Goal: Task Accomplishment & Management: Manage account settings

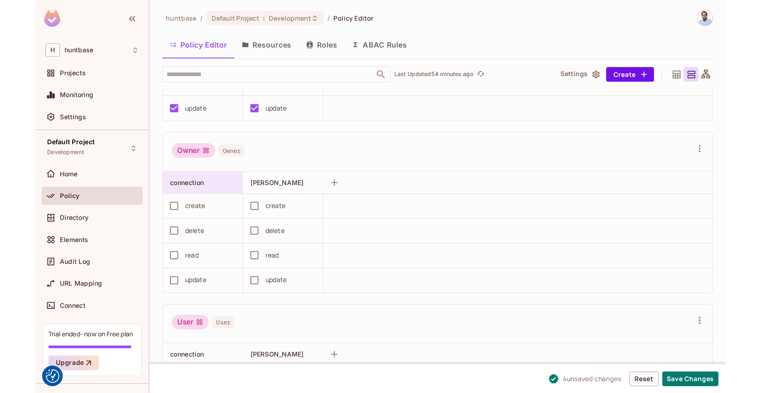
scroll to position [262, 0]
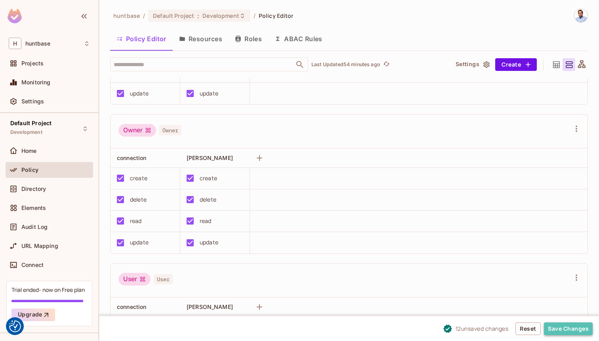
click at [565, 327] on button "Save Changes" at bounding box center [568, 329] width 49 height 13
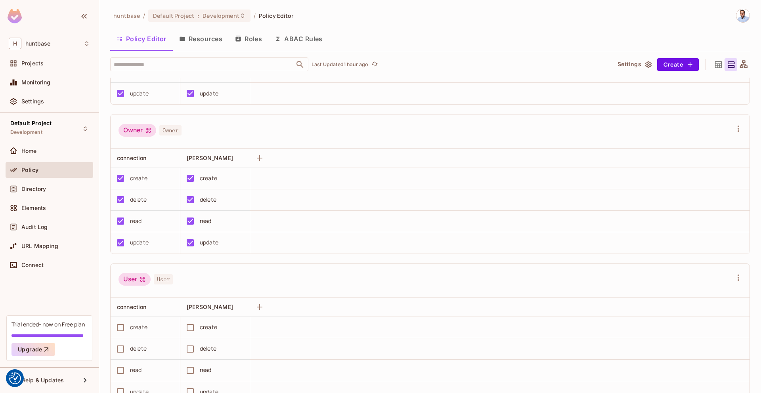
click at [192, 38] on button "Resources" at bounding box center [201, 39] width 56 height 20
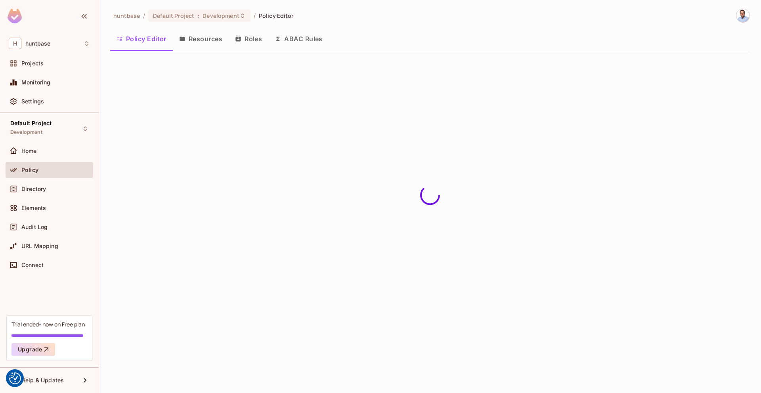
click at [192, 38] on div "huntbase / Default Project : Development / Policy Editor Policy Editor Resource…" at bounding box center [430, 196] width 662 height 393
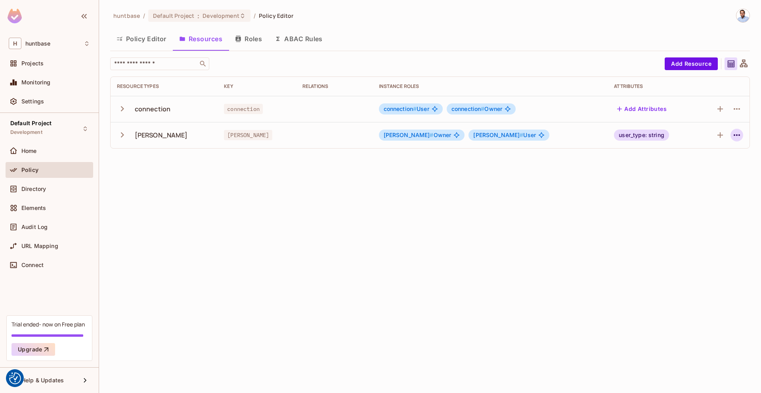
click at [599, 137] on icon "button" at bounding box center [737, 135] width 10 height 10
click at [599, 172] on span "Edit Resource" at bounding box center [702, 166] width 42 height 13
click at [599, 134] on icon "button" at bounding box center [737, 135] width 10 height 10
click at [599, 164] on div "Edit Resource" at bounding box center [702, 167] width 37 height 8
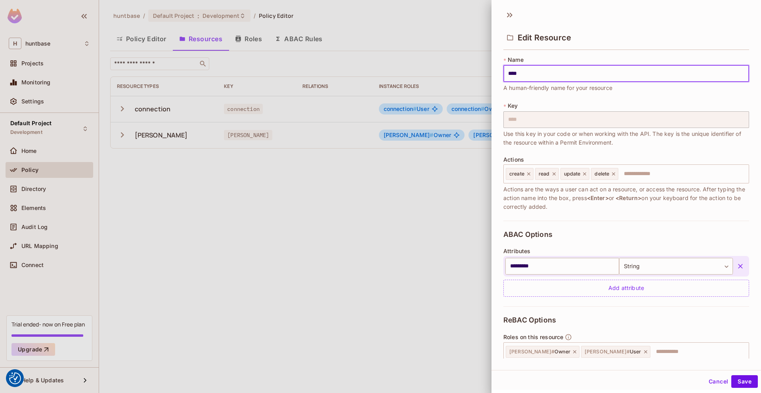
click at [599, 268] on icon "button" at bounding box center [741, 266] width 8 height 8
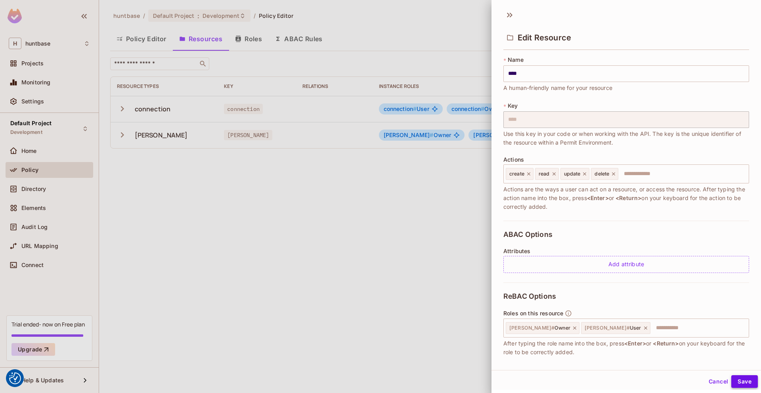
click at [599, 341] on button "Save" at bounding box center [744, 381] width 27 height 13
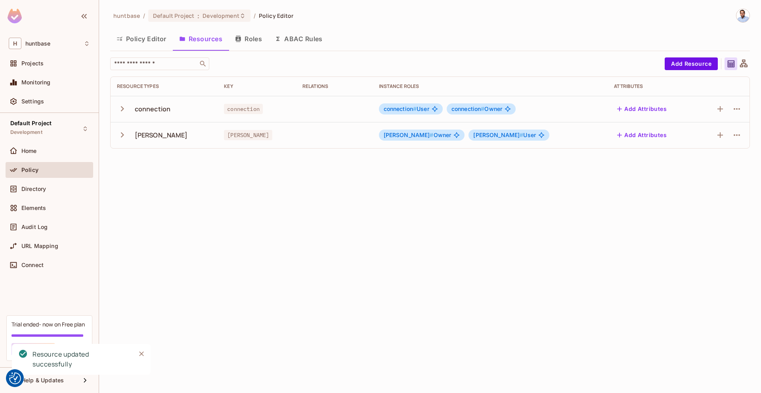
click at [246, 42] on button "Roles" at bounding box center [249, 39] width 40 height 20
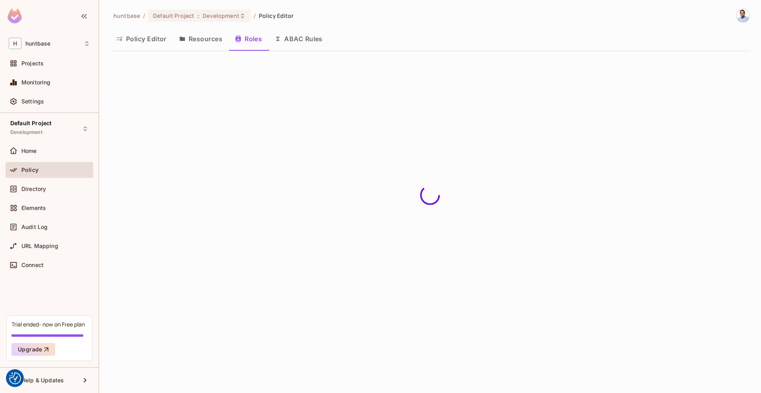
click at [296, 39] on button "ABAC Rules" at bounding box center [298, 39] width 61 height 20
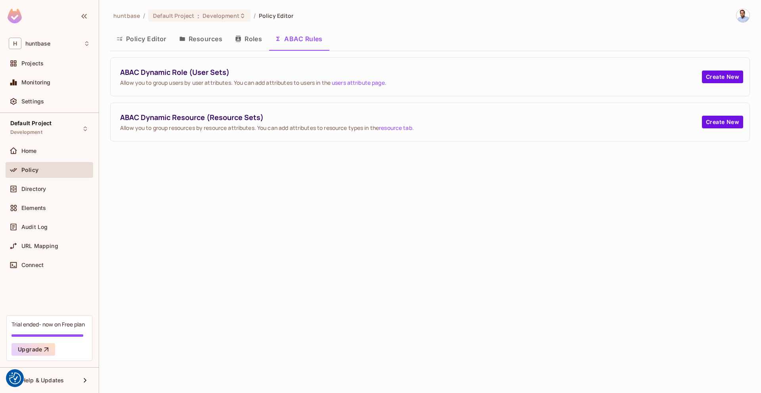
click at [244, 38] on button "Roles" at bounding box center [249, 39] width 40 height 20
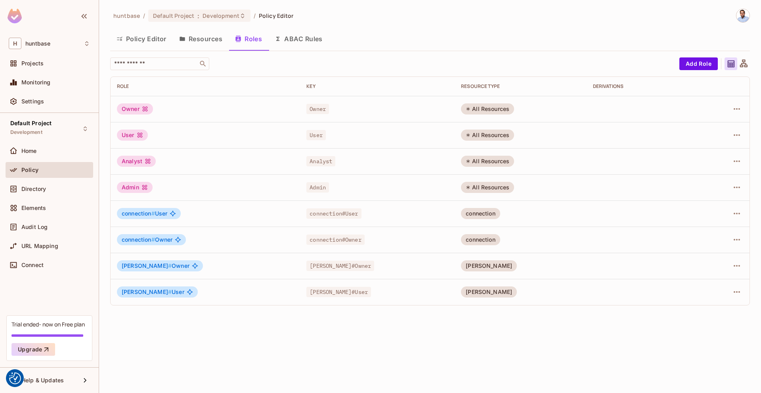
click at [203, 40] on button "Resources" at bounding box center [201, 39] width 56 height 20
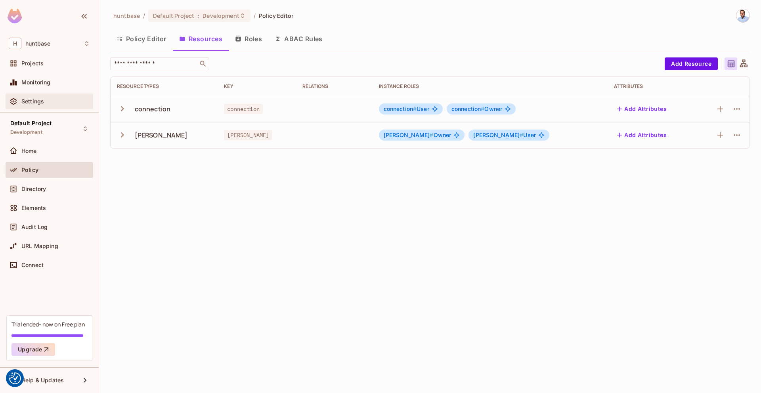
click at [33, 104] on span "Settings" at bounding box center [32, 101] width 23 height 6
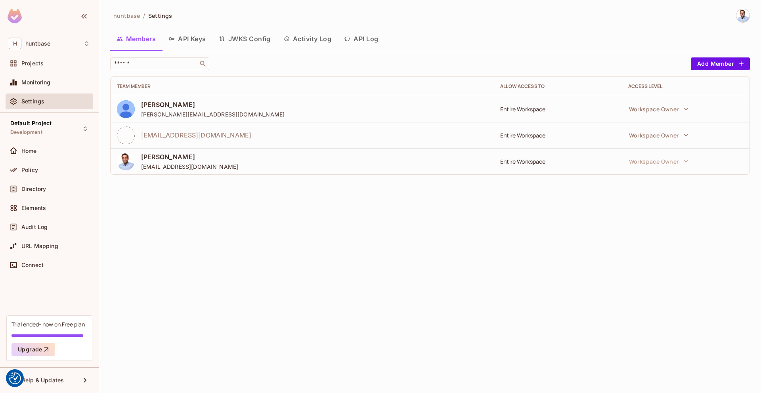
click at [188, 39] on button "API Keys" at bounding box center [187, 39] width 50 height 20
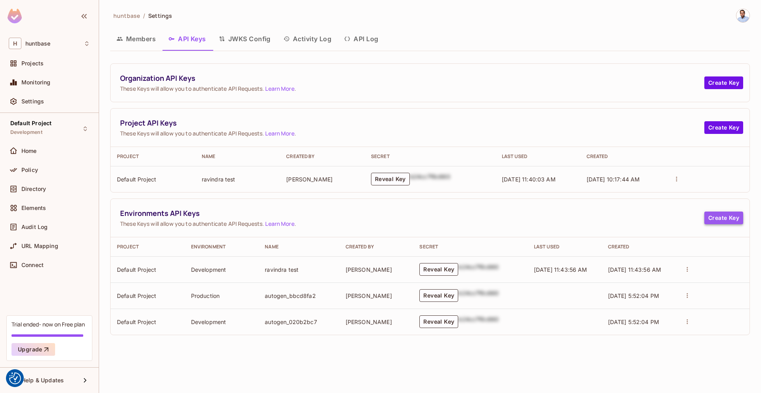
click at [599, 218] on button "Create Key" at bounding box center [723, 218] width 39 height 13
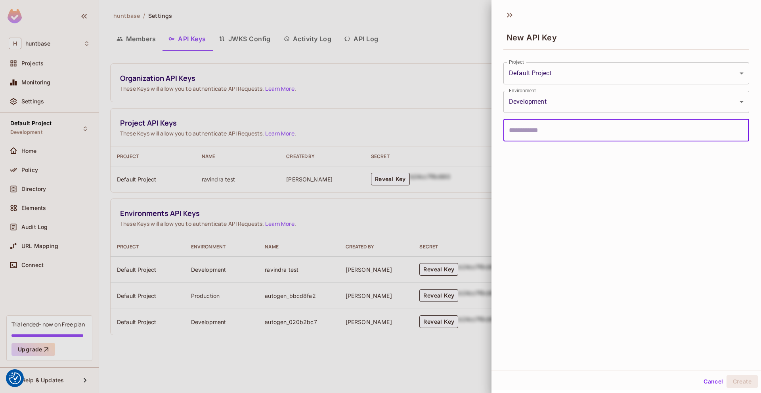
click at [599, 72] on body "We use cookies to enhance your browsing experience, serve personalized ads or c…" at bounding box center [380, 196] width 761 height 393
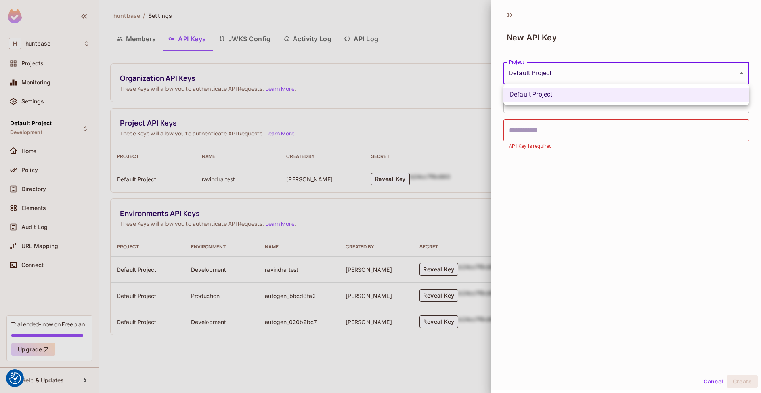
click at [599, 72] on div at bounding box center [380, 196] width 761 height 393
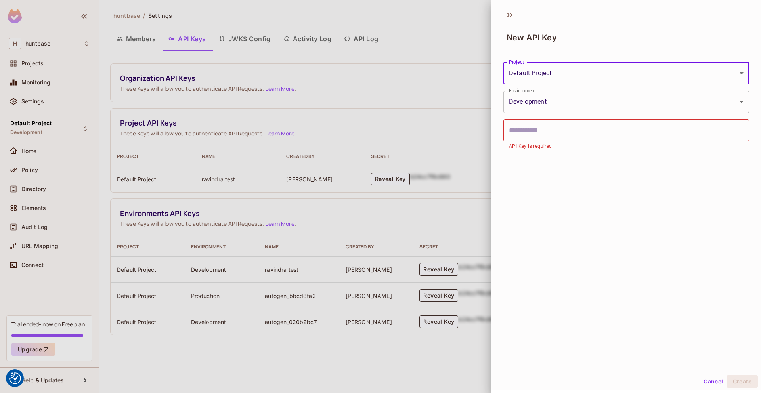
click at [568, 101] on body "We use cookies to enhance your browsing experience, serve personalized ads or c…" at bounding box center [380, 196] width 761 height 393
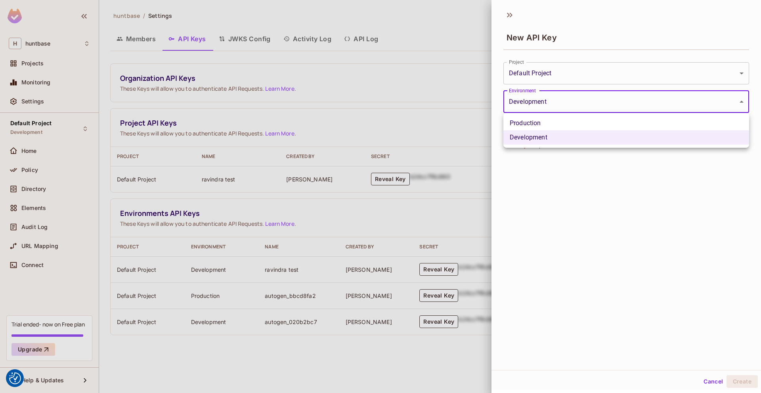
click at [568, 101] on div at bounding box center [380, 196] width 761 height 393
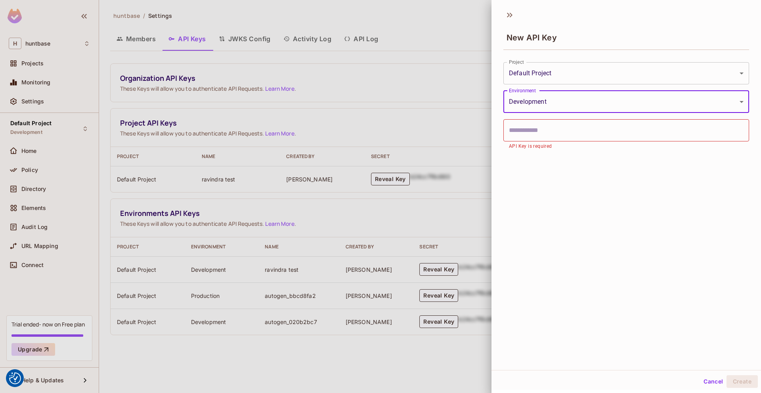
click at [599, 341] on button "Cancel" at bounding box center [714, 381] width 26 height 13
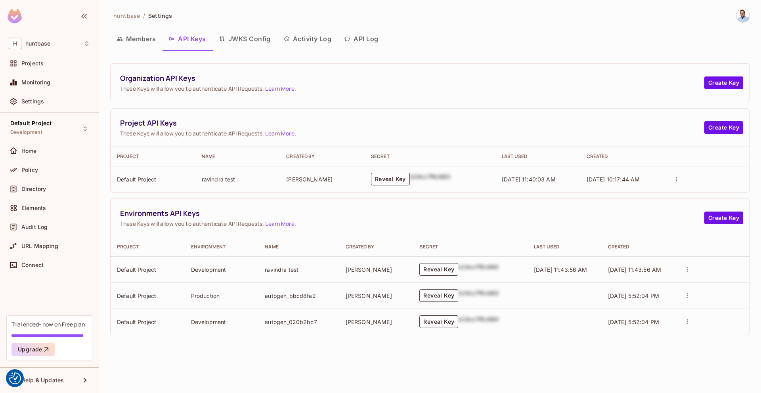
click at [258, 38] on button "JWKS Config" at bounding box center [244, 39] width 65 height 20
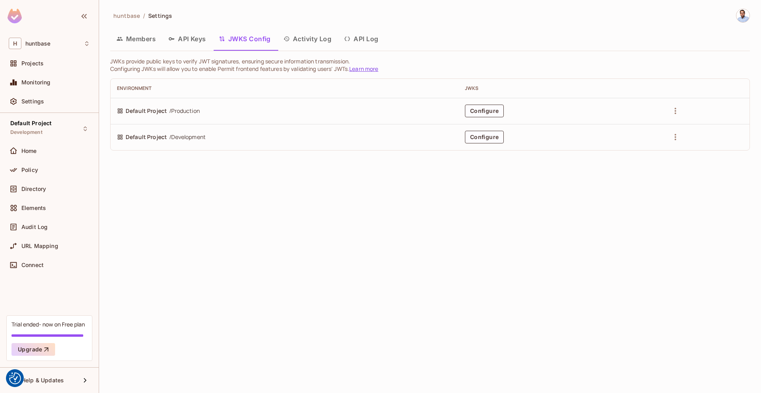
click at [366, 37] on button "API Log" at bounding box center [361, 39] width 47 height 20
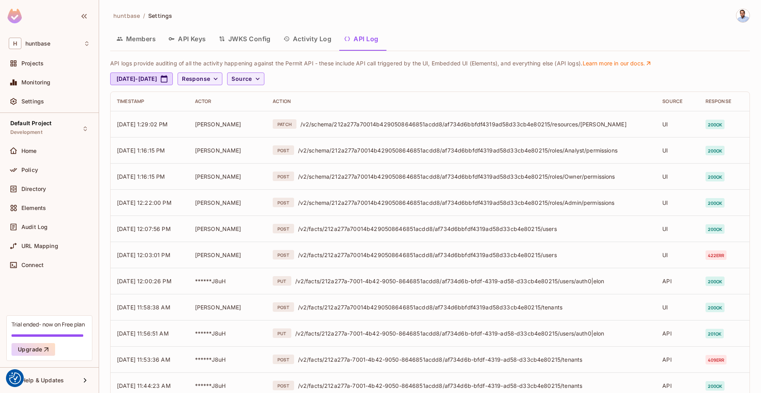
click at [301, 39] on button "Activity Log" at bounding box center [307, 39] width 61 height 20
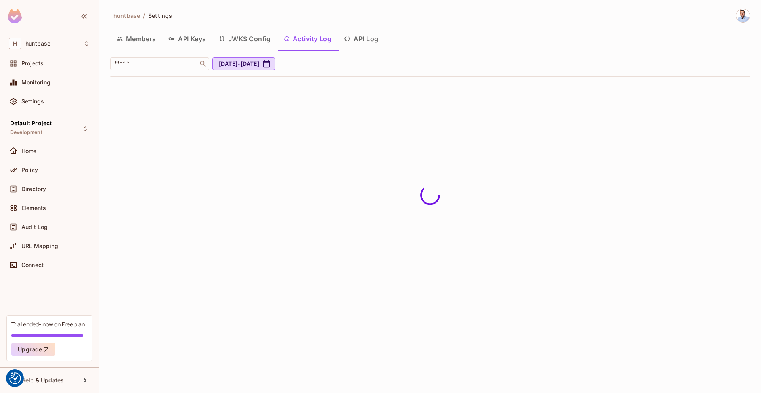
click at [136, 38] on button "Members" at bounding box center [136, 39] width 52 height 20
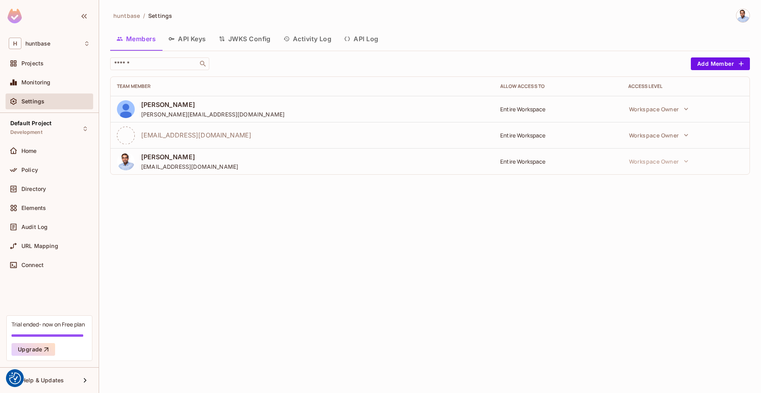
click at [185, 36] on button "API Keys" at bounding box center [187, 39] width 50 height 20
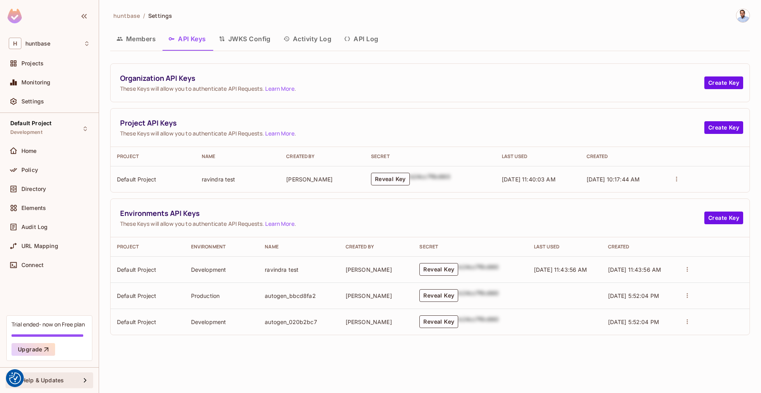
click at [62, 341] on span "Help & Updates" at bounding box center [42, 380] width 42 height 6
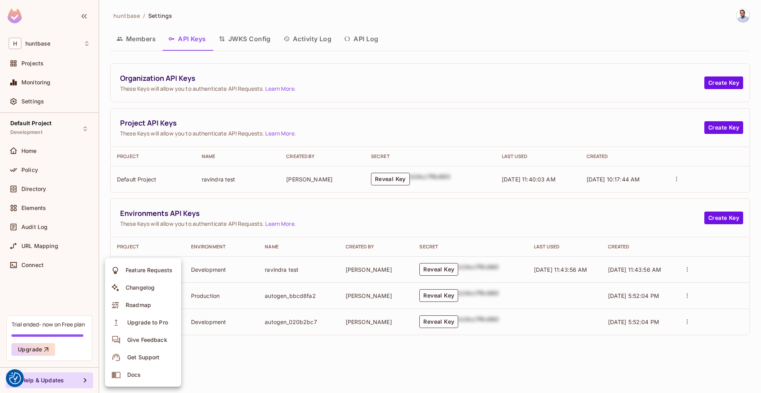
click at [281, 341] on div at bounding box center [380, 196] width 761 height 393
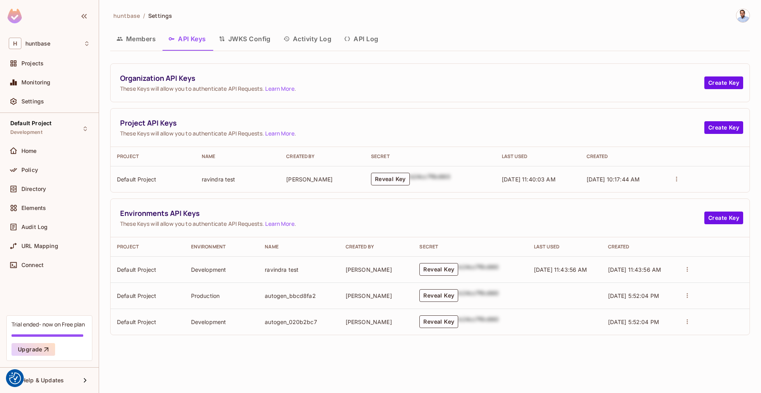
click at [15, 13] on img at bounding box center [15, 16] width 14 height 15
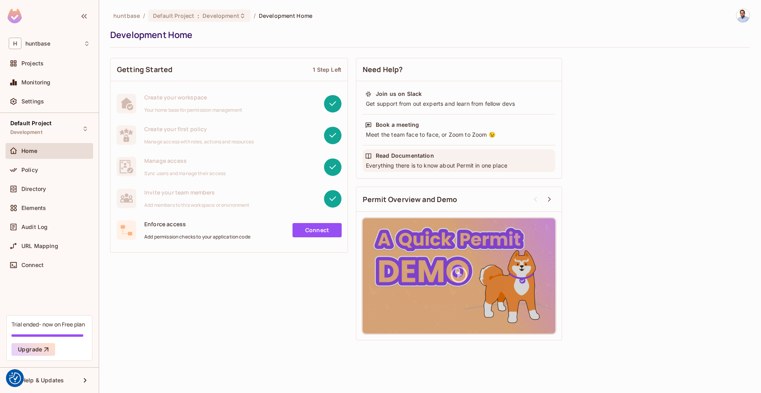
click at [462, 168] on div "Everything there is to know about Permit in one place" at bounding box center [459, 166] width 188 height 8
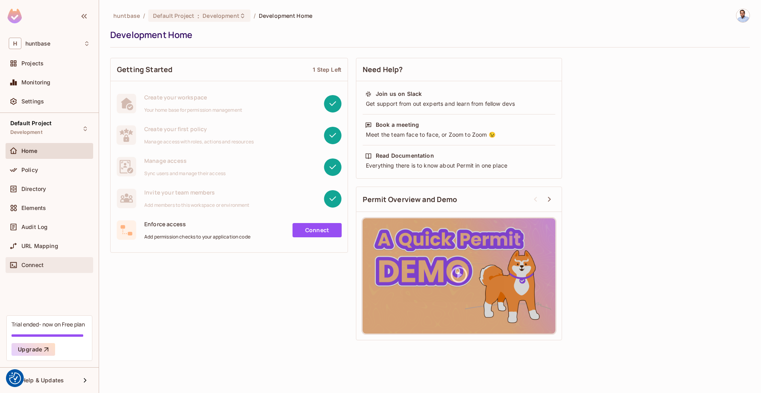
click at [30, 265] on span "Connect" at bounding box center [32, 265] width 22 height 6
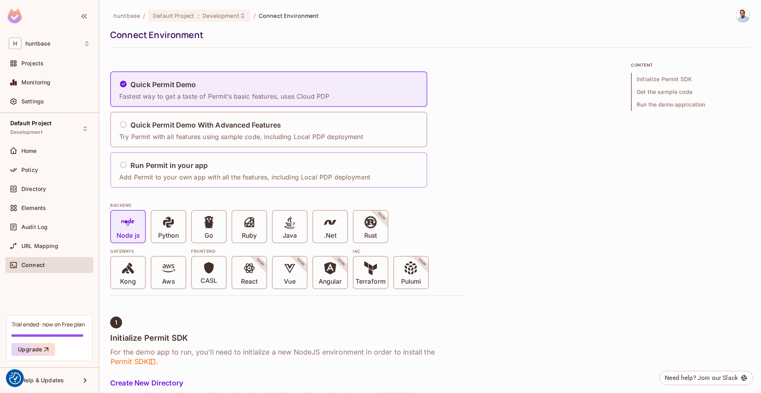
click at [135, 165] on h5 "Run Permit in your app" at bounding box center [168, 166] width 77 height 8
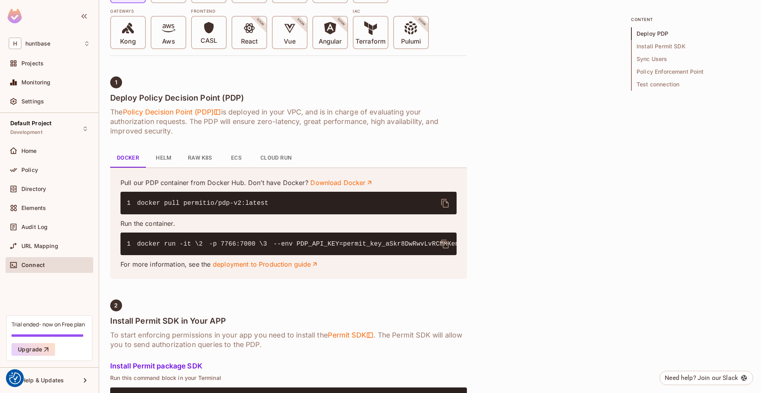
scroll to position [242, 0]
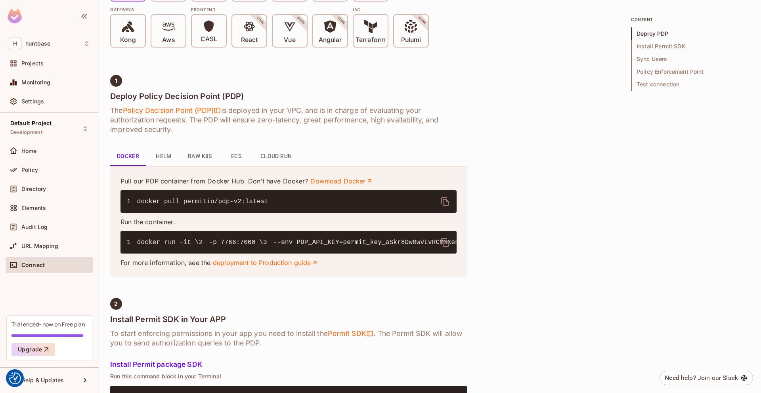
click at [447, 202] on icon "delete" at bounding box center [445, 202] width 10 height 10
click at [449, 246] on icon "delete" at bounding box center [445, 243] width 10 height 10
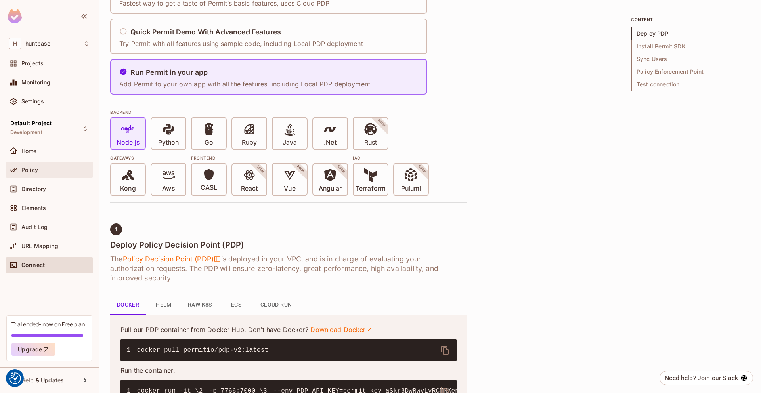
scroll to position [73, 0]
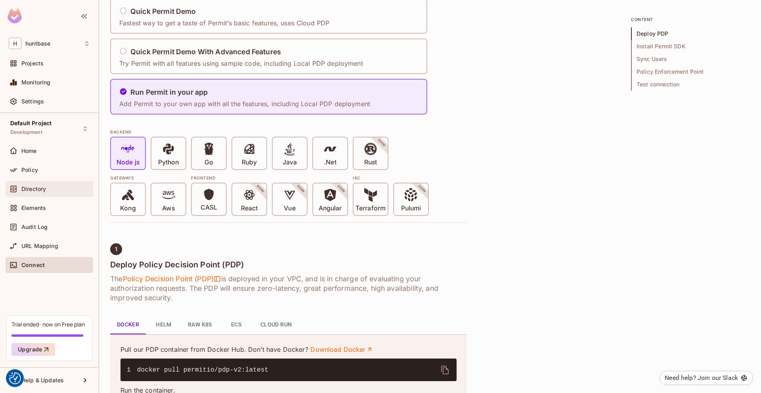
click at [31, 183] on div "Directory" at bounding box center [50, 189] width 88 height 16
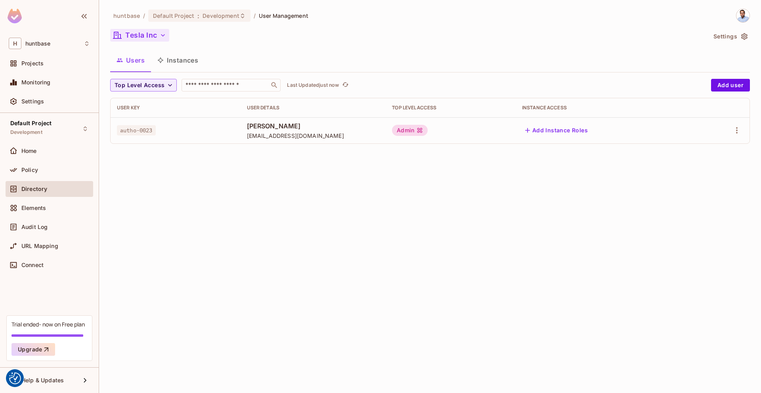
click at [152, 33] on button "Tesla Inc" at bounding box center [139, 35] width 59 height 13
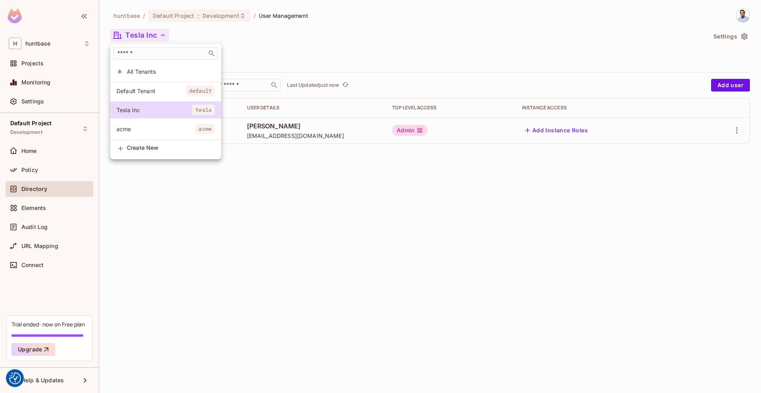
click at [148, 74] on span "All Tenants" at bounding box center [171, 72] width 88 height 8
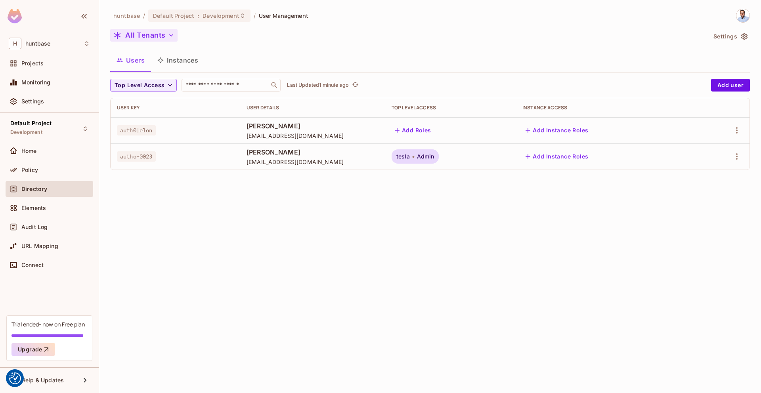
click at [170, 34] on icon "button" at bounding box center [171, 35] width 8 height 8
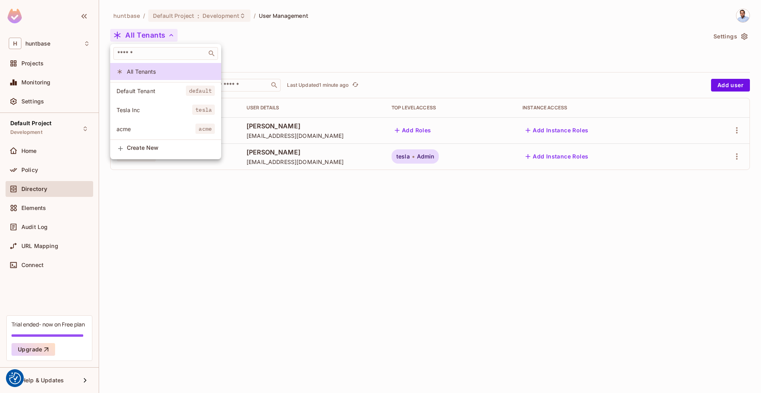
click at [166, 105] on li "Tesla Inc tesla" at bounding box center [165, 109] width 111 height 17
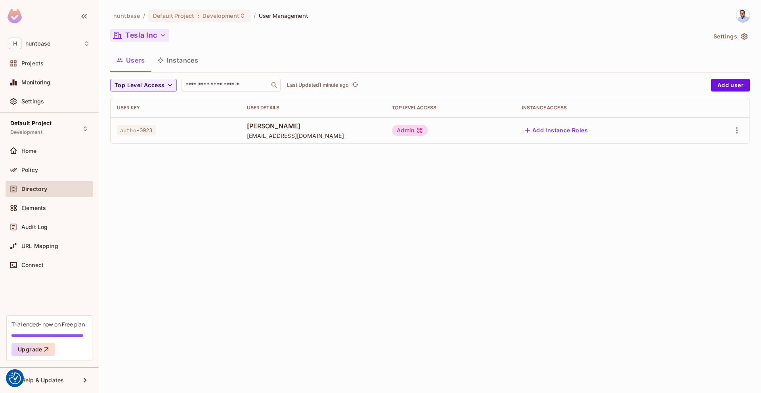
click at [160, 37] on icon "button" at bounding box center [163, 35] width 8 height 8
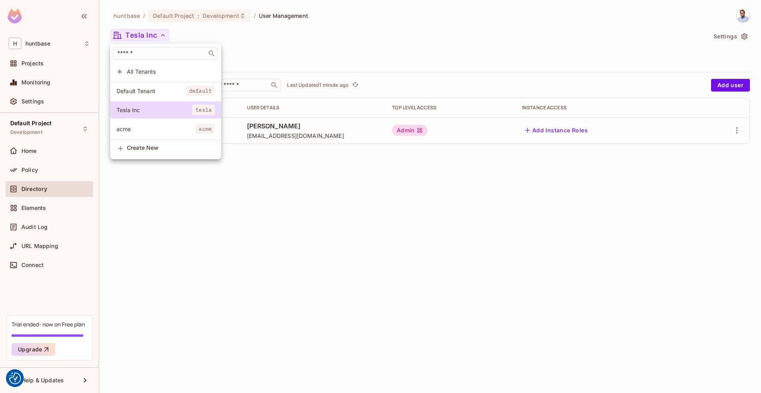
click at [150, 69] on span "All Tenants" at bounding box center [171, 72] width 88 height 8
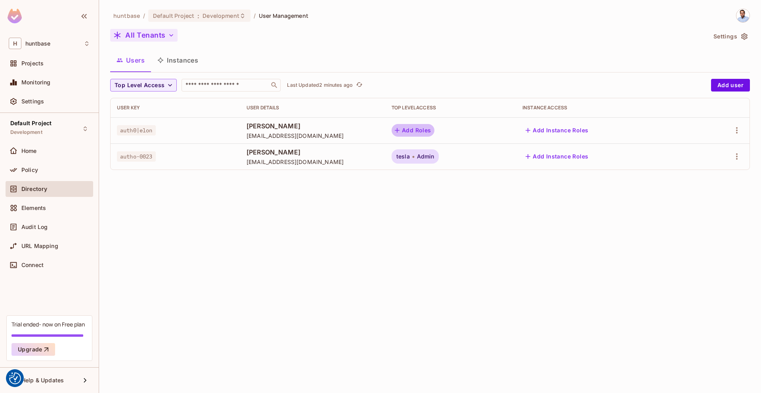
click at [413, 130] on button "Add Roles" at bounding box center [413, 130] width 43 height 13
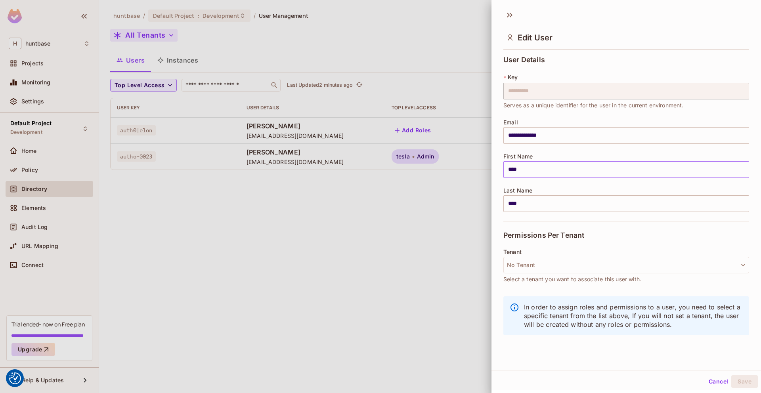
scroll to position [1, 0]
click at [587, 264] on button "No Tenant" at bounding box center [626, 264] width 246 height 17
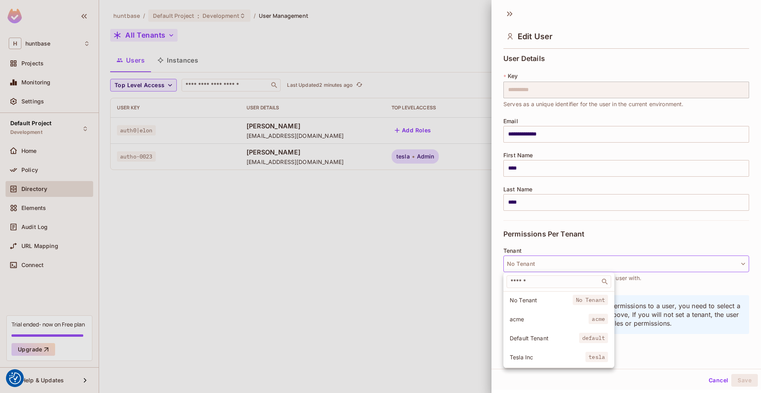
click at [550, 341] on span "Tesla Inc" at bounding box center [548, 358] width 76 height 8
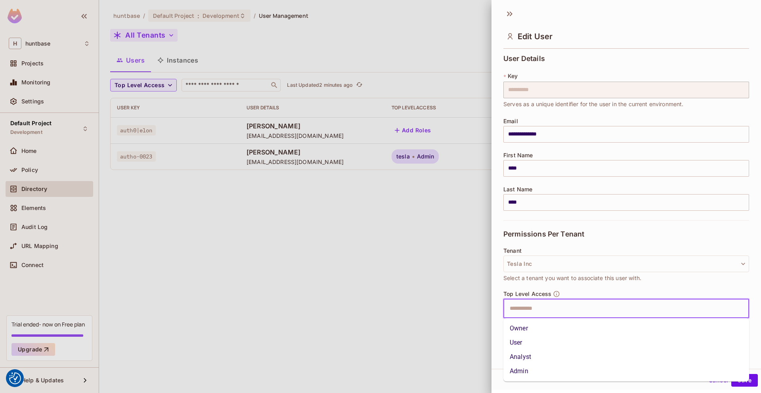
click at [539, 310] on input "text" at bounding box center [619, 309] width 229 height 16
click at [536, 332] on li "Owner" at bounding box center [626, 329] width 246 height 14
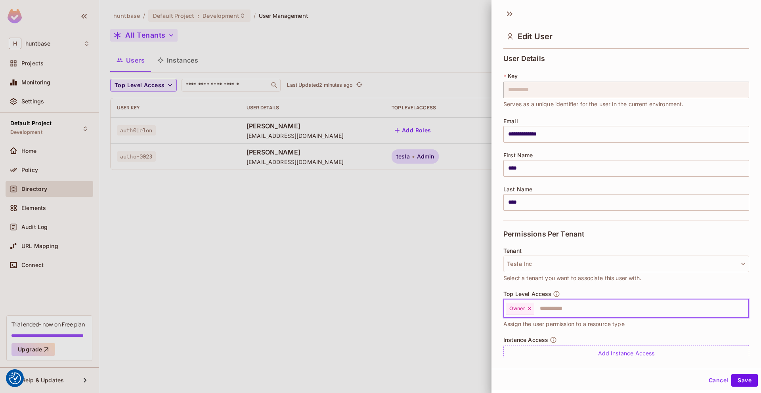
scroll to position [29, 0]
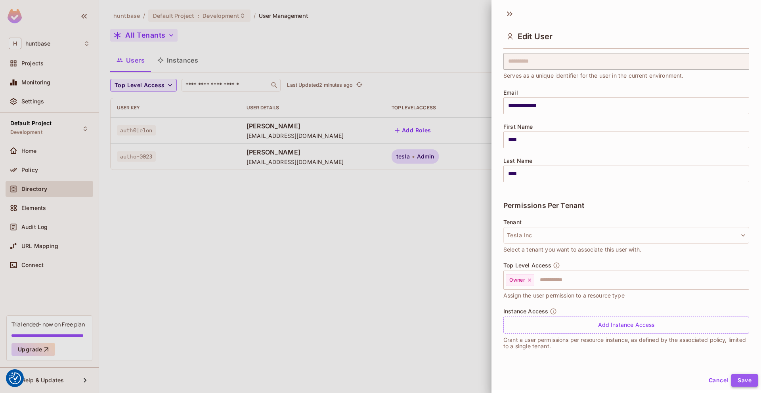
click at [599, 341] on button "Save" at bounding box center [744, 380] width 27 height 13
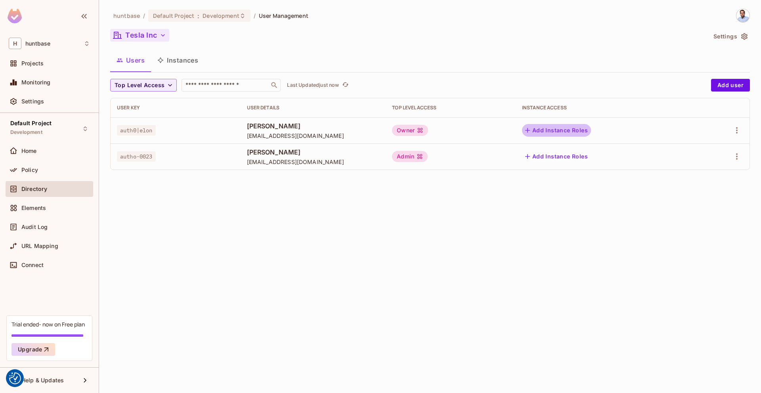
click at [559, 129] on button "Add Instance Roles" at bounding box center [556, 130] width 69 height 13
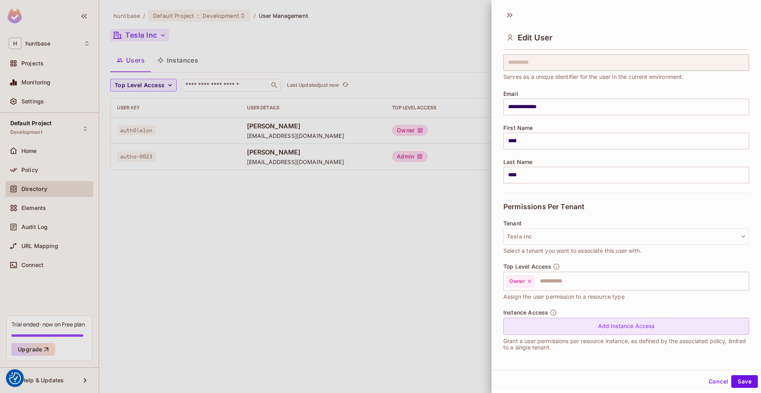
click at [599, 327] on div "Add Instance Access" at bounding box center [626, 326] width 246 height 17
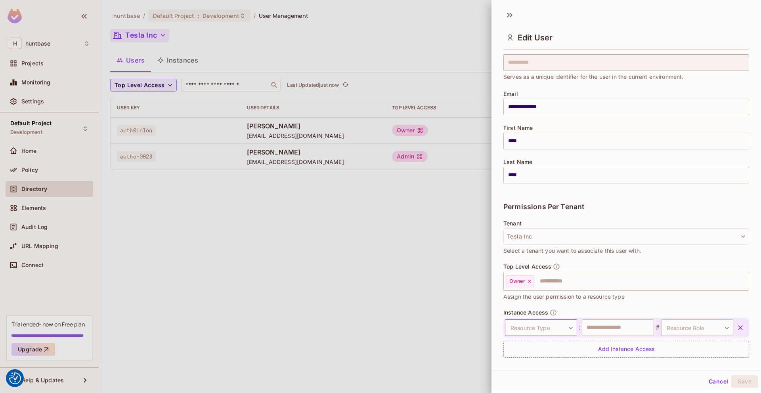
click at [542, 329] on body "We use cookies to enhance your browsing experience, serve personalized ads or c…" at bounding box center [380, 196] width 761 height 393
click at [522, 341] on li "[PERSON_NAME]" at bounding box center [539, 376] width 73 height 14
click at [599, 328] on input "text" at bounding box center [618, 328] width 72 height 17
type input "*****"
click at [599, 328] on body "We use cookies to enhance your browsing experience, serve personalized ads or c…" at bounding box center [380, 196] width 761 height 393
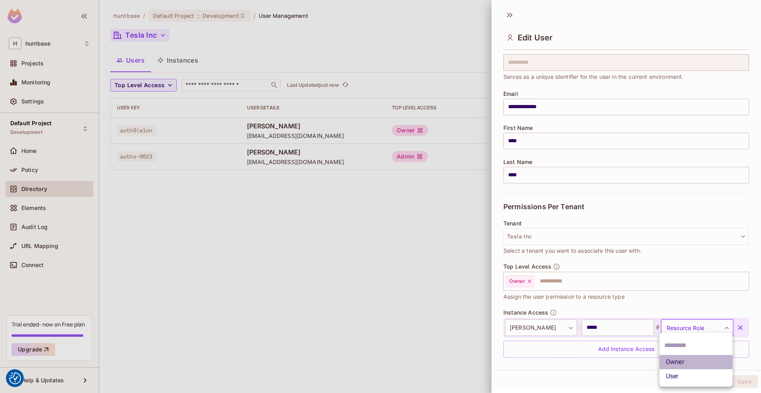
click at [599, 341] on li "Owner" at bounding box center [696, 362] width 73 height 14
click at [599, 341] on button "Save" at bounding box center [744, 381] width 27 height 13
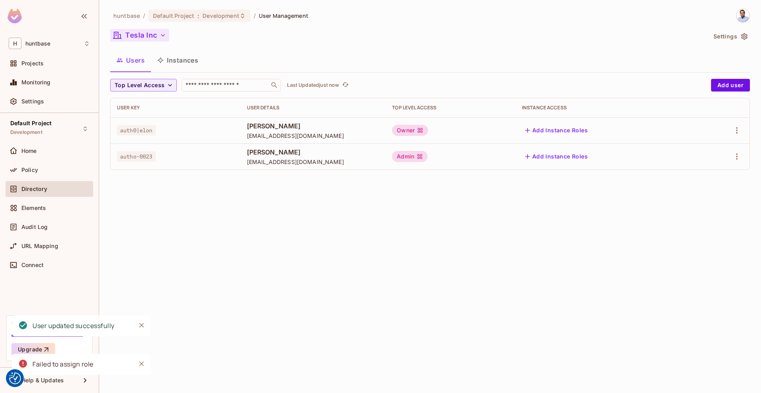
click at [76, 341] on div "Failed to assign role" at bounding box center [63, 365] width 61 height 10
click at [103, 341] on div "Failed to assign role" at bounding box center [81, 364] width 139 height 21
click at [22, 341] on icon "Notifications Alt+T" at bounding box center [23, 364] width 8 height 8
click at [140, 341] on icon "Close" at bounding box center [141, 364] width 5 height 5
click at [558, 131] on button "Add Instance Roles" at bounding box center [556, 130] width 69 height 13
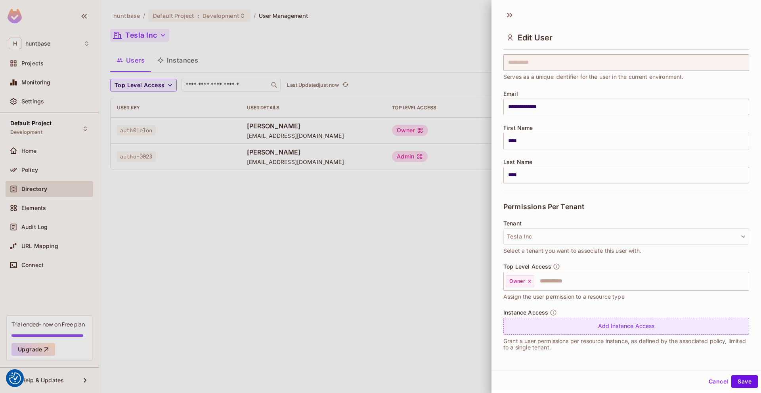
click at [599, 324] on div "Add Instance Access" at bounding box center [626, 326] width 246 height 17
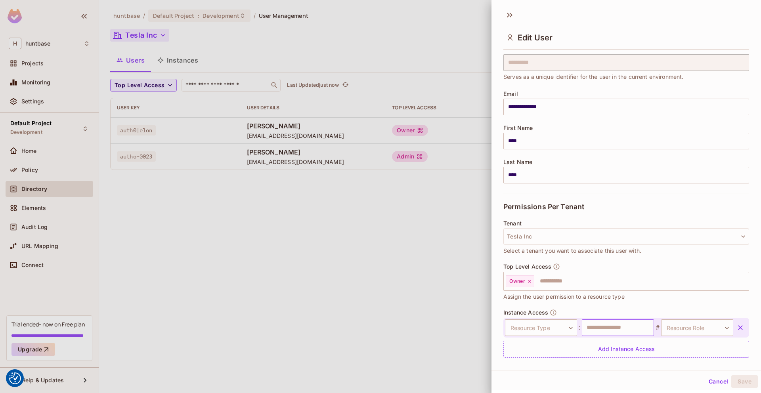
click at [599, 327] on input "text" at bounding box center [618, 328] width 72 height 17
click at [402, 228] on div at bounding box center [380, 196] width 761 height 393
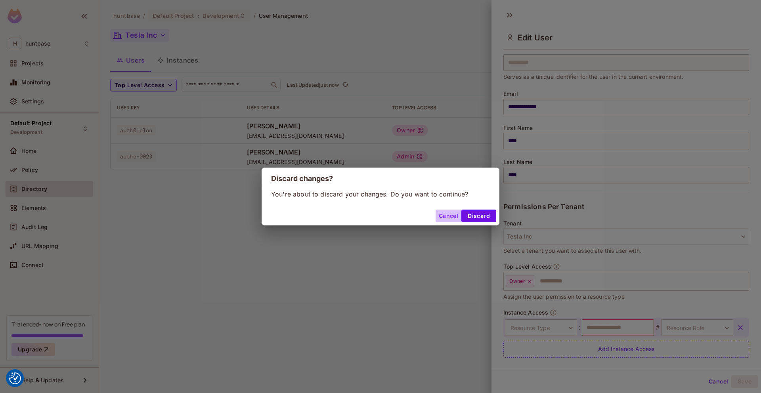
click at [447, 214] on button "Cancel" at bounding box center [449, 216] width 26 height 13
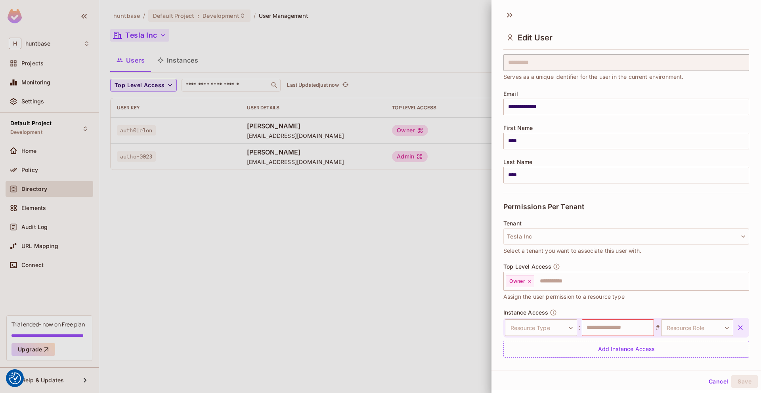
click at [459, 24] on div at bounding box center [380, 196] width 761 height 393
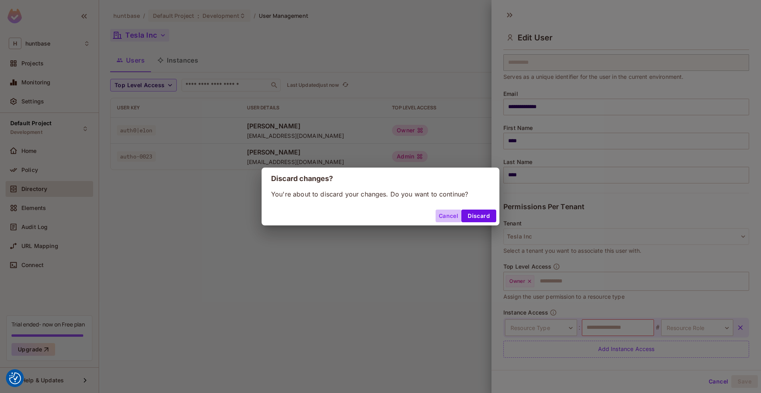
click at [448, 216] on button "Cancel" at bounding box center [449, 216] width 26 height 13
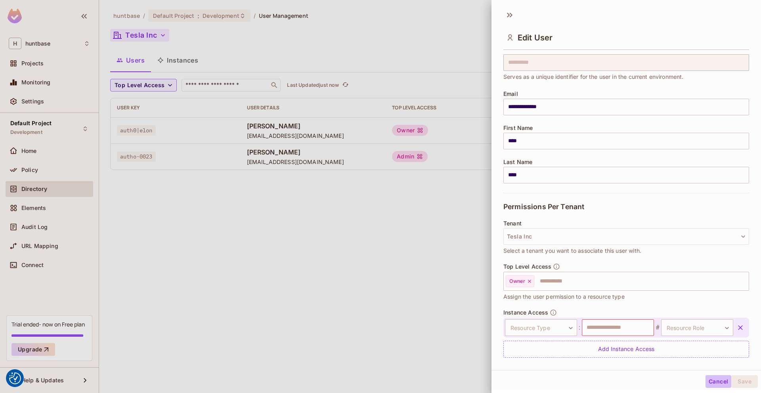
click at [599, 341] on button "Cancel" at bounding box center [719, 381] width 26 height 13
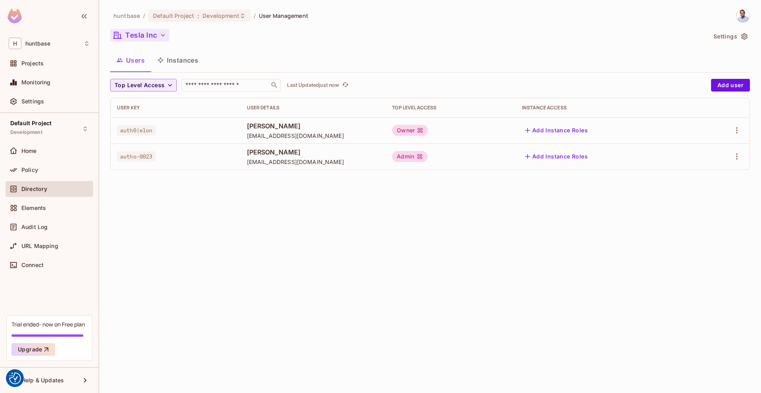
click at [172, 57] on button "Instances" at bounding box center [178, 60] width 54 height 20
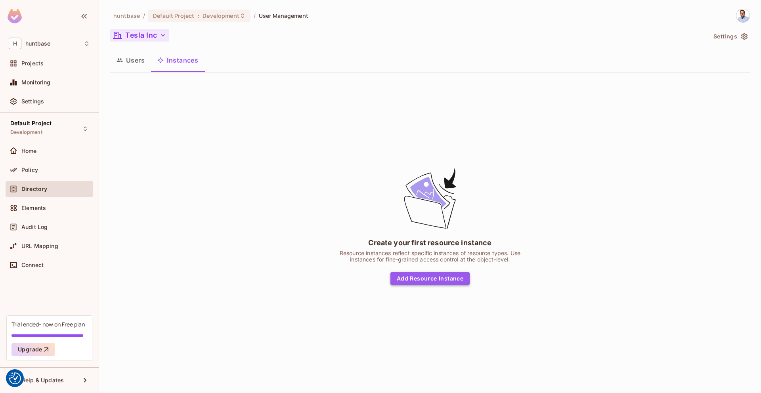
click at [446, 280] on button "Add Resource Instance" at bounding box center [429, 278] width 79 height 13
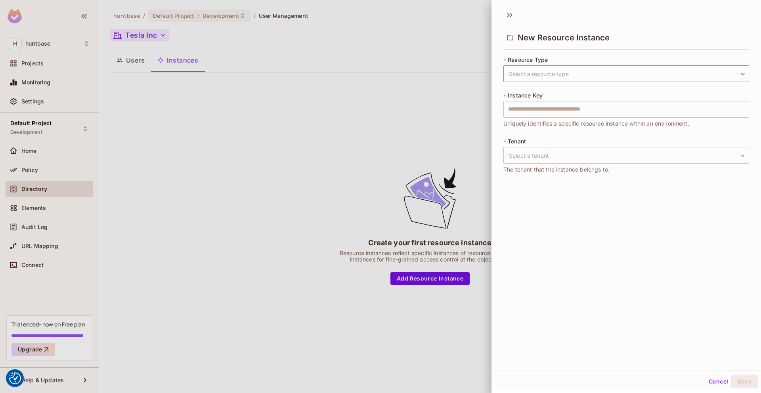
click at [589, 76] on body "We use cookies to enhance your browsing experience, serve personalized ads or c…" at bounding box center [380, 196] width 761 height 393
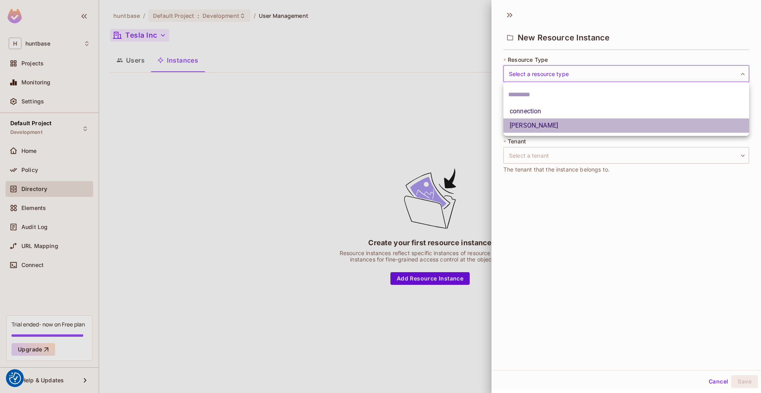
click at [519, 121] on li "[PERSON_NAME]" at bounding box center [626, 126] width 246 height 14
type input "****"
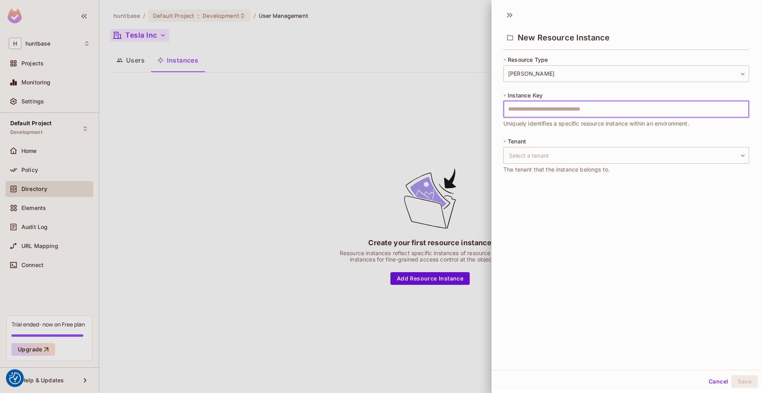
click at [541, 113] on input "text" at bounding box center [626, 109] width 246 height 17
click at [544, 151] on body "We use cookies to enhance your browsing experience, serve personalized ads or c…" at bounding box center [380, 196] width 761 height 393
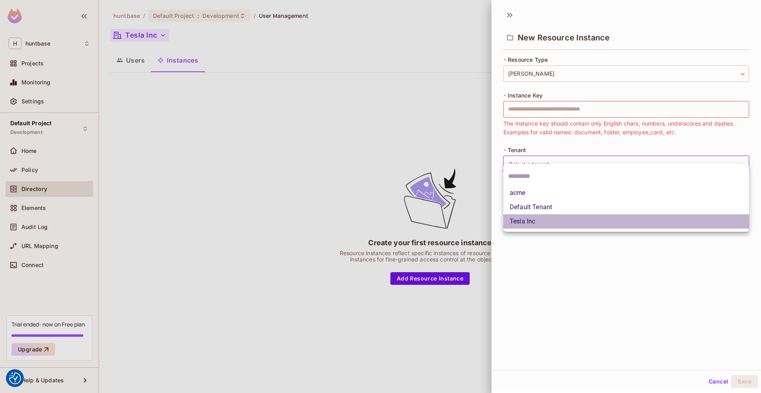
click at [533, 222] on li "Tesla Inc" at bounding box center [626, 221] width 246 height 14
type input "*****"
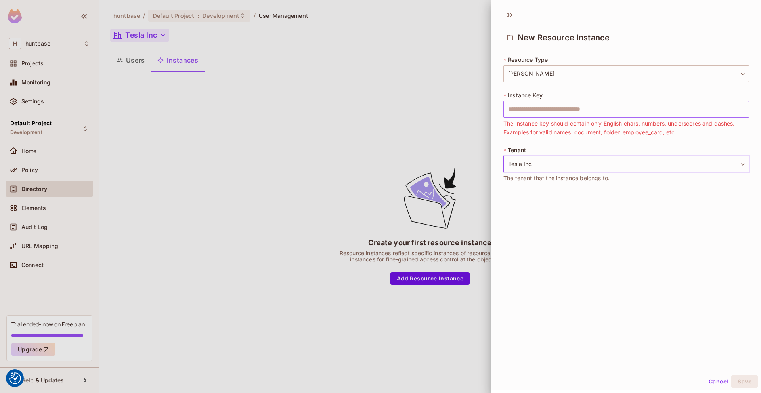
click at [538, 112] on input "text" at bounding box center [626, 109] width 246 height 17
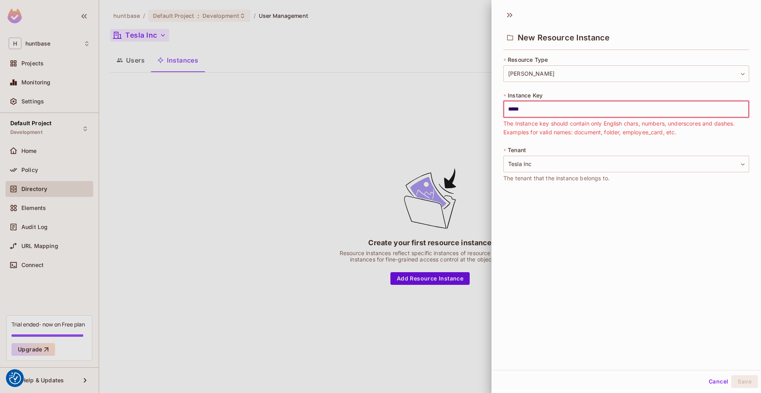
click at [565, 139] on div "* Resource Type hunt **** ​ * Instance Key ***** ​ The Instance key should cont…" at bounding box center [626, 124] width 246 height 136
click at [530, 120] on span "The Instance key should contain only English chars, numbers, underscores and da…" at bounding box center [626, 127] width 246 height 17
click at [525, 110] on input "*****" at bounding box center [626, 109] width 246 height 17
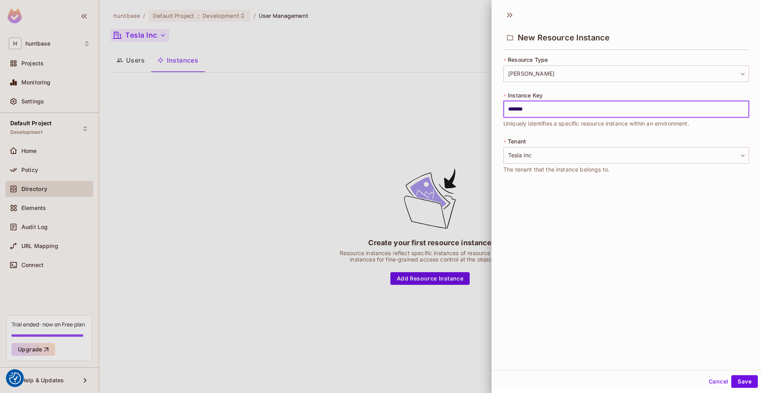
type input "*******"
click at [522, 227] on div "New Resource Instance * Resource Type hunt **** ​ * Instance Key ******* ​ Uniq…" at bounding box center [627, 188] width 270 height 365
click at [517, 107] on input "*******" at bounding box center [626, 109] width 246 height 17
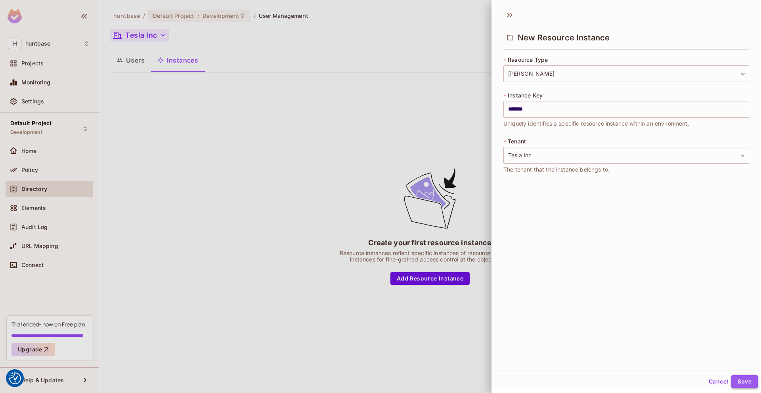
click at [599, 341] on button "Save" at bounding box center [744, 381] width 27 height 13
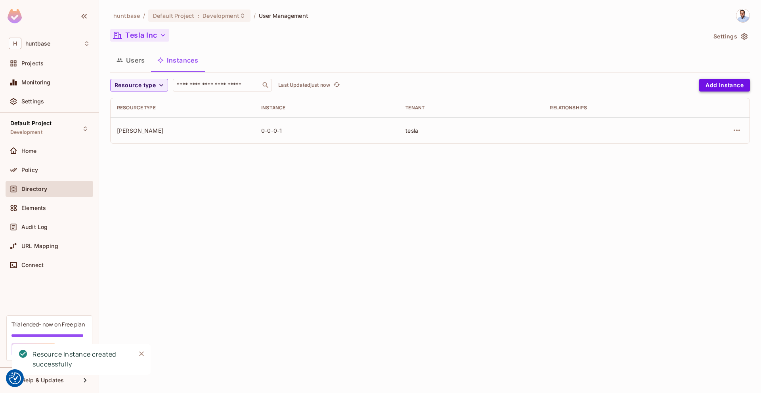
click at [599, 86] on button "Add Instance" at bounding box center [724, 85] width 51 height 13
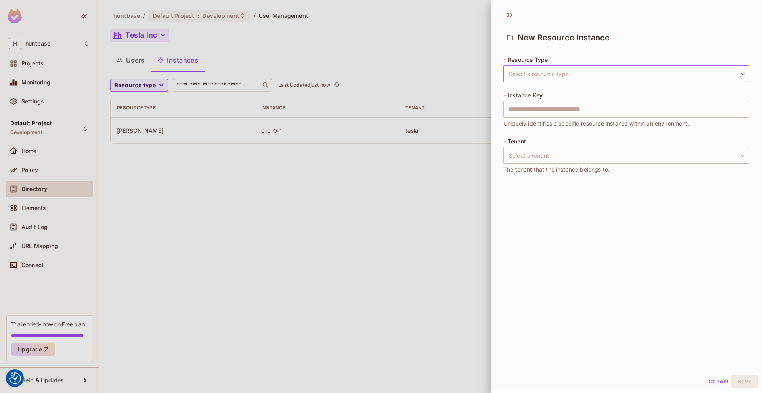
click at [554, 73] on body "We use cookies to enhance your browsing experience, serve personalized ads or c…" at bounding box center [380, 196] width 761 height 393
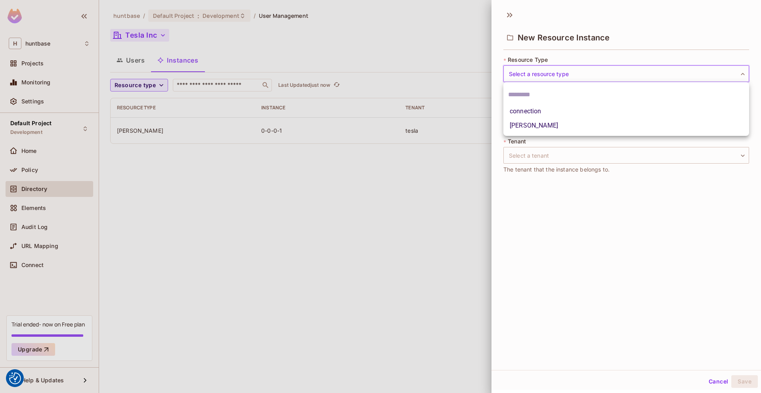
click at [528, 131] on li "[PERSON_NAME]" at bounding box center [626, 126] width 246 height 14
type input "****"
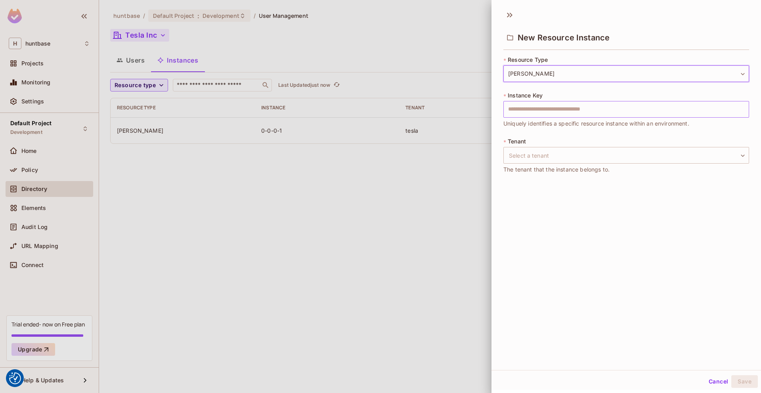
click at [530, 109] on input "text" at bounding box center [626, 109] width 246 height 17
type input "*******"
click at [521, 157] on body "We use cookies to enhance your browsing experience, serve personalized ads or c…" at bounding box center [380, 196] width 761 height 393
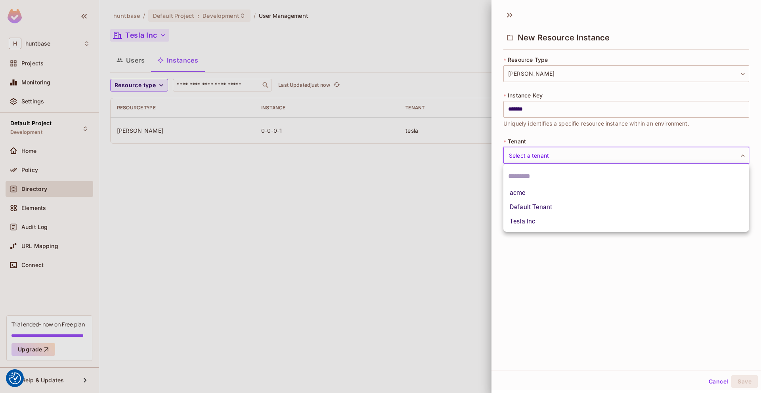
click at [563, 189] on li "acme" at bounding box center [626, 193] width 246 height 14
type input "****"
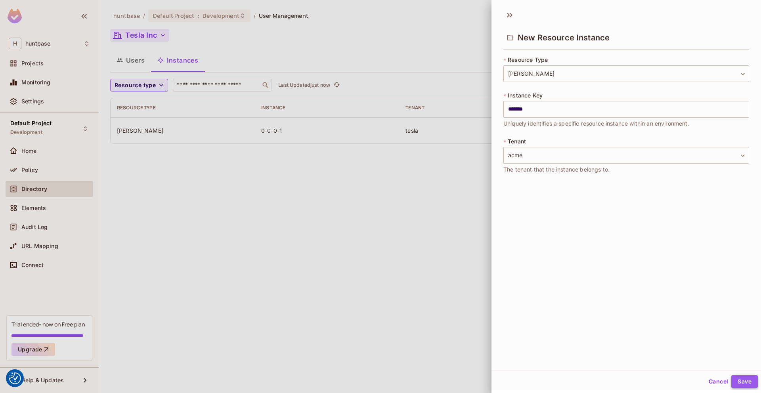
click at [599, 341] on button "Save" at bounding box center [744, 381] width 27 height 13
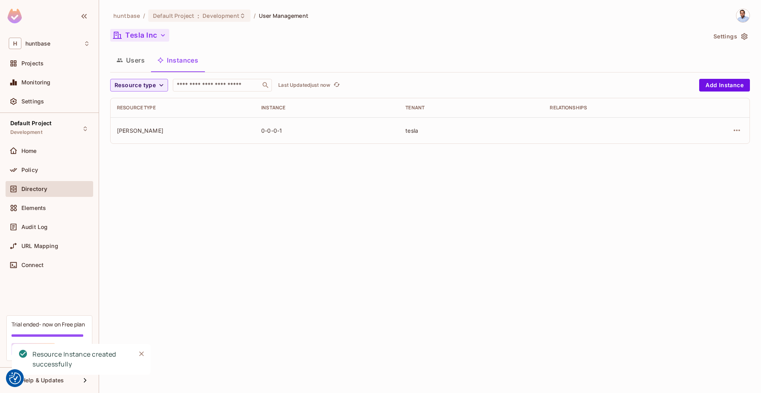
click at [154, 38] on button "Tesla Inc" at bounding box center [139, 35] width 59 height 13
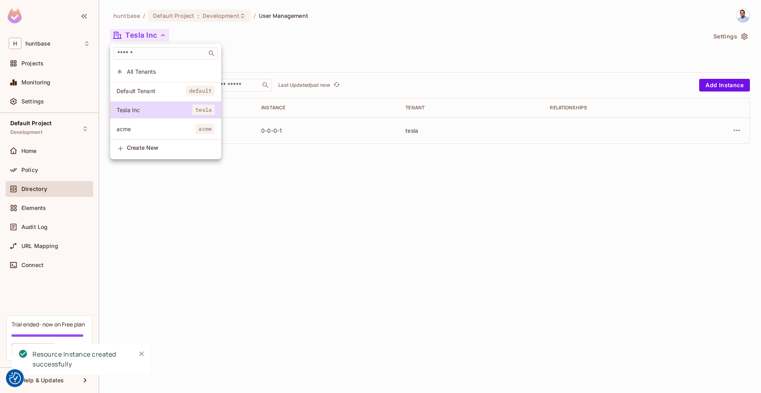
click at [145, 73] on span "All Tenants" at bounding box center [171, 72] width 88 height 8
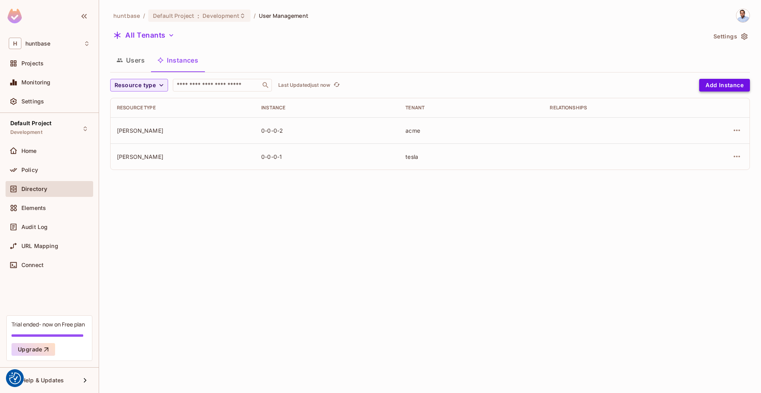
click at [599, 84] on button "Add Instance" at bounding box center [724, 85] width 51 height 13
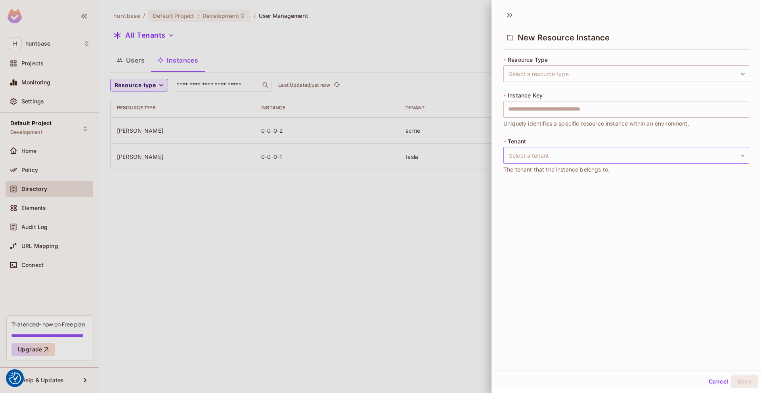
click at [539, 157] on body "We use cookies to enhance your browsing experience, serve personalized ads or c…" at bounding box center [380, 196] width 761 height 393
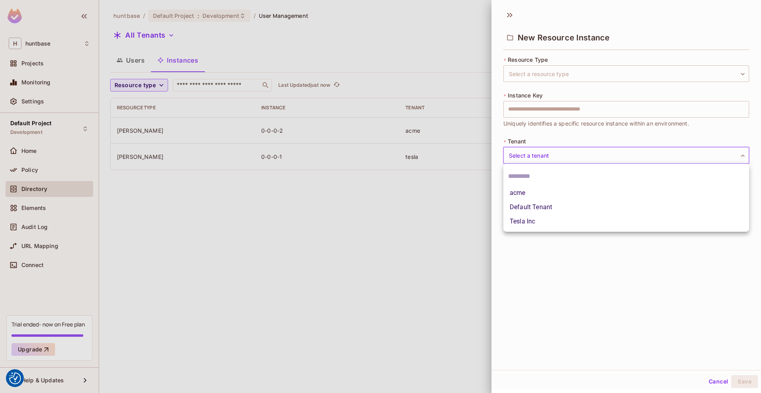
click at [426, 22] on div at bounding box center [380, 196] width 761 height 393
click at [581, 154] on body "We use cookies to enhance your browsing experience, serve personalized ads or c…" at bounding box center [380, 196] width 761 height 393
click at [523, 219] on li "Tesla Inc" at bounding box center [626, 221] width 246 height 14
type input "*****"
click at [549, 69] on body "We use cookies to enhance your browsing experience, serve personalized ads or c…" at bounding box center [380, 196] width 761 height 393
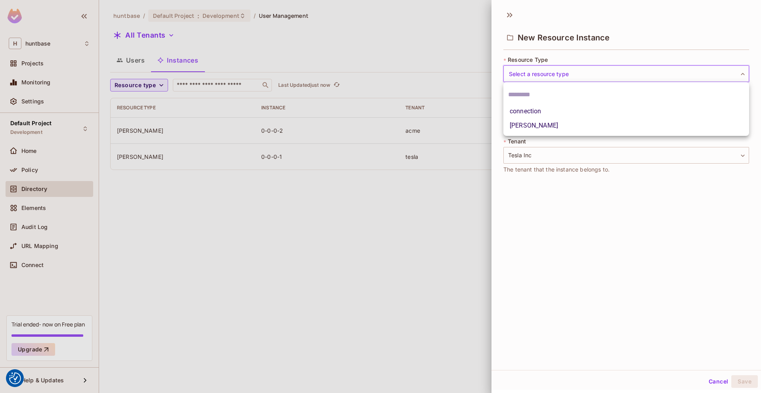
click at [528, 121] on li "[PERSON_NAME]" at bounding box center [626, 126] width 246 height 14
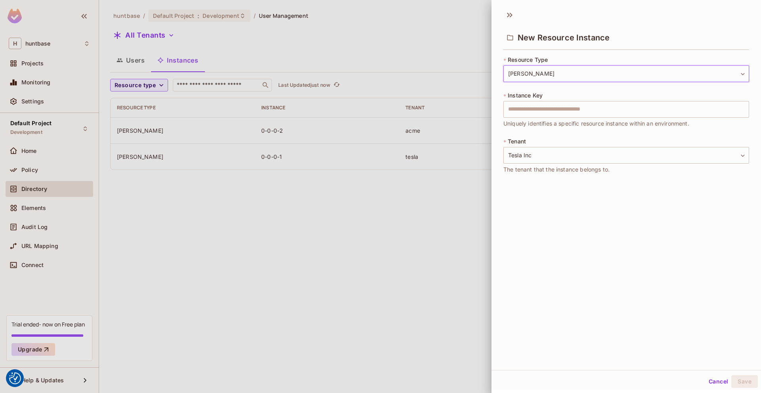
click at [541, 78] on body "We use cookies to enhance your browsing experience, serve personalized ads or c…" at bounding box center [380, 196] width 761 height 393
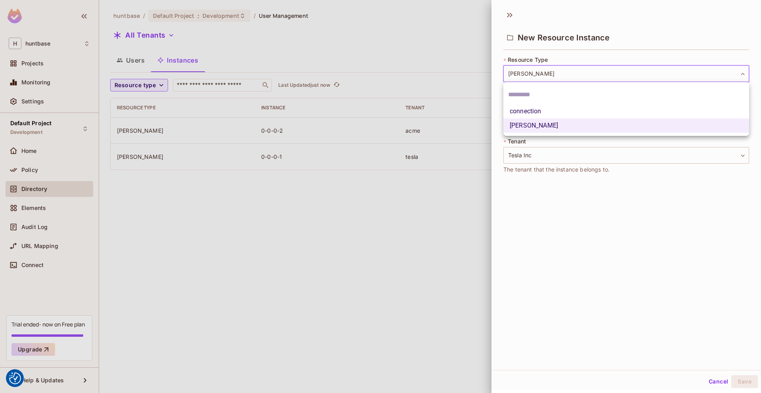
click at [527, 108] on li "connection" at bounding box center [626, 111] width 246 height 14
type input "**********"
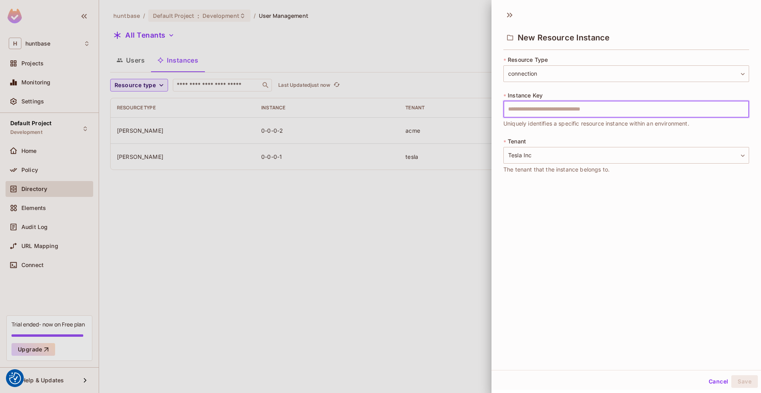
click at [522, 109] on input "text" at bounding box center [626, 109] width 246 height 17
type input "*******"
click at [599, 341] on button "Save" at bounding box center [744, 381] width 27 height 13
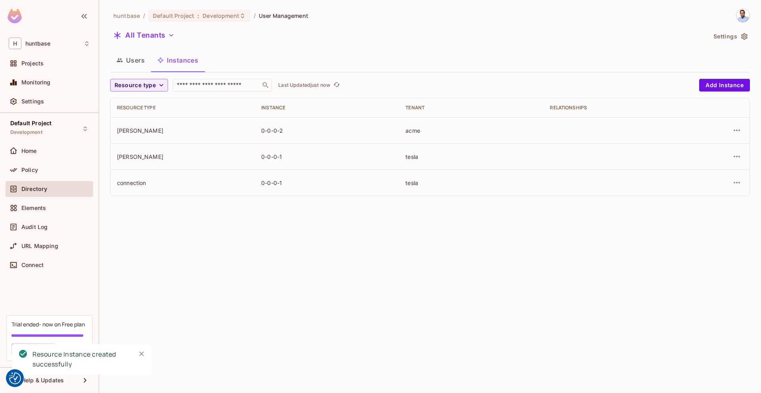
click at [133, 54] on button "Users" at bounding box center [130, 60] width 41 height 20
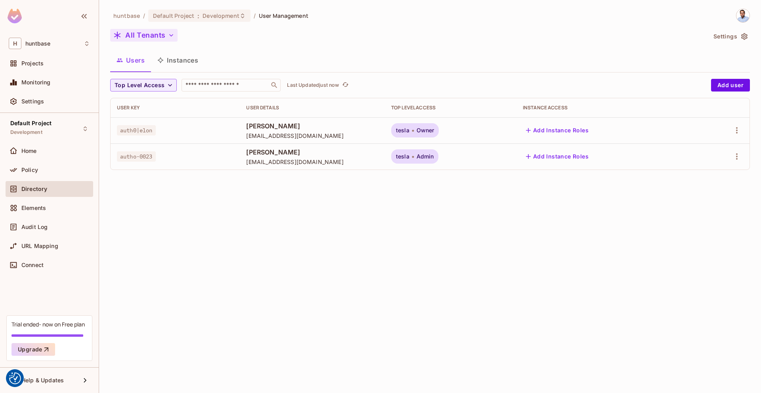
click at [144, 32] on button "All Tenants" at bounding box center [143, 35] width 67 height 13
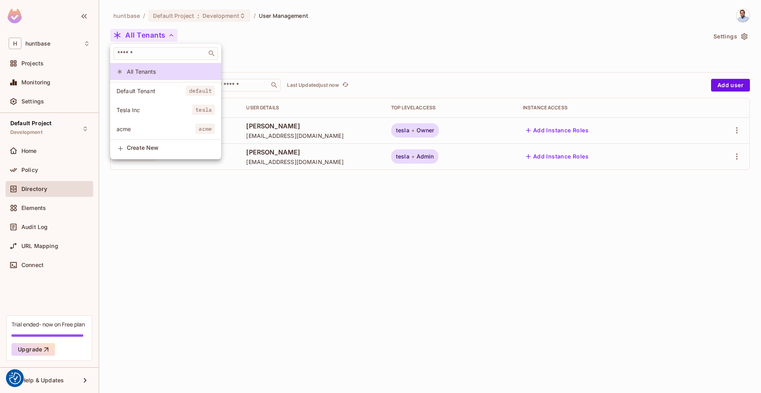
click at [138, 109] on span "Tesla Inc" at bounding box center [155, 110] width 76 height 8
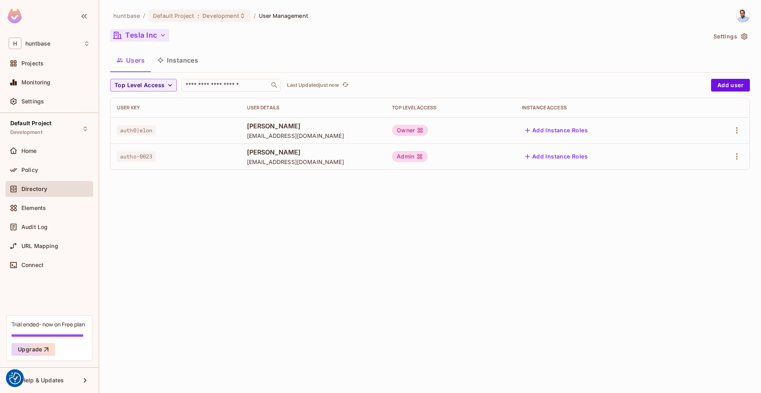
click at [152, 38] on button "Tesla Inc" at bounding box center [139, 35] width 59 height 13
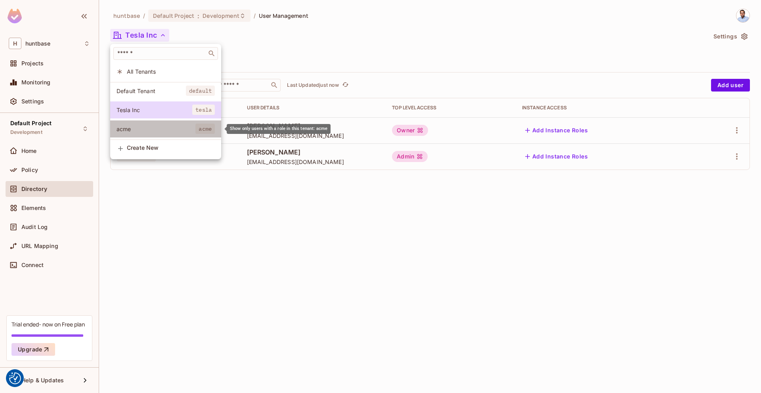
click at [138, 131] on span "acme" at bounding box center [156, 129] width 79 height 8
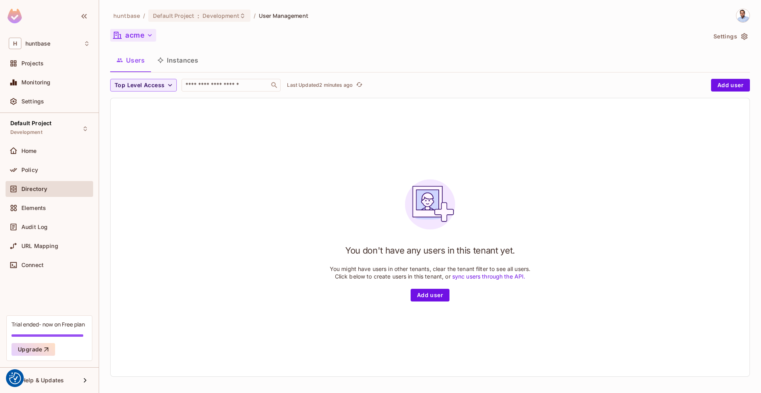
click at [138, 32] on button "acme" at bounding box center [133, 35] width 46 height 13
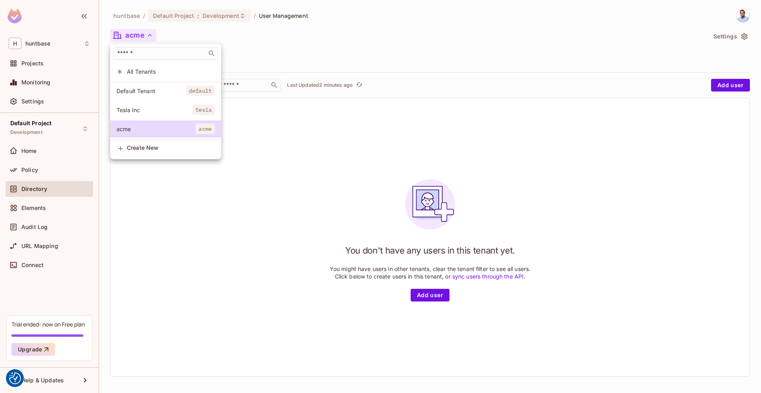
click at [133, 72] on span "All Tenants" at bounding box center [171, 72] width 88 height 8
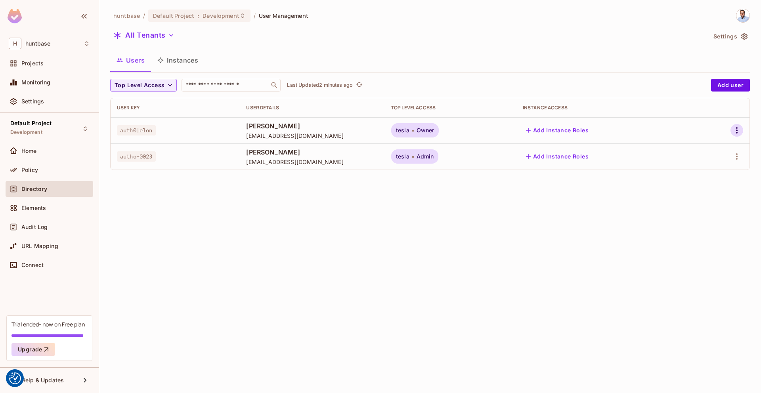
click at [599, 130] on icon "button" at bounding box center [737, 130] width 2 height 6
click at [599, 151] on li "Edit" at bounding box center [701, 148] width 74 height 17
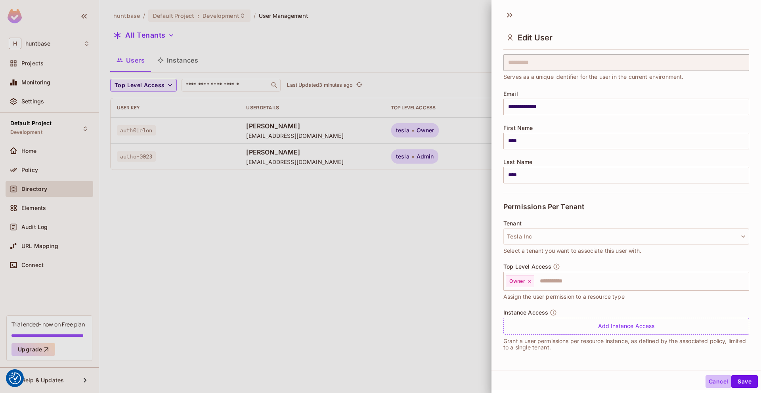
click at [599, 341] on button "Cancel" at bounding box center [719, 381] width 26 height 13
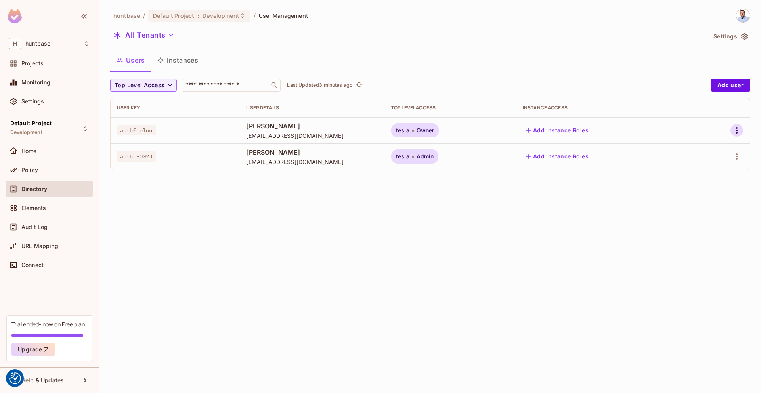
click at [599, 127] on icon "button" at bounding box center [737, 131] width 10 height 10
click at [599, 167] on div "Top Level Roles" at bounding box center [707, 166] width 43 height 8
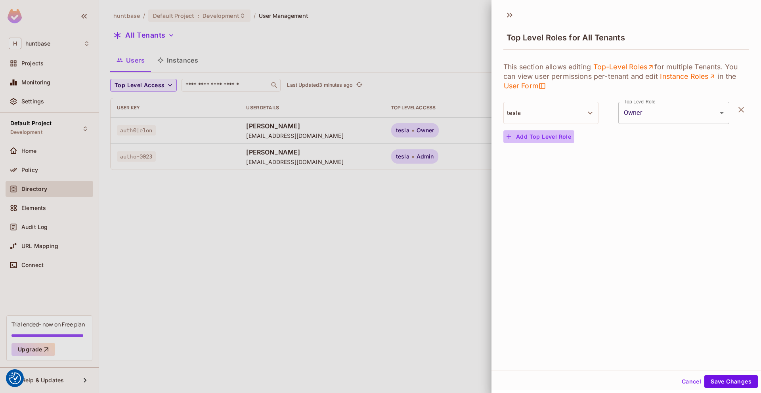
click at [557, 136] on button "Add Top Level Role" at bounding box center [538, 136] width 71 height 13
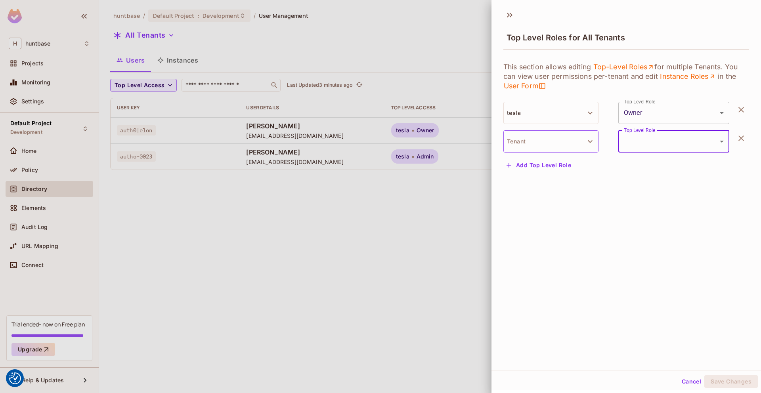
click at [555, 139] on button "Tenant" at bounding box center [550, 141] width 95 height 22
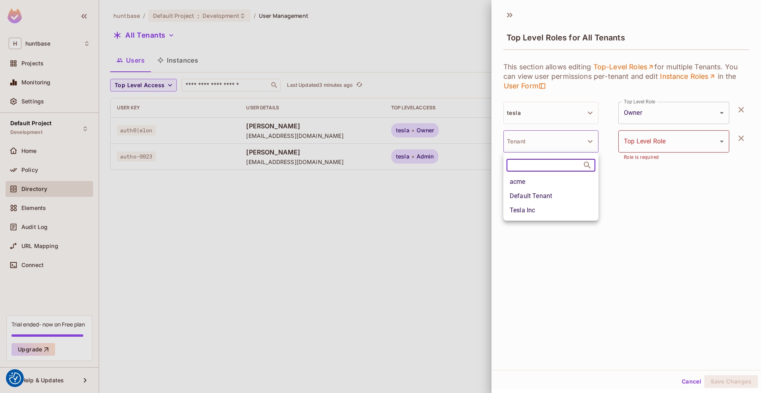
click at [536, 181] on li "acme" at bounding box center [550, 182] width 95 height 14
click at [599, 147] on body "We use cookies to enhance your browsing experience, serve personalized ads or c…" at bounding box center [380, 196] width 761 height 393
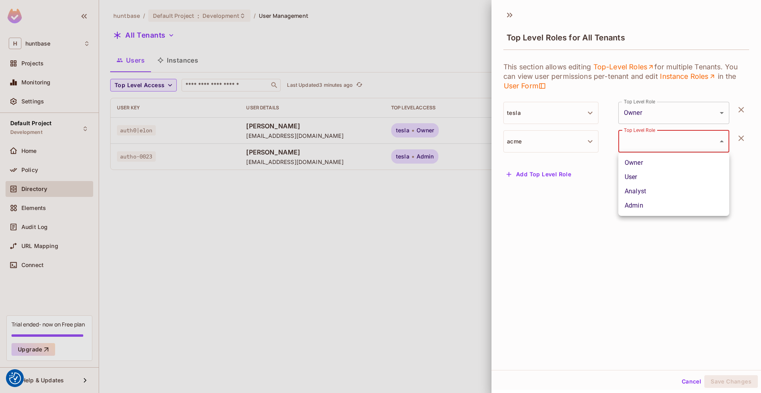
click at [599, 187] on li "Analyst" at bounding box center [673, 191] width 111 height 14
type input "*******"
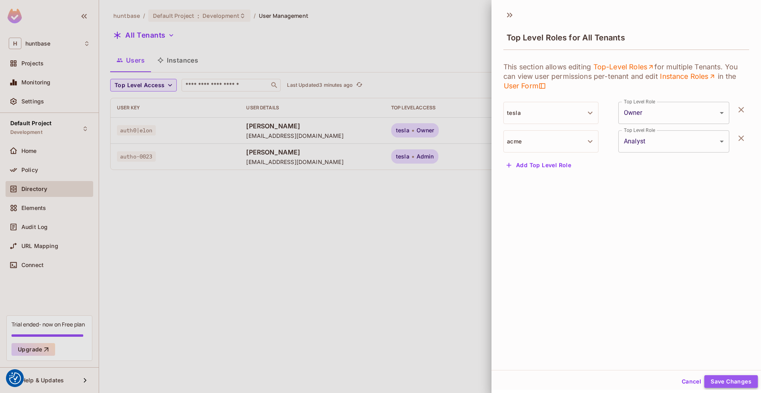
click at [599, 341] on button "Save Changes" at bounding box center [731, 381] width 54 height 13
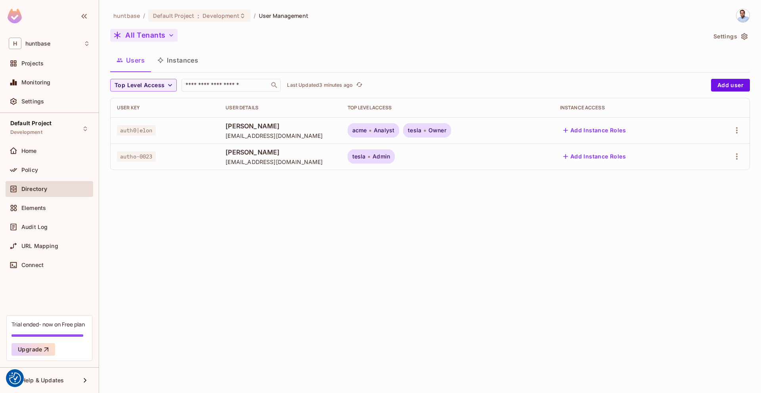
click at [153, 32] on button "All Tenants" at bounding box center [143, 35] width 67 height 13
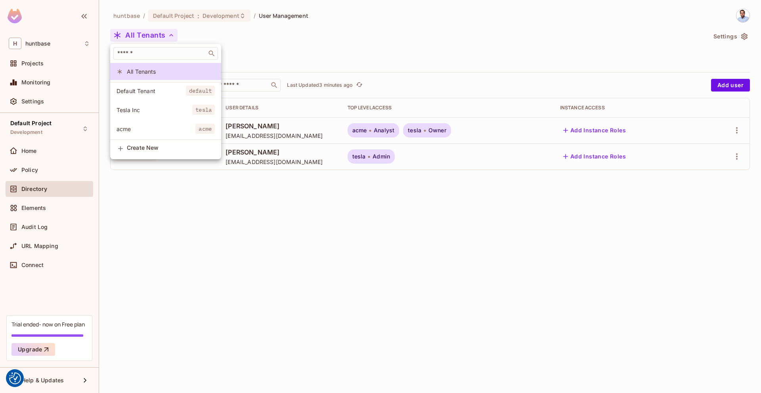
click at [135, 128] on span "acme" at bounding box center [156, 129] width 79 height 8
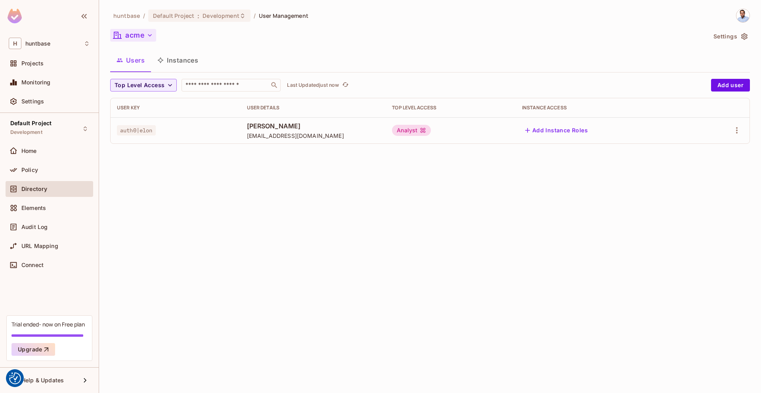
click at [140, 32] on button "acme" at bounding box center [133, 35] width 46 height 13
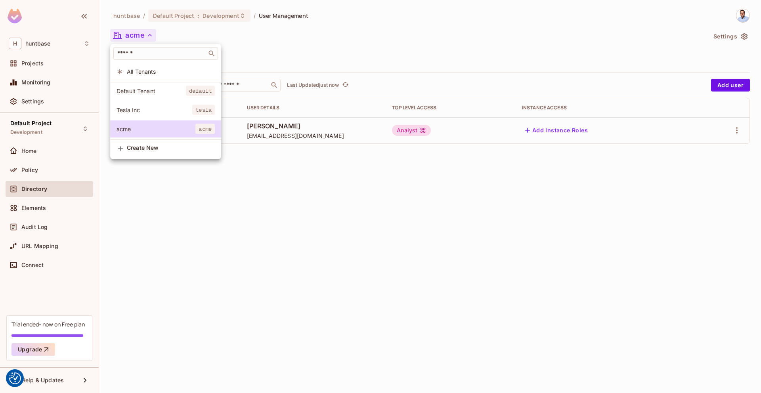
click at [381, 26] on div at bounding box center [380, 196] width 761 height 393
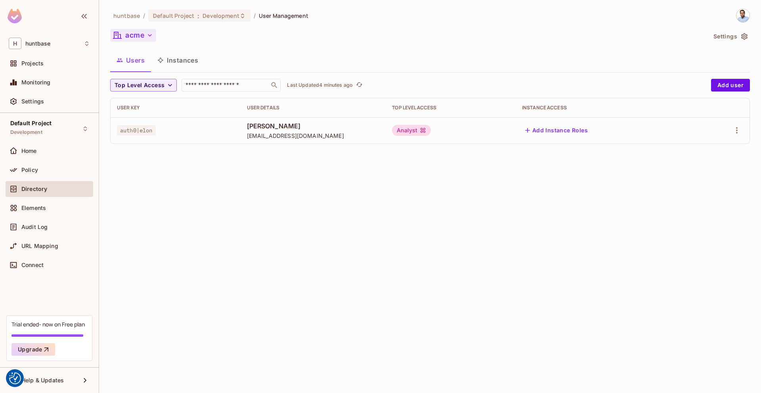
click at [142, 38] on button "acme" at bounding box center [133, 35] width 46 height 13
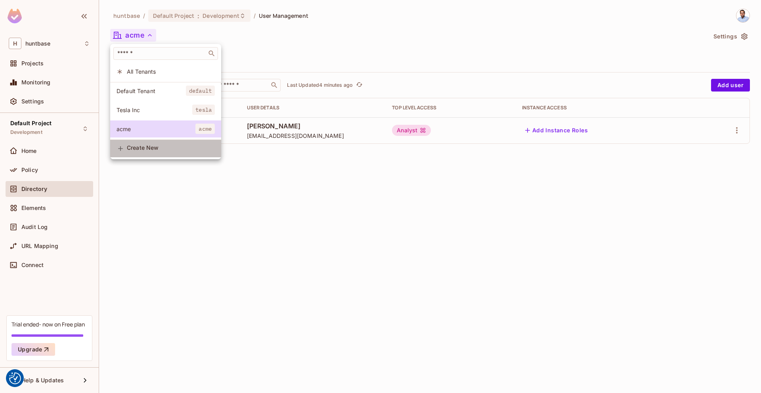
click at [133, 146] on span "Create New" at bounding box center [171, 148] width 88 height 6
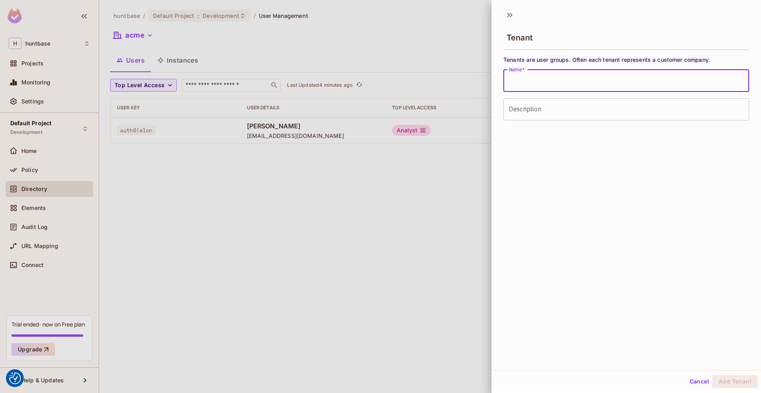
click at [539, 83] on input "Name   *" at bounding box center [626, 81] width 246 height 22
type input "*****"
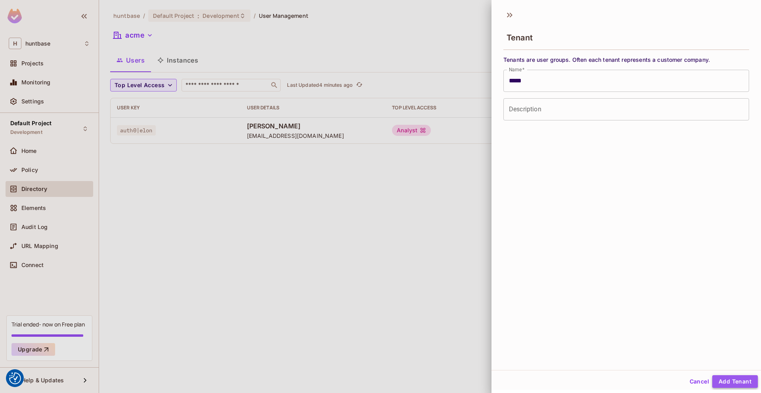
click at [599, 341] on button "Add Tenant" at bounding box center [735, 381] width 46 height 13
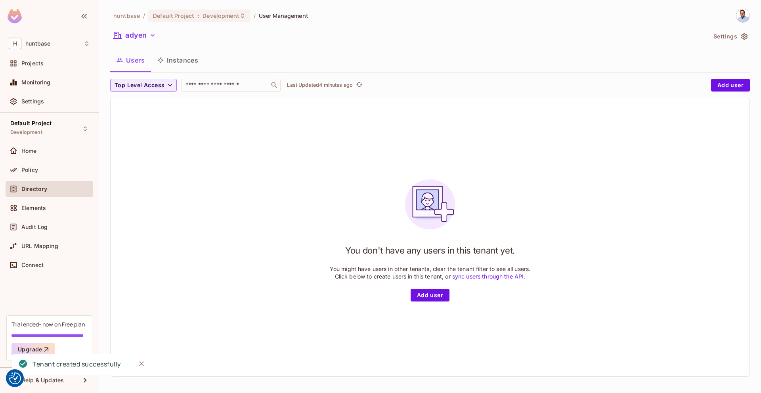
click at [131, 57] on button "Users" at bounding box center [130, 60] width 41 height 20
click at [134, 60] on button "Users" at bounding box center [130, 60] width 41 height 20
click at [133, 61] on button "Users" at bounding box center [130, 60] width 41 height 20
click at [139, 33] on button "adyen" at bounding box center [134, 35] width 49 height 13
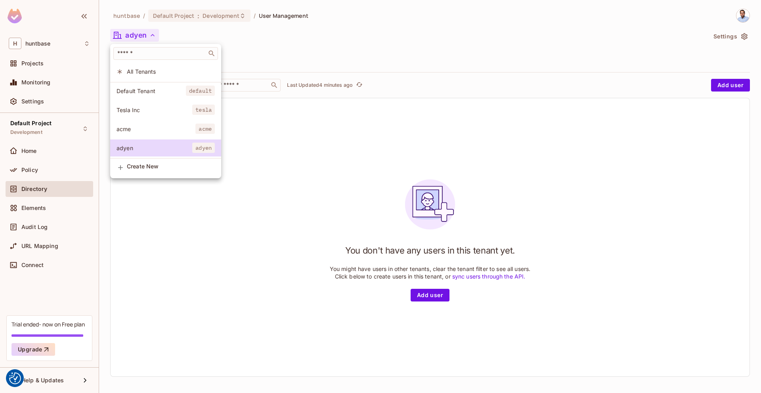
click at [140, 73] on span "All Tenants" at bounding box center [171, 72] width 88 height 8
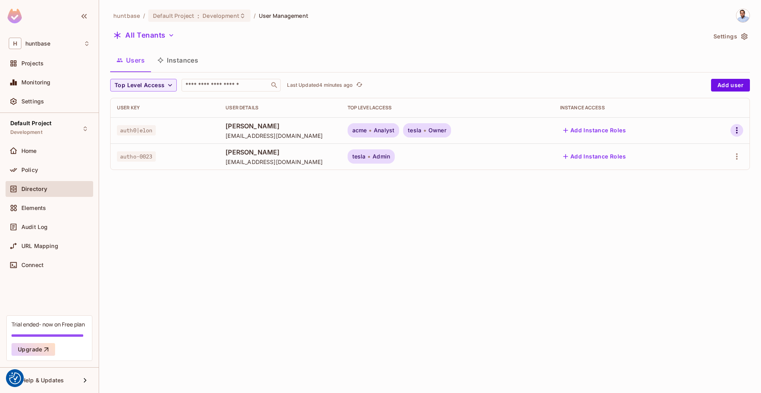
click at [599, 130] on icon "button" at bounding box center [737, 131] width 10 height 10
click at [599, 165] on div "Top Level Roles" at bounding box center [707, 166] width 43 height 8
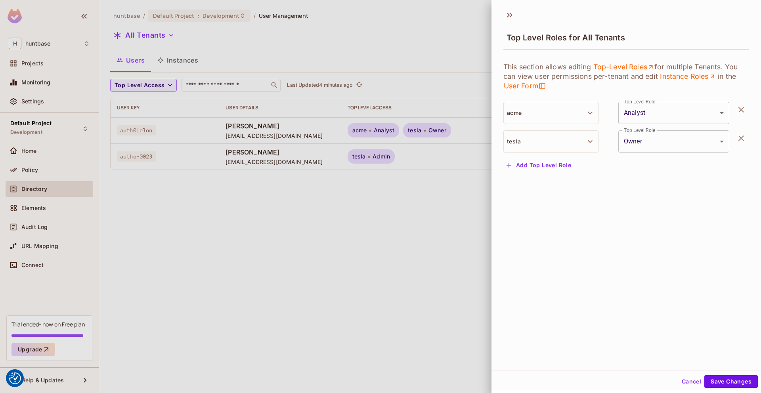
click at [553, 162] on button "Add Top Level Role" at bounding box center [538, 165] width 71 height 13
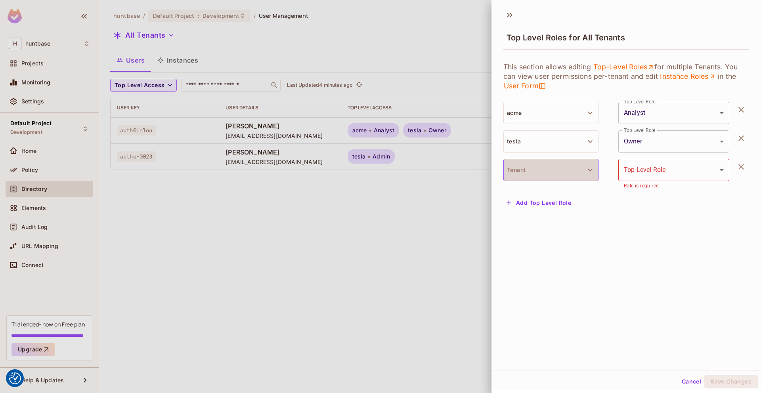
click at [529, 167] on button "Tenant" at bounding box center [550, 170] width 95 height 22
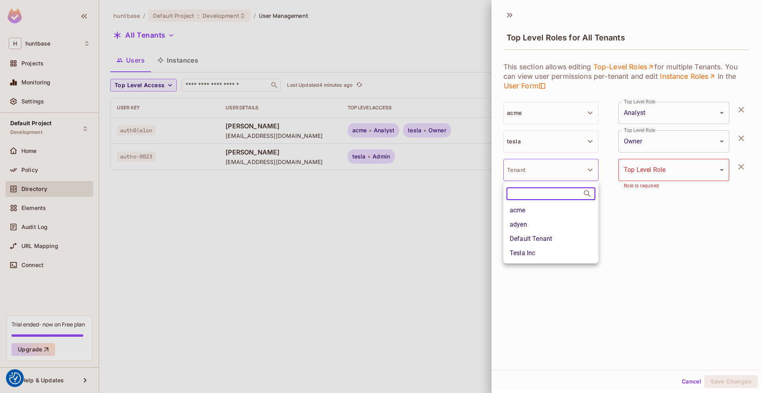
click at [521, 221] on li "adyen" at bounding box center [550, 225] width 95 height 14
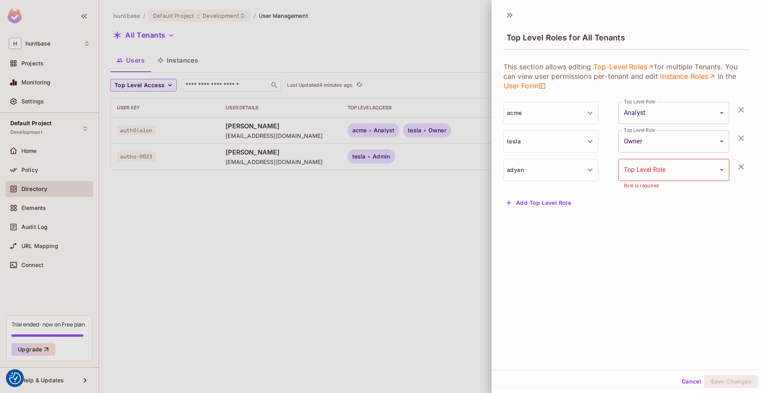
click at [599, 170] on body "We use cookies to enhance your browsing experience, serve personalized ads or c…" at bounding box center [380, 196] width 761 height 393
click at [599, 232] on li "Admin" at bounding box center [673, 234] width 111 height 14
type input "*****"
click at [599, 341] on button "Save Changes" at bounding box center [731, 381] width 54 height 13
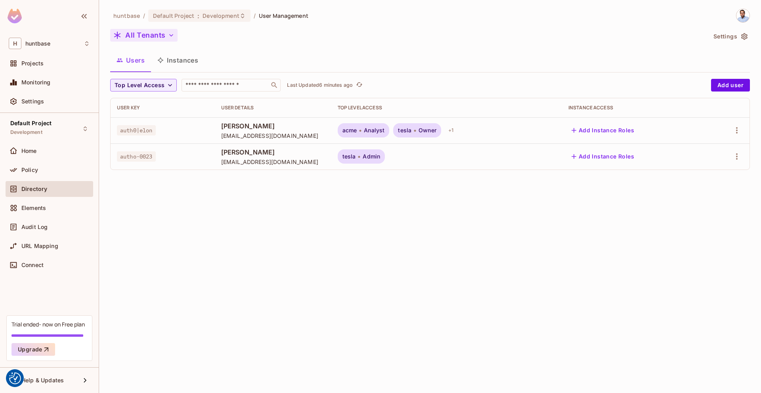
click at [140, 34] on button "All Tenants" at bounding box center [143, 35] width 67 height 13
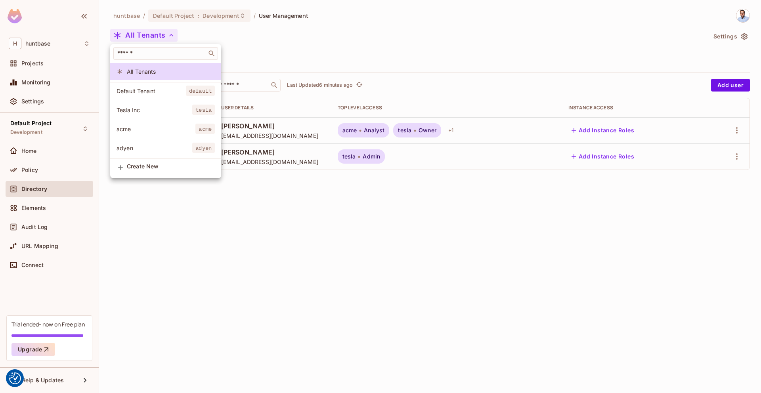
click at [237, 28] on div at bounding box center [380, 196] width 761 height 393
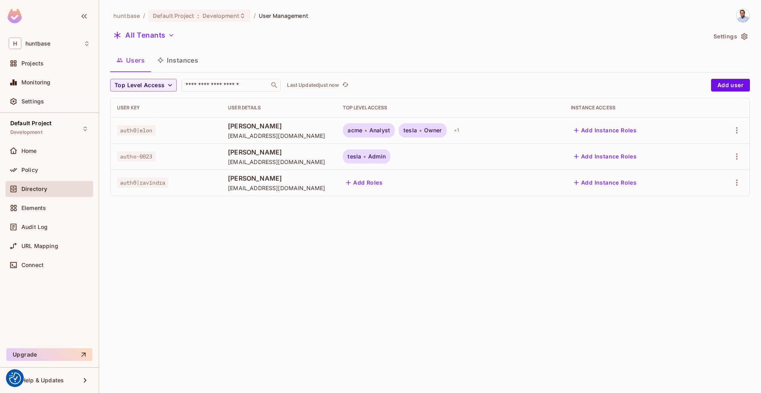
click at [377, 184] on button "Add Roles" at bounding box center [364, 182] width 43 height 13
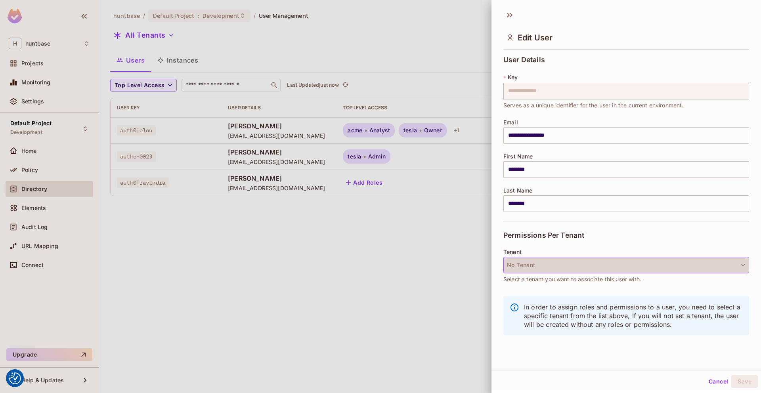
click at [571, 268] on button "No Tenant" at bounding box center [626, 265] width 246 height 17
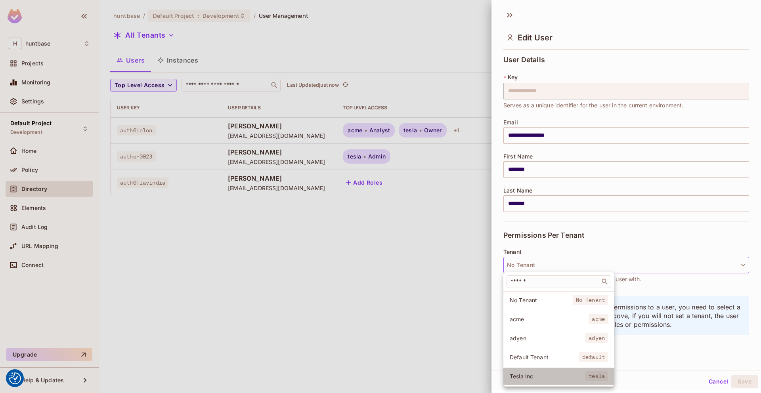
click at [562, 378] on span "Tesla Inc" at bounding box center [548, 377] width 76 height 8
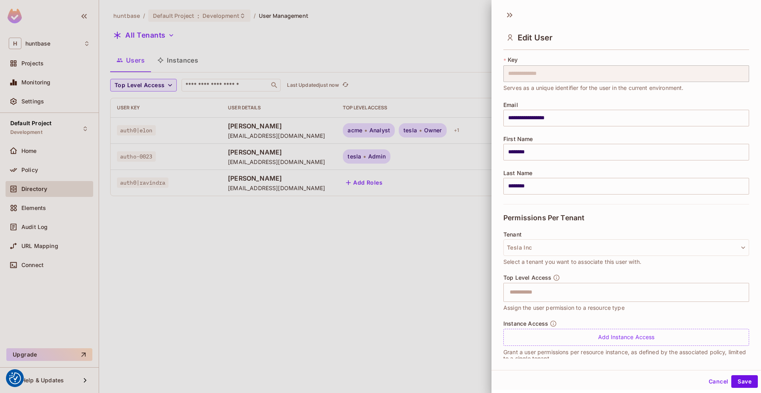
scroll to position [29, 0]
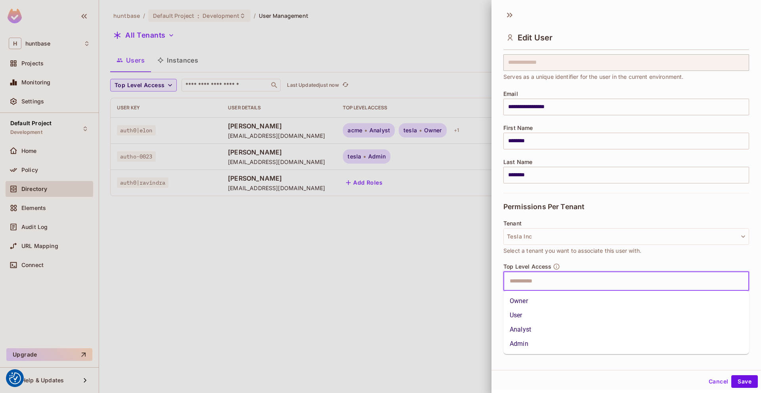
click at [556, 283] on input "text" at bounding box center [619, 282] width 229 height 16
click at [539, 313] on li "User" at bounding box center [626, 315] width 246 height 14
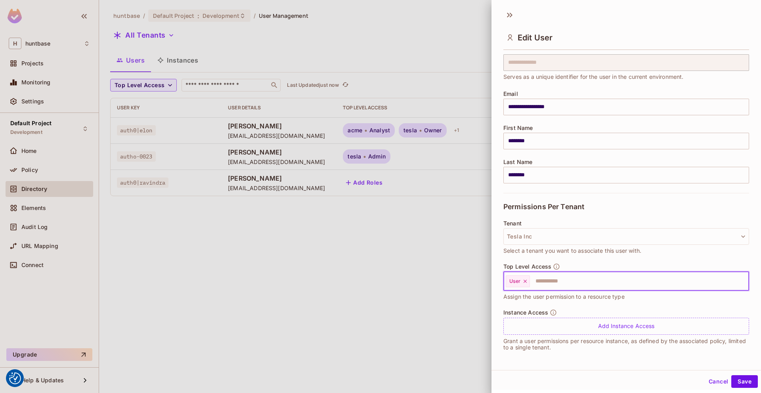
click at [591, 285] on input "text" at bounding box center [632, 282] width 203 height 16
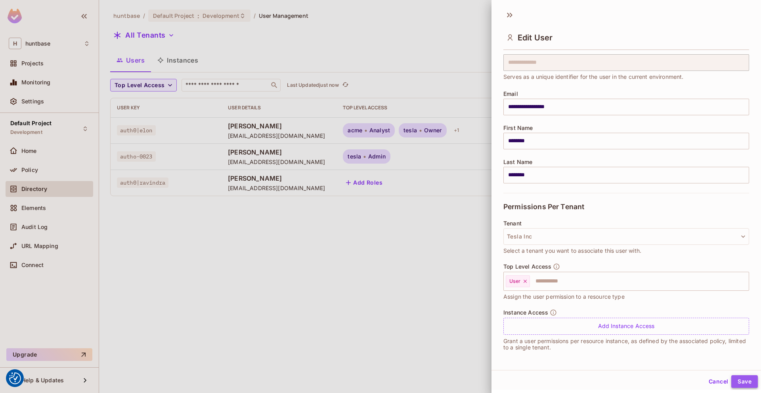
click at [745, 383] on button "Save" at bounding box center [744, 381] width 27 height 13
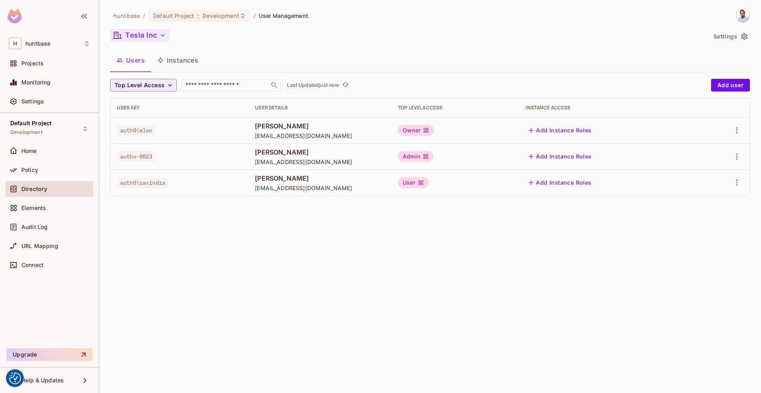
click at [152, 37] on button "Tesla Inc" at bounding box center [139, 35] width 59 height 13
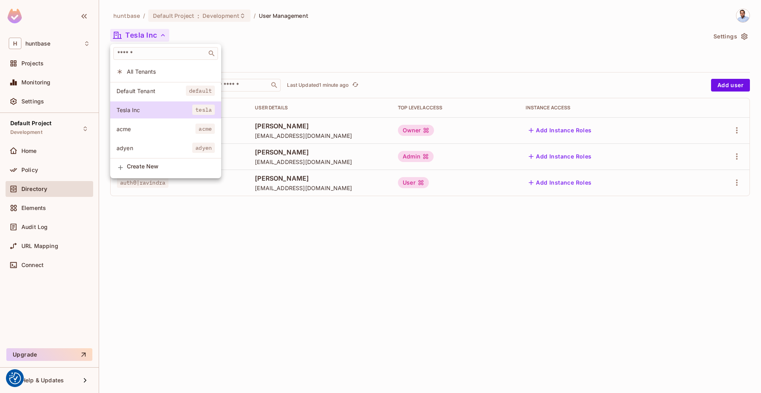
click at [589, 40] on div at bounding box center [380, 196] width 761 height 393
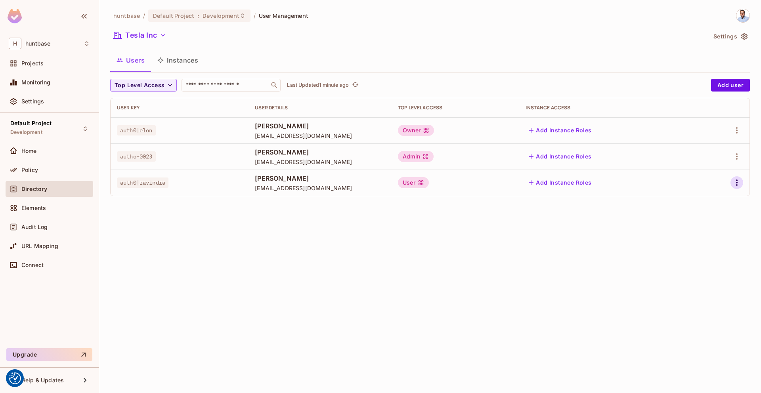
click at [741, 186] on icon "button" at bounding box center [737, 183] width 10 height 10
click at [708, 212] on span "Edit Attributes" at bounding box center [709, 218] width 44 height 13
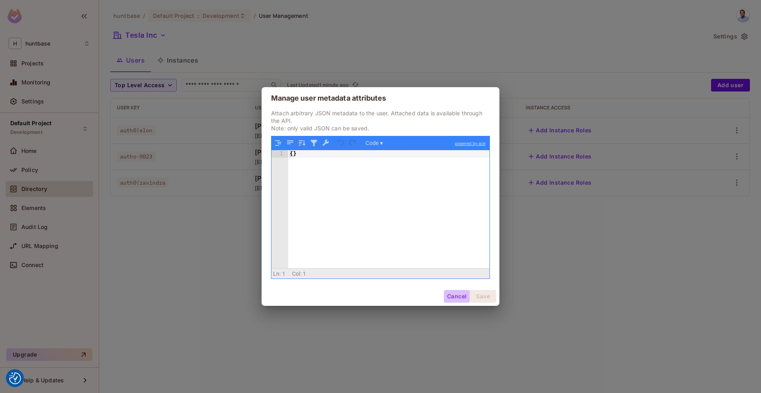
click at [453, 301] on button "Cancel" at bounding box center [457, 296] width 26 height 13
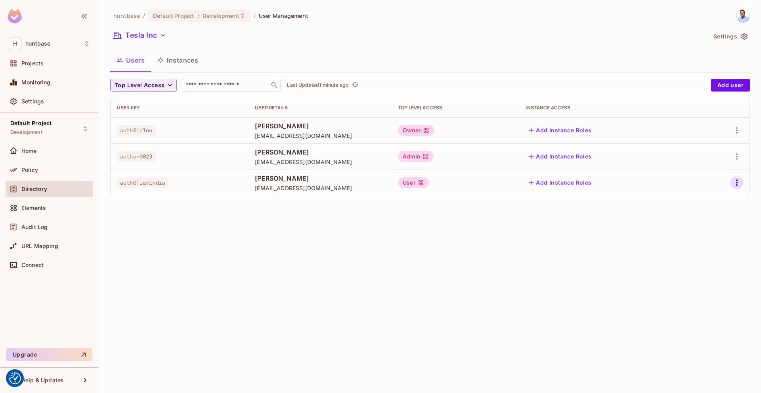
click at [736, 183] on icon "button" at bounding box center [737, 183] width 10 height 10
click at [720, 203] on li "Edit" at bounding box center [703, 200] width 70 height 17
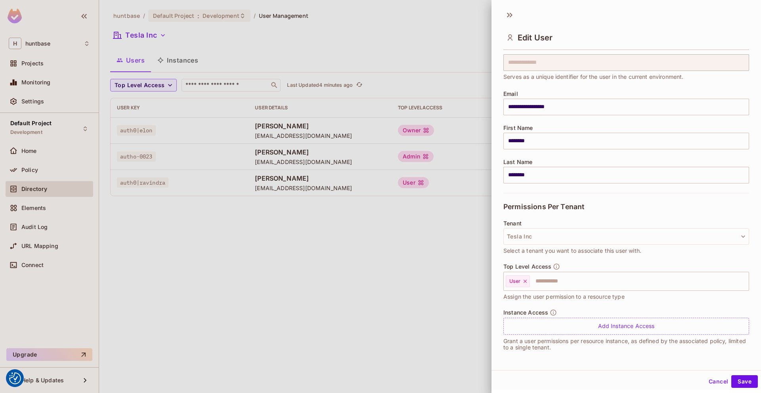
click at [206, 260] on div at bounding box center [380, 196] width 761 height 393
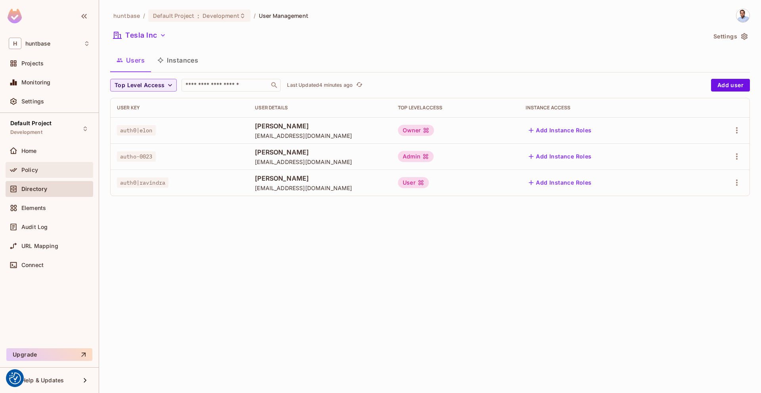
click at [42, 167] on div "Policy" at bounding box center [55, 170] width 69 height 6
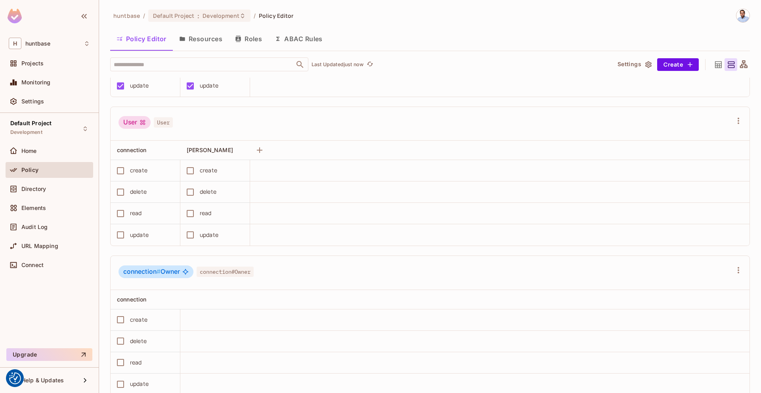
scroll to position [423, 0]
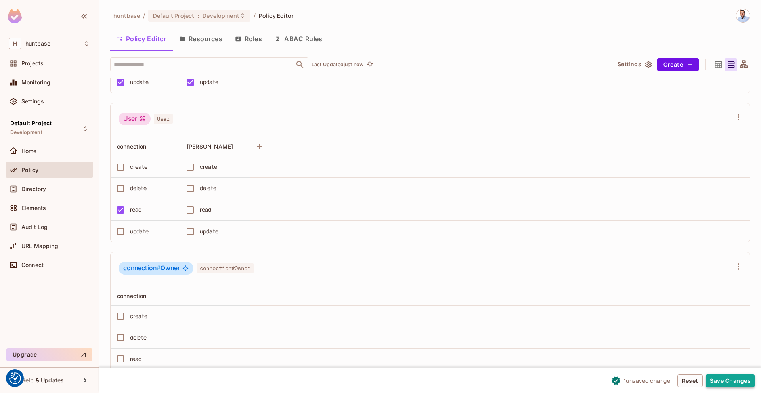
click at [720, 380] on button "Save Changes" at bounding box center [730, 381] width 49 height 13
click at [31, 152] on span "Home" at bounding box center [28, 151] width 15 height 6
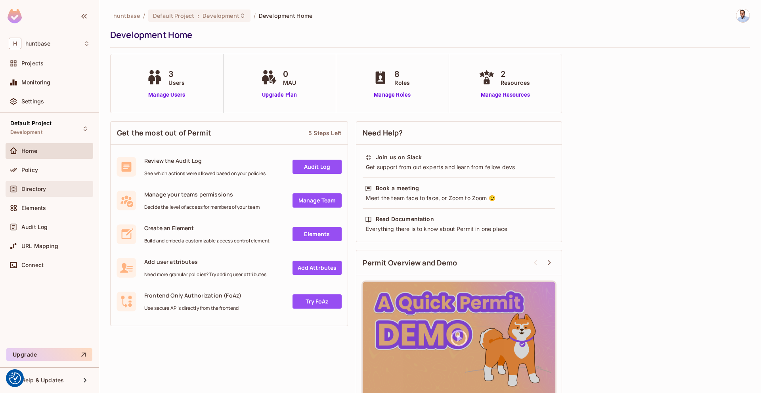
click at [42, 188] on span "Directory" at bounding box center [33, 189] width 25 height 6
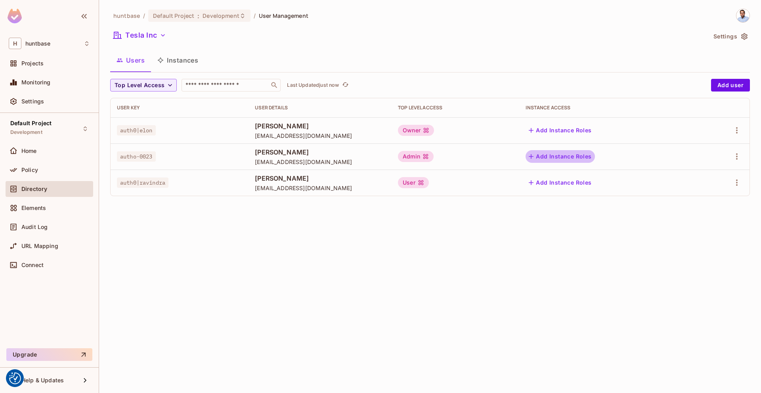
click at [584, 154] on button "Add Instance Roles" at bounding box center [560, 156] width 69 height 13
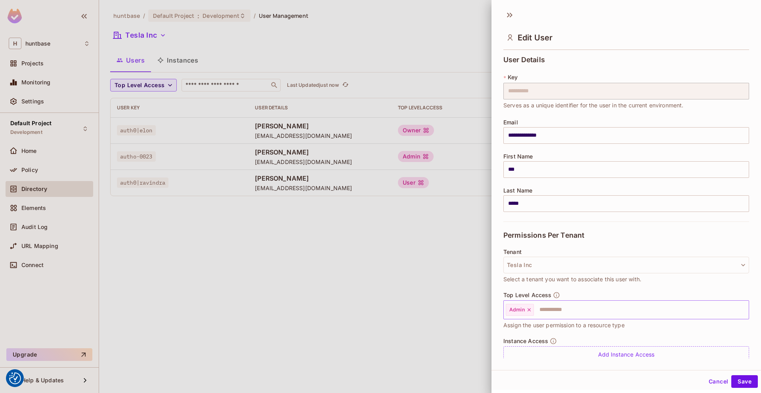
scroll to position [29, 0]
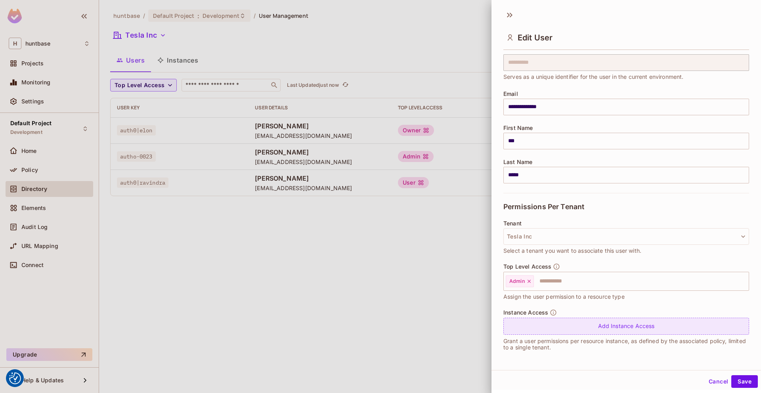
click at [592, 324] on div "Add Instance Access" at bounding box center [626, 326] width 246 height 17
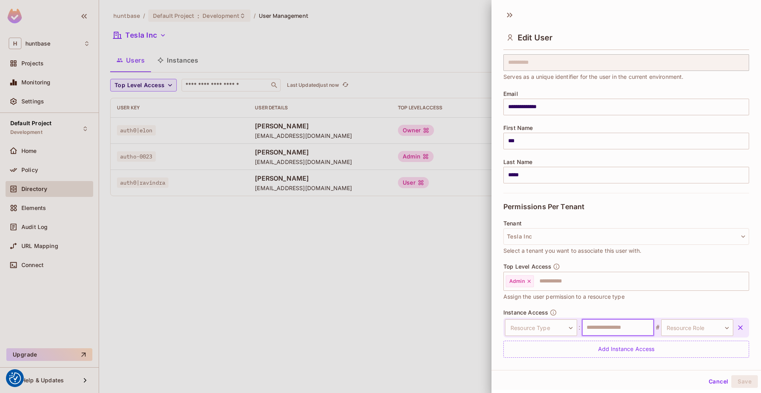
click at [599, 325] on input "text" at bounding box center [618, 328] width 72 height 17
click at [546, 329] on body "We use cookies to enhance your browsing experience, serve personalized ads or c…" at bounding box center [380, 196] width 761 height 393
click at [523, 372] on li "[PERSON_NAME]" at bounding box center [539, 376] width 73 height 14
click at [605, 323] on input "text" at bounding box center [618, 328] width 72 height 17
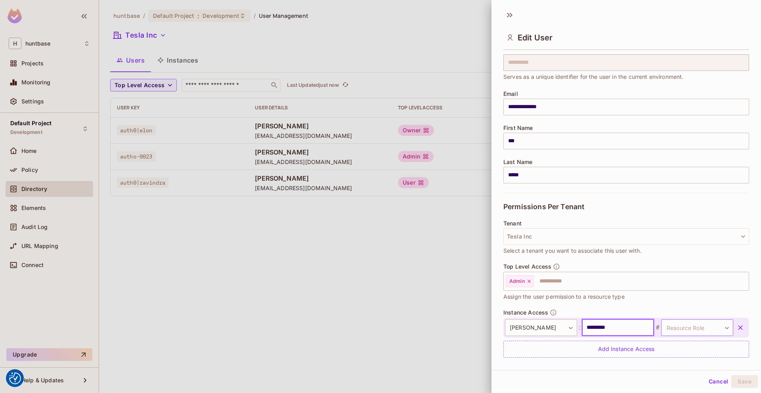
type input "*********"
click at [681, 327] on body "We use cookies to enhance your browsing experience, serve personalized ads or c…" at bounding box center [380, 196] width 761 height 393
click at [674, 357] on li "Owner" at bounding box center [696, 362] width 73 height 14
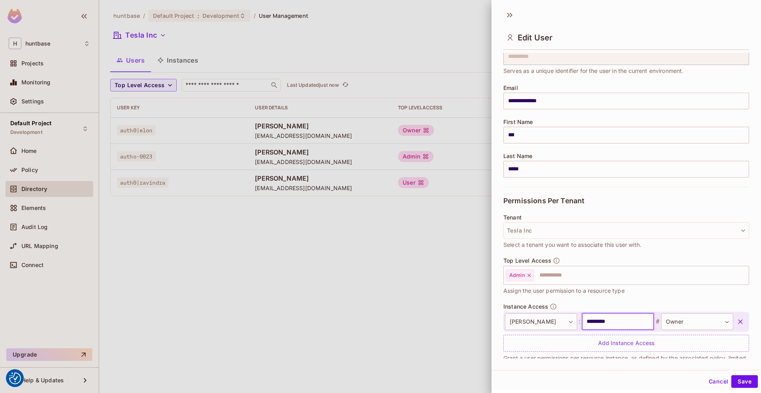
click at [620, 323] on input "*********" at bounding box center [618, 322] width 72 height 17
click at [616, 321] on input "*********" at bounding box center [618, 322] width 72 height 17
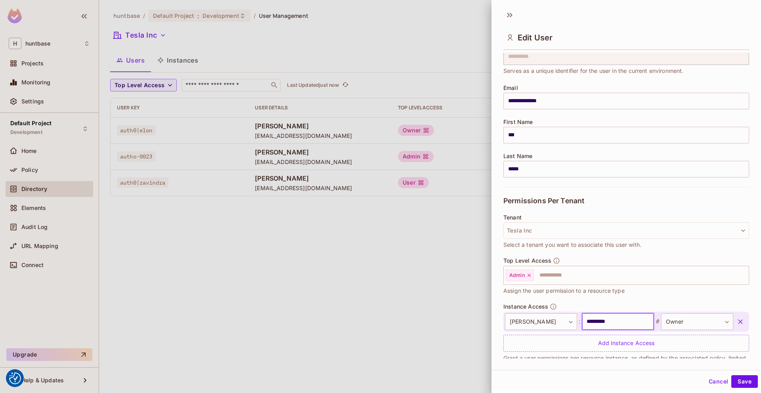
click at [616, 321] on input "*********" at bounding box center [618, 322] width 72 height 17
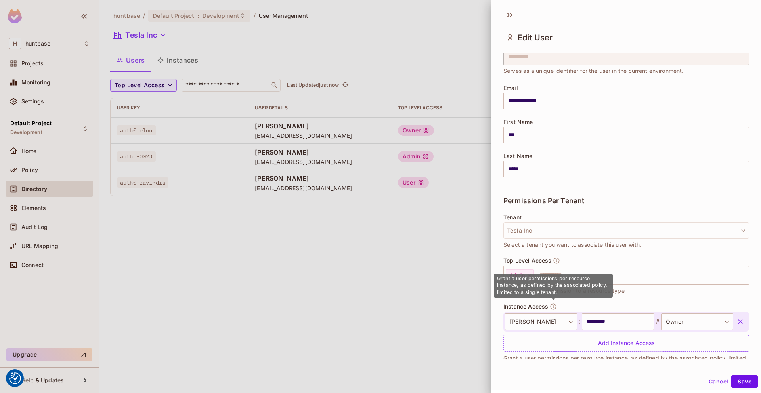
click at [554, 304] on icon "button" at bounding box center [554, 307] width 6 height 6
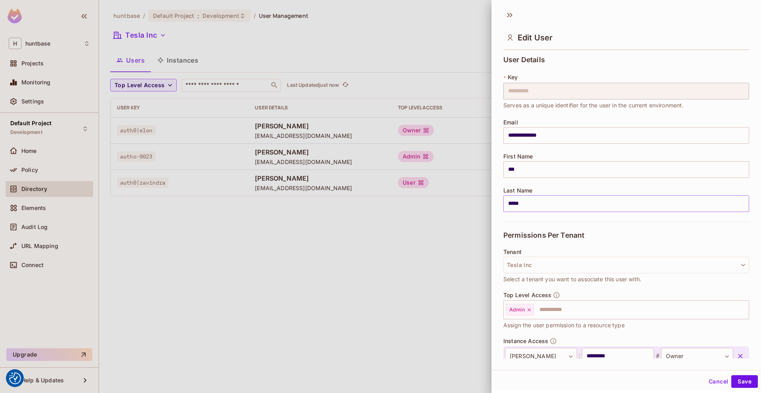
scroll to position [52, 0]
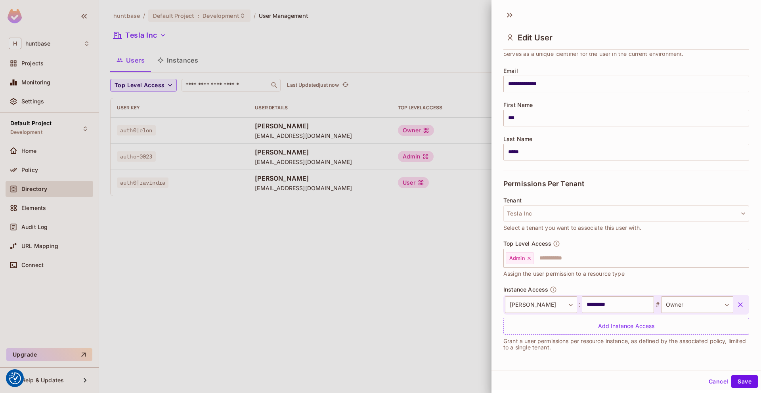
click at [719, 381] on button "Cancel" at bounding box center [719, 381] width 26 height 13
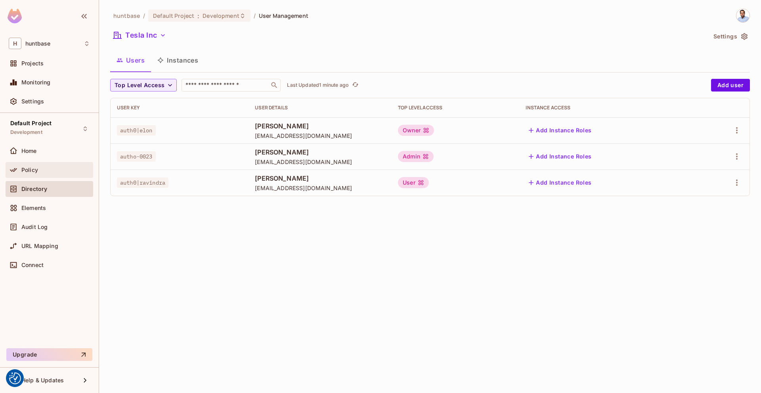
click at [38, 168] on div "Policy" at bounding box center [55, 170] width 69 height 6
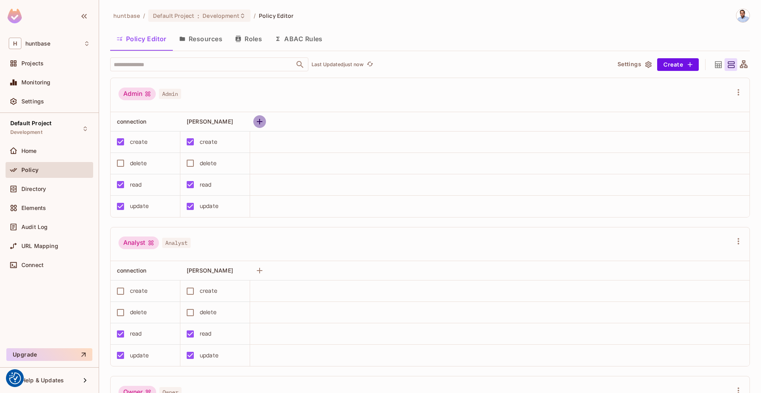
click at [262, 126] on icon "button" at bounding box center [260, 122] width 10 height 10
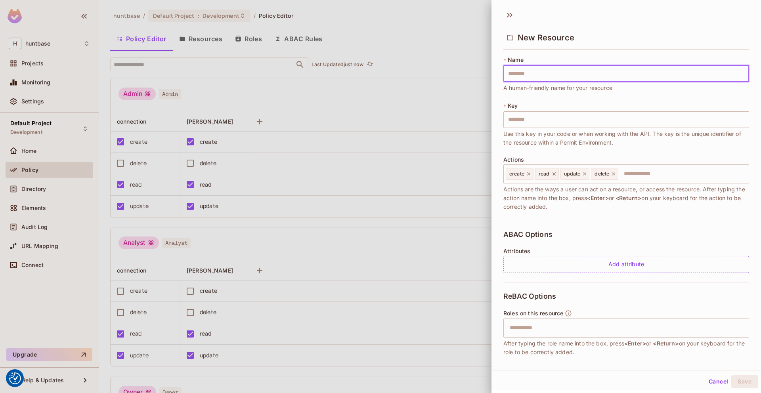
click at [529, 75] on input "text" at bounding box center [626, 73] width 246 height 17
type input "*"
type input "**"
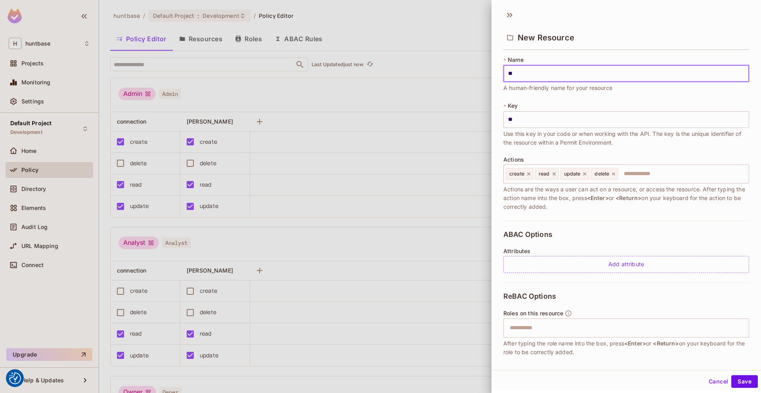
type input "***"
type input "****"
type input "*****"
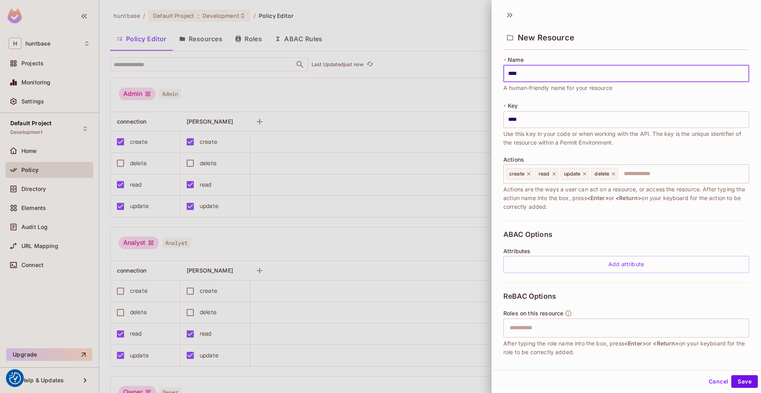
type input "*****"
type input "******"
type input "*******"
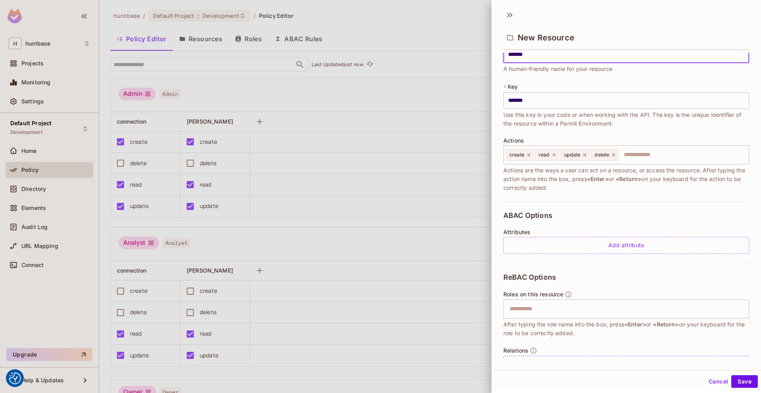
scroll to position [20, 0]
type input "*******"
click at [551, 246] on div "Add attribute" at bounding box center [626, 244] width 246 height 17
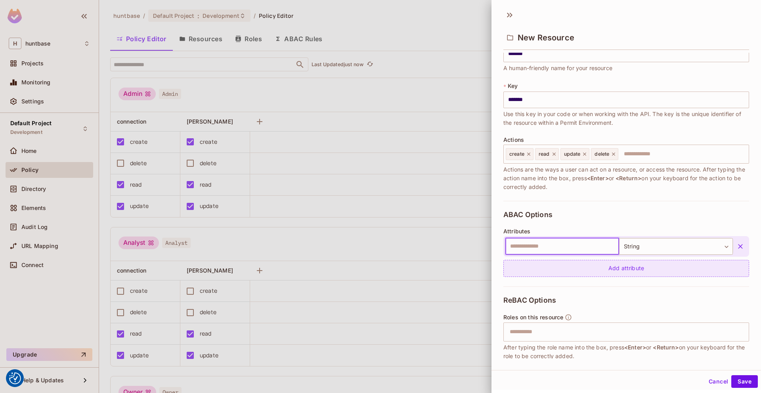
click at [551, 246] on input "text" at bounding box center [562, 246] width 114 height 17
type input "********"
click at [557, 263] on div "Add attribute" at bounding box center [626, 268] width 246 height 17
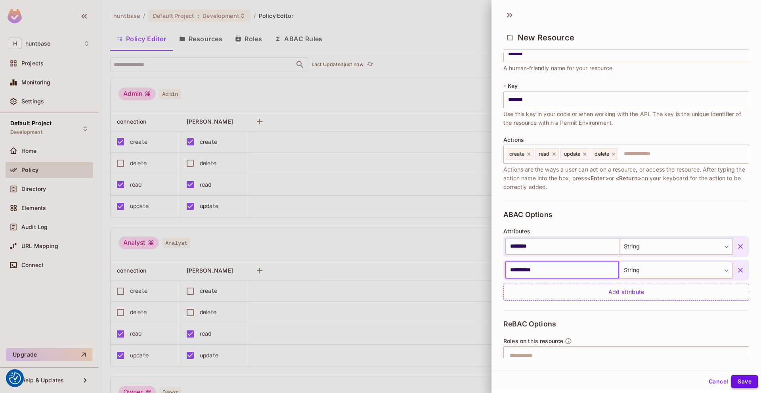
type input "**********"
click at [746, 382] on button "Save" at bounding box center [744, 381] width 27 height 13
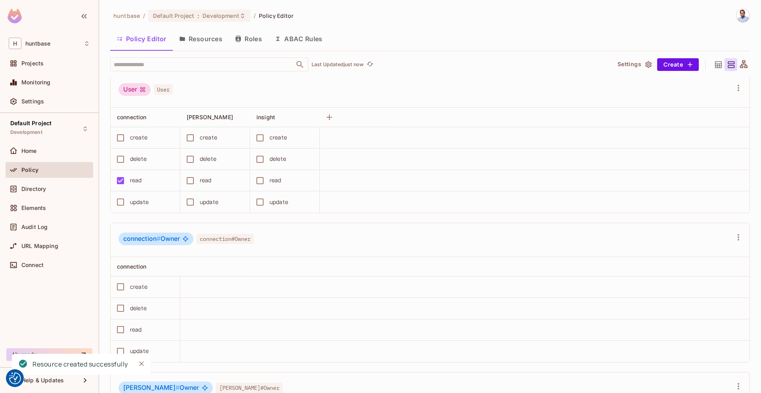
scroll to position [0, 0]
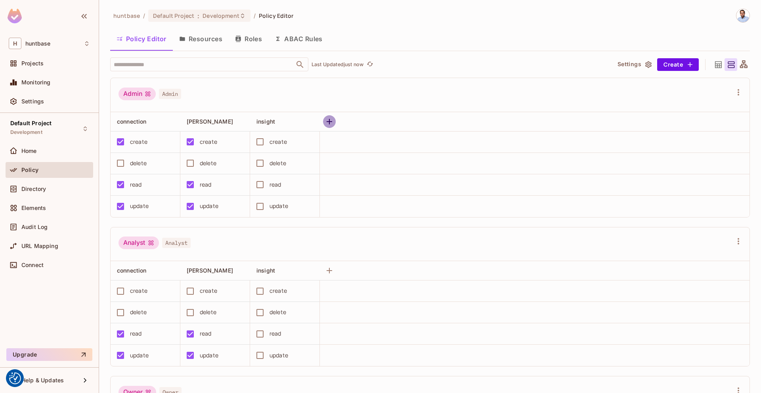
click at [330, 119] on icon "button" at bounding box center [330, 122] width 10 height 10
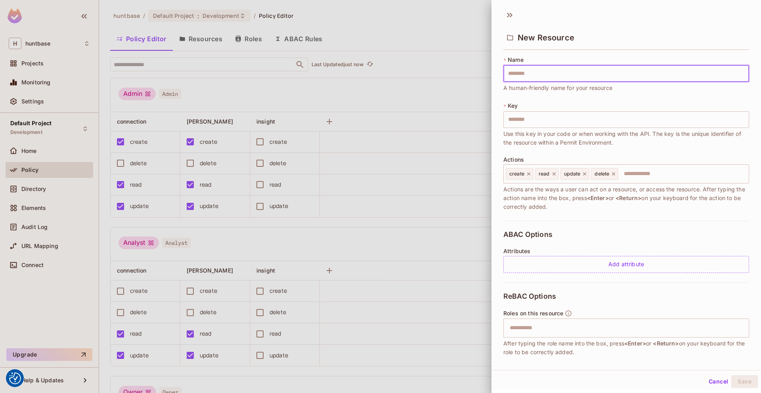
type input "*"
type input "**"
type input "***"
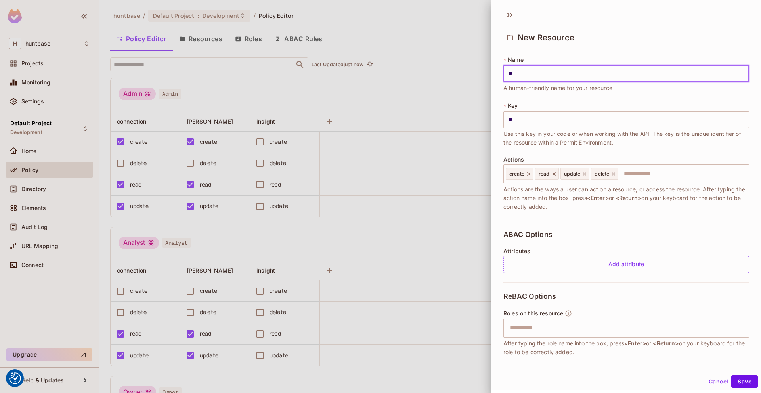
type input "***"
type input "****"
type input "*****"
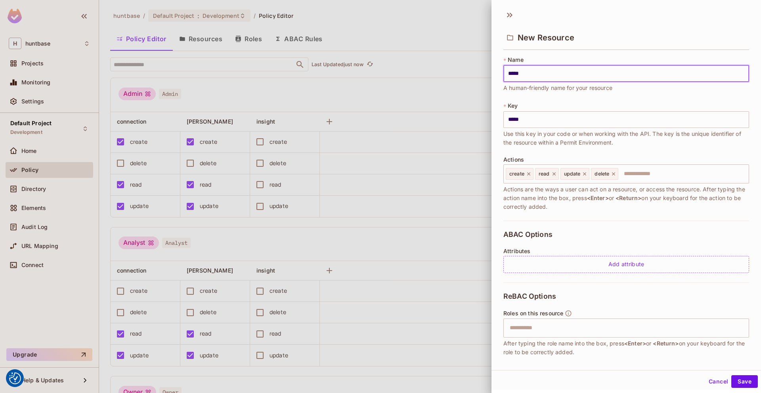
type input "******"
type input "*******"
type input "********"
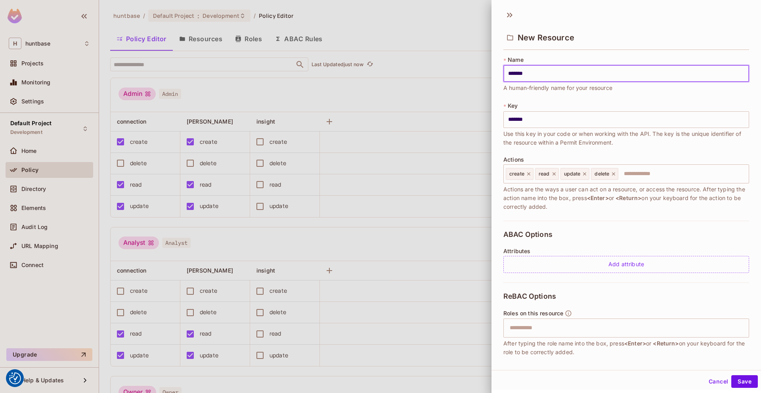
type input "********"
type input "*********"
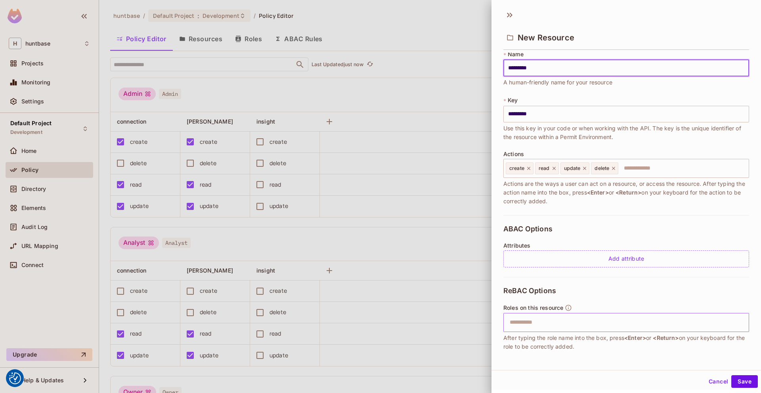
scroll to position [43, 0]
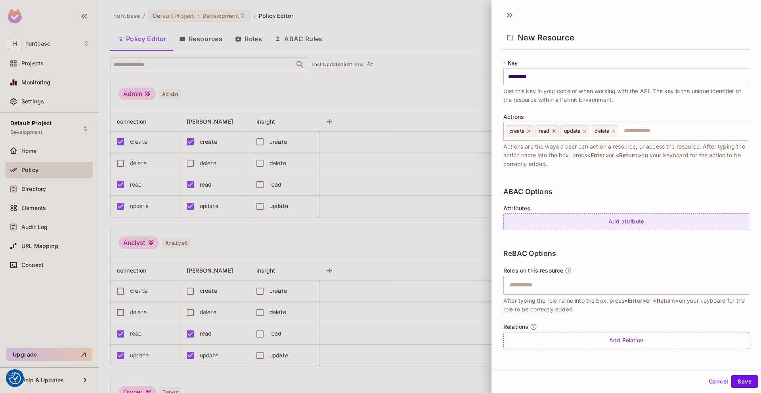
type input "*********"
click at [641, 225] on div "Add attribute" at bounding box center [626, 221] width 246 height 17
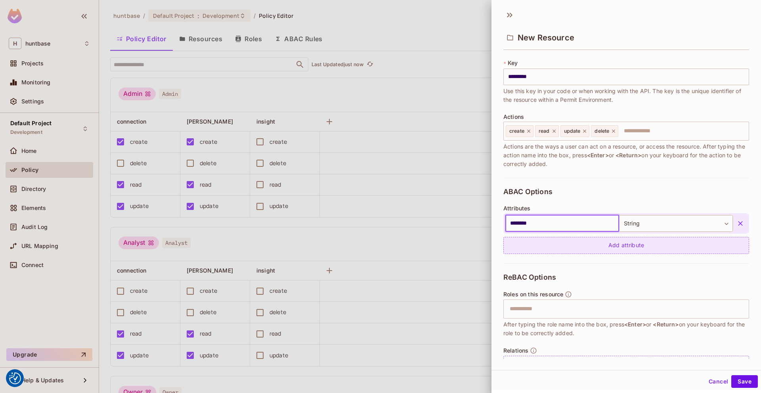
type input "********"
click at [601, 245] on div "Add attribute" at bounding box center [626, 245] width 246 height 17
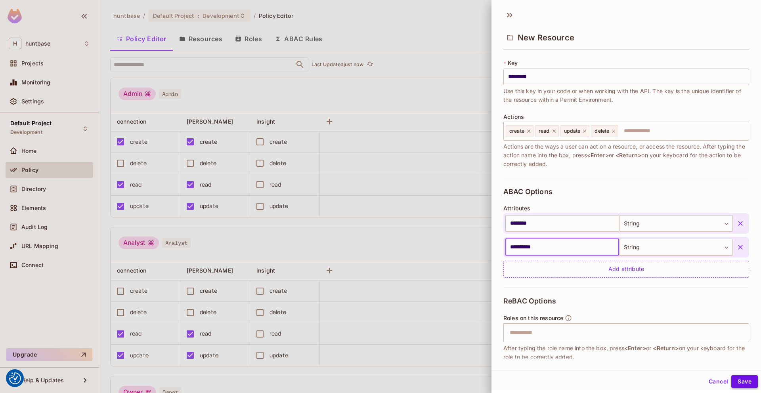
type input "**********"
click at [743, 381] on button "Save" at bounding box center [744, 381] width 27 height 13
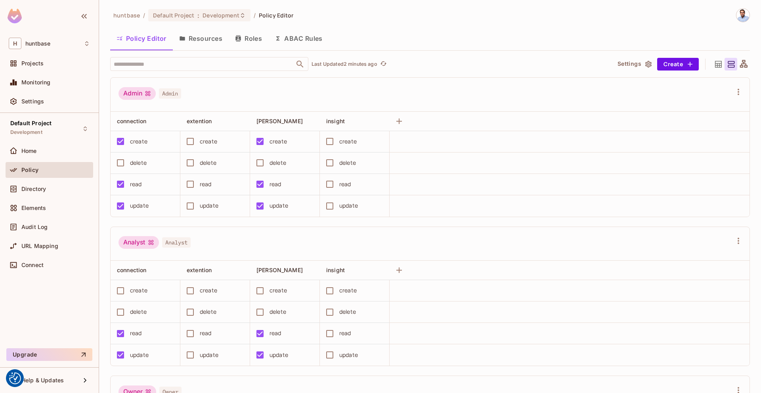
scroll to position [0, 0]
click at [203, 37] on button "Resources" at bounding box center [201, 39] width 56 height 20
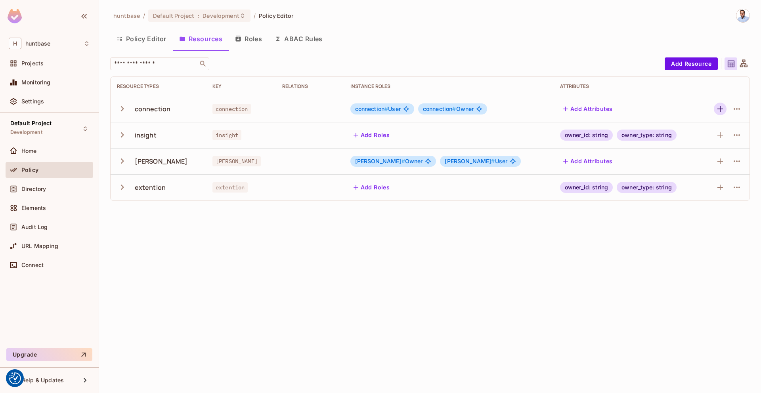
click at [720, 109] on icon "button" at bounding box center [721, 109] width 6 height 6
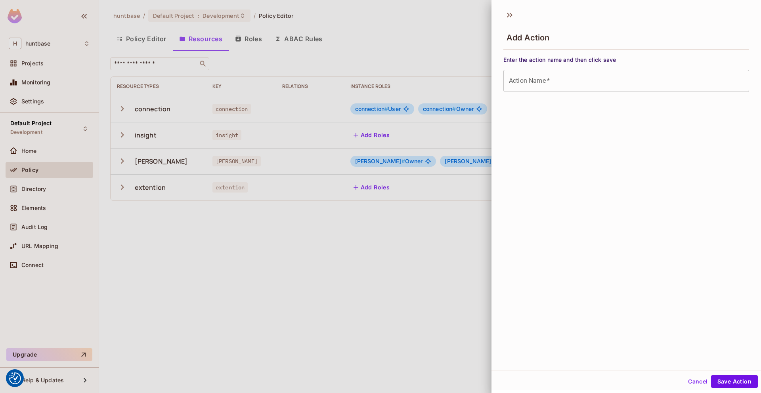
click at [420, 17] on div at bounding box center [380, 196] width 761 height 393
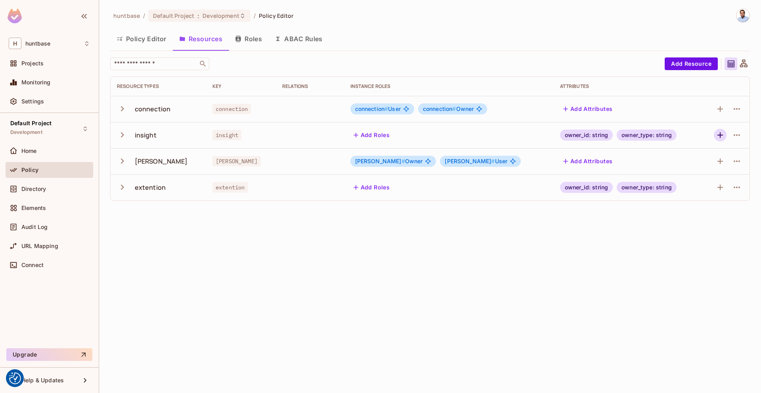
click at [718, 137] on icon "button" at bounding box center [721, 135] width 10 height 10
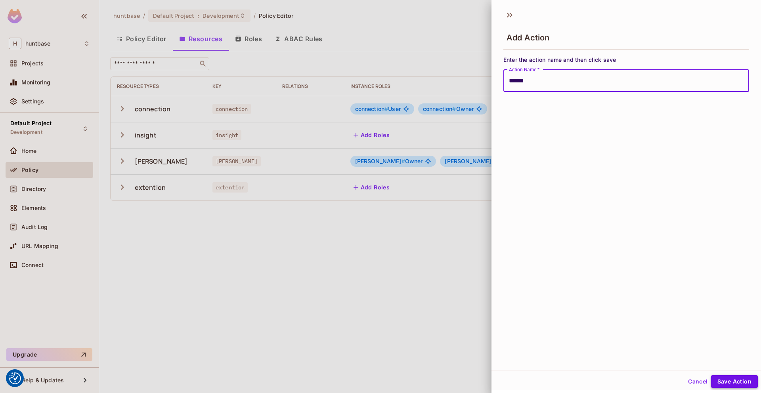
type input "******"
click at [733, 382] on button "Save Action" at bounding box center [734, 381] width 47 height 13
click at [732, 378] on button "Save Action" at bounding box center [734, 381] width 47 height 13
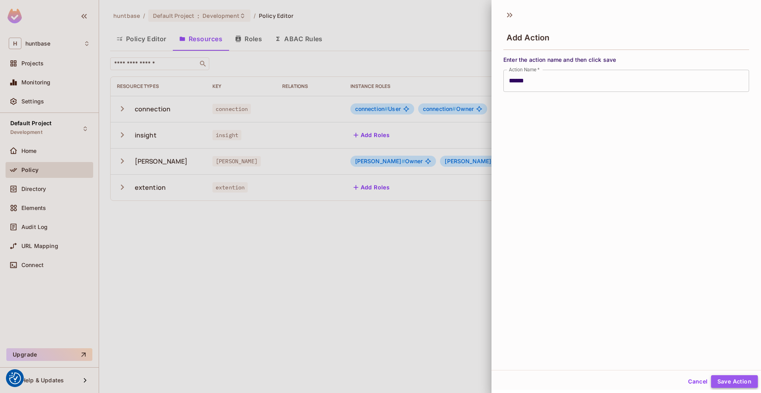
click at [729, 381] on button "Save Action" at bounding box center [734, 381] width 47 height 13
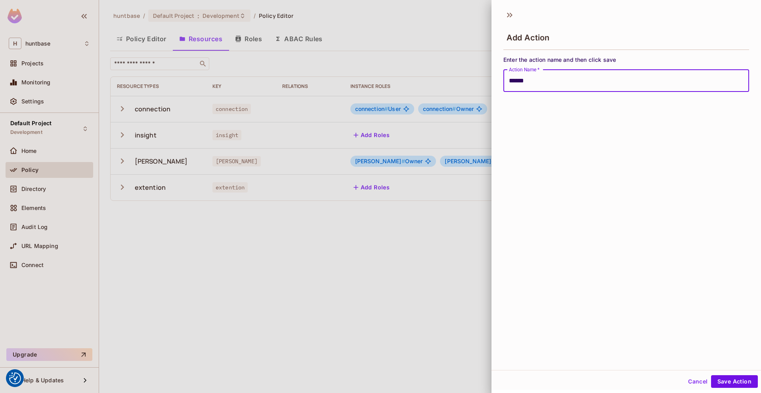
click at [561, 84] on input "******" at bounding box center [626, 81] width 246 height 22
click at [727, 81] on input "******" at bounding box center [626, 80] width 246 height 22
click at [0, 393] on com-1password-button at bounding box center [0, 393] width 0 height 0
click at [563, 81] on input "******" at bounding box center [626, 80] width 246 height 22
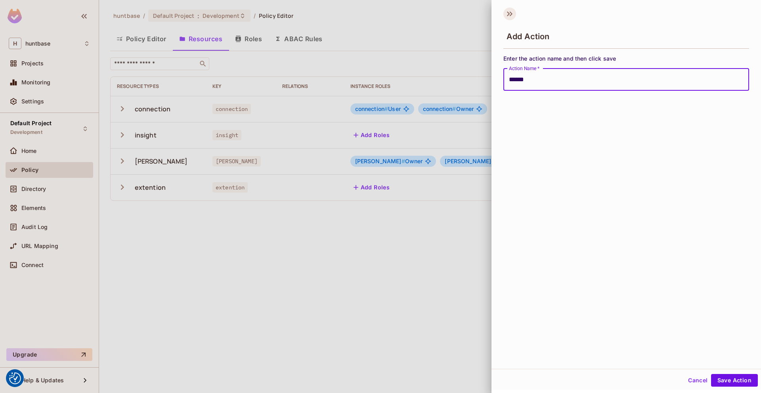
click at [509, 18] on icon at bounding box center [509, 14] width 13 height 13
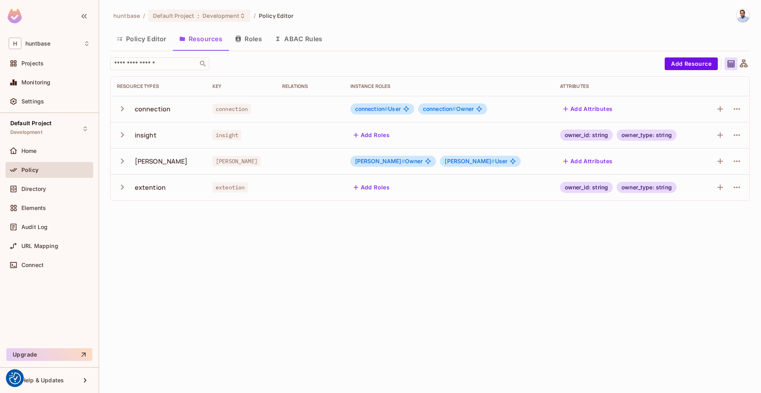
click at [611, 269] on div "huntbase / Default Project : Development / Policy Editor Policy Editor Resource…" at bounding box center [430, 196] width 662 height 393
click at [735, 107] on icon "button" at bounding box center [737, 109] width 10 height 10
click at [646, 136] on div at bounding box center [380, 196] width 761 height 393
click at [721, 135] on icon "button" at bounding box center [721, 135] width 6 height 6
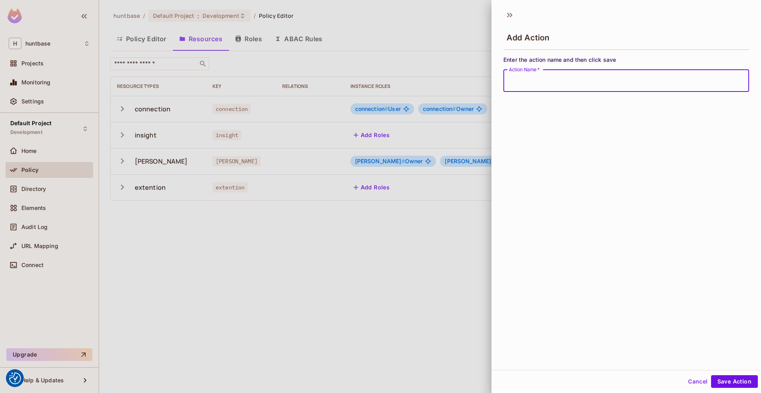
click at [689, 74] on input "Action Name   *" at bounding box center [626, 81] width 246 height 22
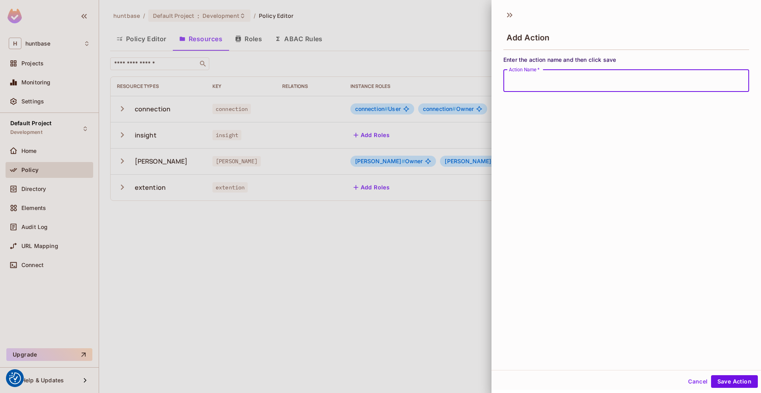
click at [689, 74] on input "Action Name   *" at bounding box center [626, 81] width 246 height 22
type input "****"
click at [711, 375] on button "Save Action" at bounding box center [734, 381] width 47 height 13
click at [731, 381] on button "Save Action" at bounding box center [734, 381] width 47 height 13
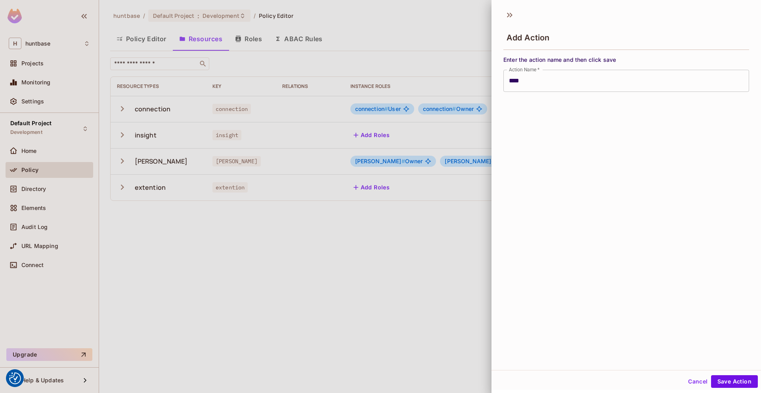
click at [730, 373] on div "Cancel Save Action" at bounding box center [627, 381] width 270 height 19
click at [706, 379] on button "Cancel" at bounding box center [698, 381] width 26 height 13
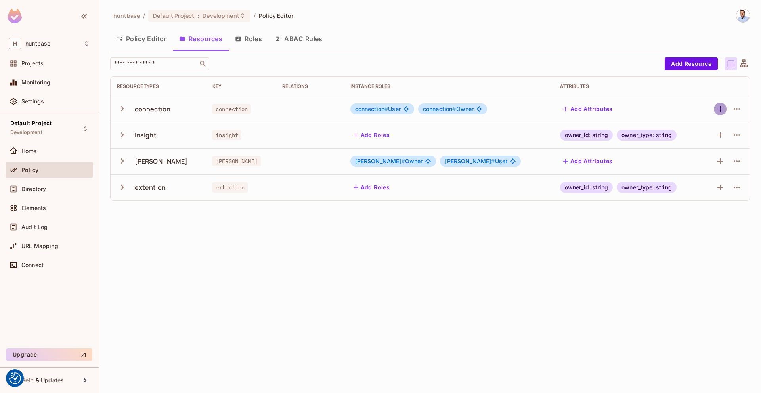
click at [720, 109] on icon "button" at bounding box center [721, 109] width 6 height 6
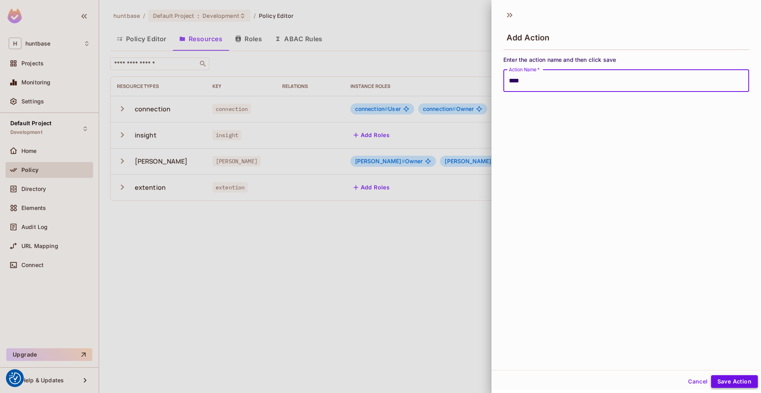
type input "****"
click at [728, 379] on button "Save Action" at bounding box center [734, 381] width 47 height 13
click at [727, 380] on button "Save Action" at bounding box center [734, 381] width 47 height 13
click at [703, 381] on button "Cancel" at bounding box center [698, 381] width 26 height 13
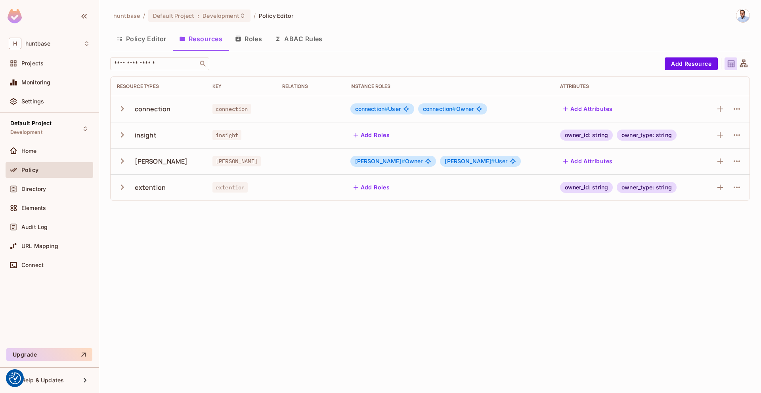
click at [652, 329] on div "huntbase / Default Project : Development / Policy Editor Policy Editor Resource…" at bounding box center [430, 196] width 662 height 393
click at [745, 64] on icon at bounding box center [744, 64] width 10 height 10
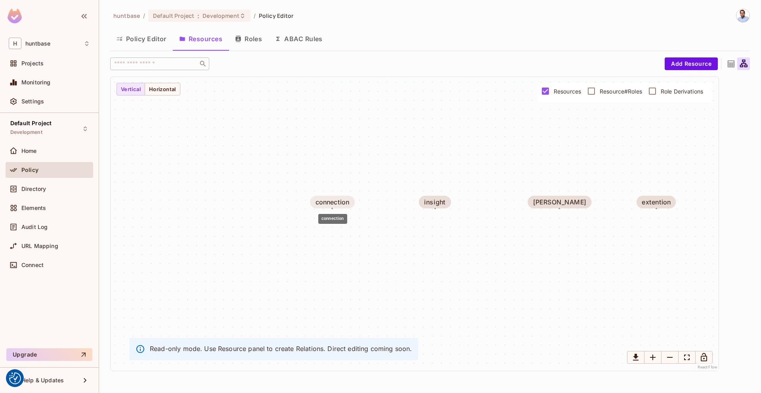
click at [337, 205] on div "connection" at bounding box center [333, 202] width 34 height 7
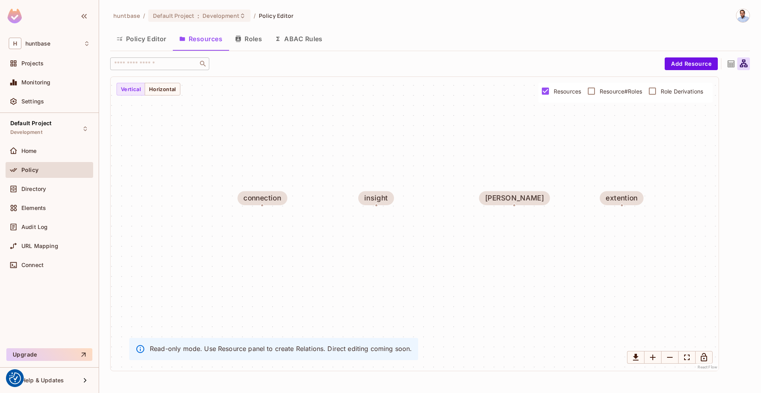
drag, startPoint x: 460, startPoint y: 227, endPoint x: 380, endPoint y: 230, distance: 80.1
click at [380, 230] on div "connection insight [PERSON_NAME] extention" at bounding box center [415, 224] width 608 height 294
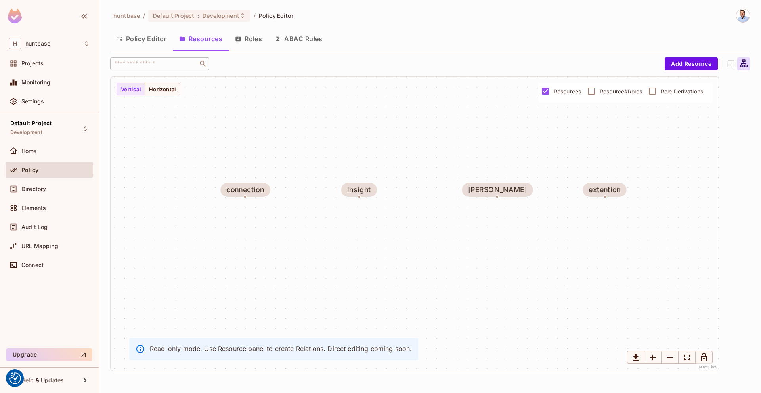
drag, startPoint x: 251, startPoint y: 209, endPoint x: 218, endPoint y: 185, distance: 40.8
click at [218, 185] on div "connection insight [PERSON_NAME] extention" at bounding box center [415, 224] width 608 height 294
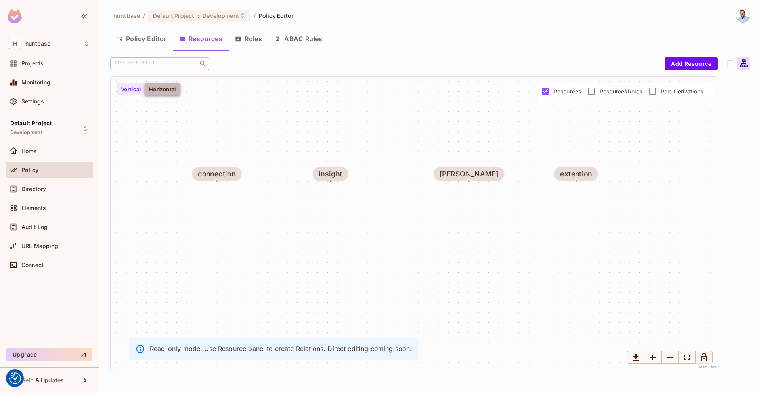
click at [159, 90] on button "Horizontal" at bounding box center [163, 89] width 36 height 13
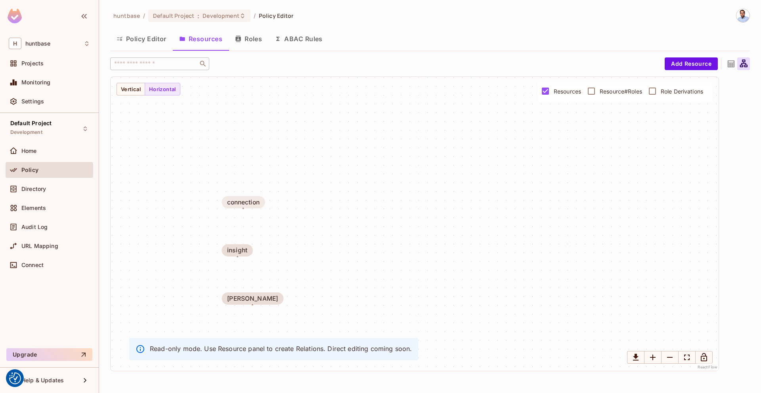
drag, startPoint x: 209, startPoint y: 185, endPoint x: 241, endPoint y: 207, distance: 38.7
click at [241, 208] on div "connection insight [PERSON_NAME] extention" at bounding box center [415, 224] width 608 height 294
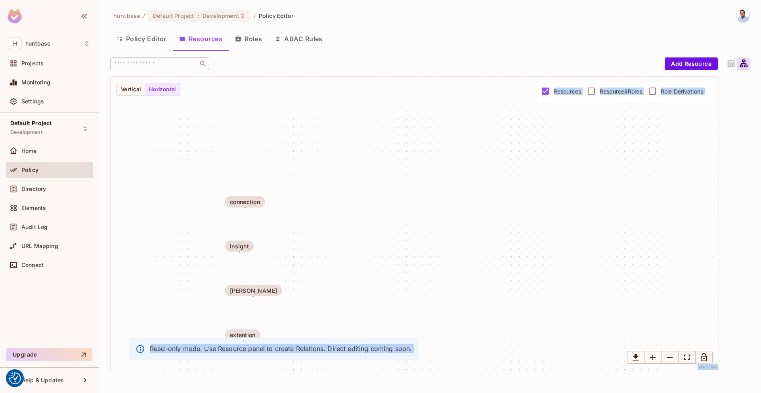
drag, startPoint x: 240, startPoint y: 209, endPoint x: 325, endPoint y: 138, distance: 110.6
click at [527, 165] on div "connection insight [PERSON_NAME] extention" at bounding box center [415, 224] width 608 height 294
click at [729, 62] on icon at bounding box center [731, 64] width 10 height 10
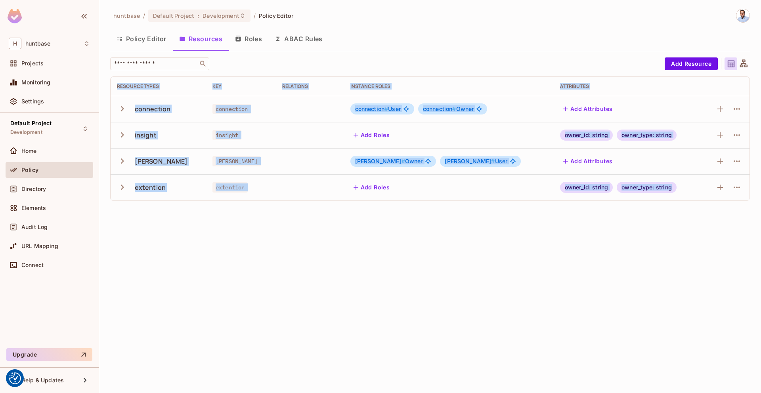
click at [746, 65] on icon at bounding box center [744, 63] width 8 height 8
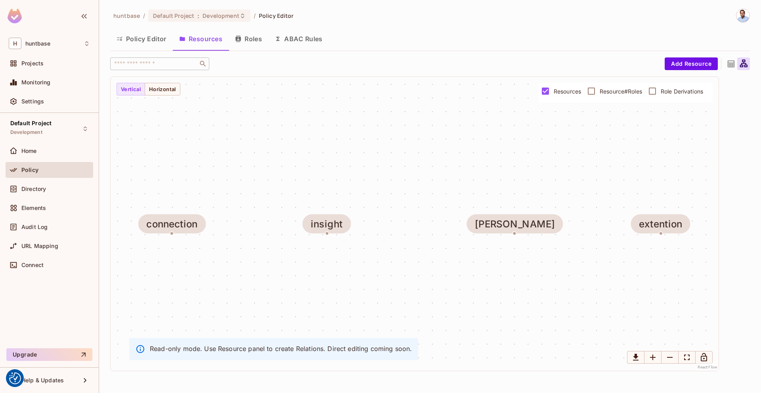
click at [609, 26] on div "huntbase / Default Project : Development / Policy Editor Policy Editor Resource…" at bounding box center [430, 193] width 640 height 369
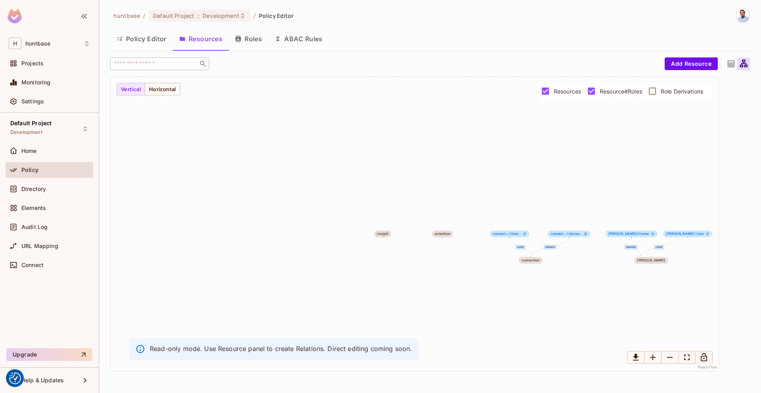
drag, startPoint x: 648, startPoint y: 278, endPoint x: 607, endPoint y: 278, distance: 41.6
click at [607, 278] on div "User Owner Owner User connection connect... # User... connect... # Owner... ins…" at bounding box center [415, 224] width 608 height 294
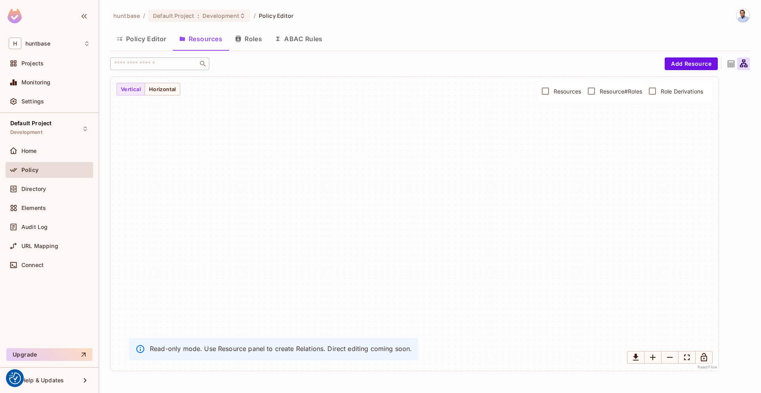
click at [731, 65] on icon at bounding box center [731, 64] width 10 height 10
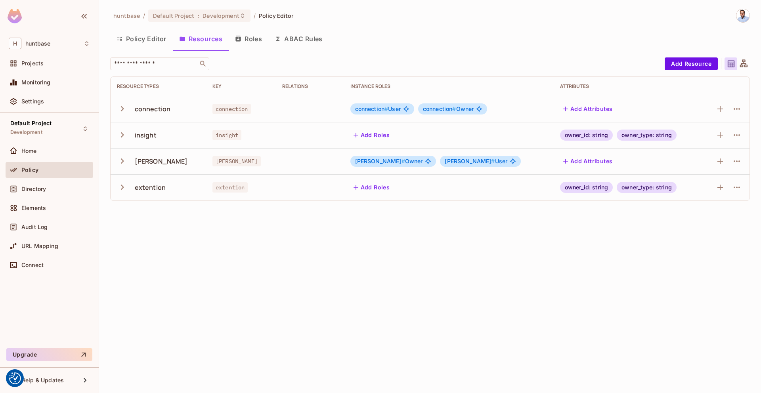
click at [121, 107] on icon "button" at bounding box center [122, 108] width 11 height 11
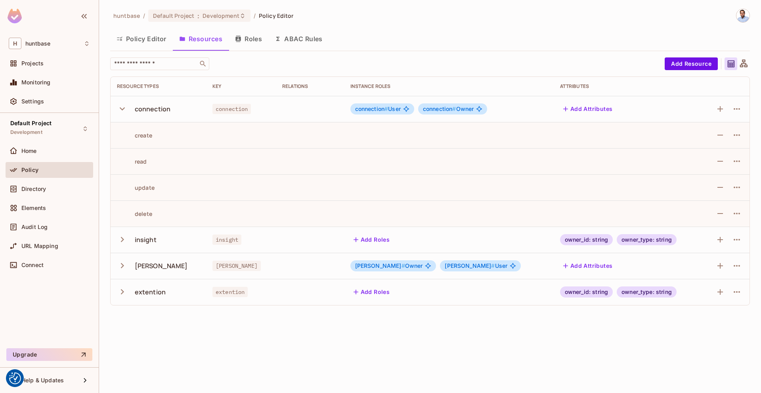
click at [143, 134] on div "create" at bounding box center [134, 136] width 35 height 8
click at [723, 109] on icon "button" at bounding box center [721, 109] width 10 height 10
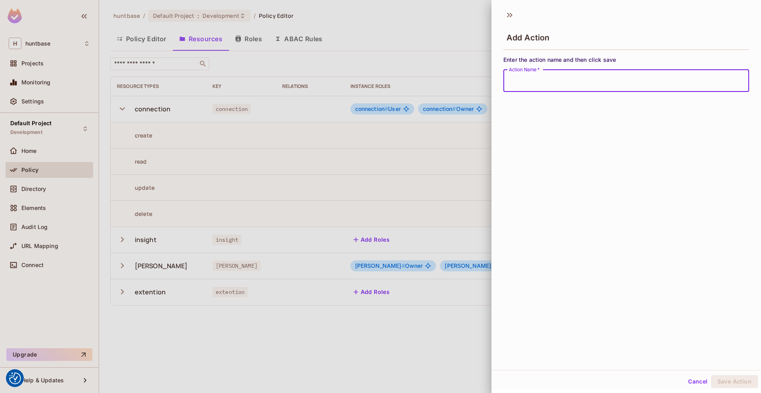
click at [438, 14] on div at bounding box center [380, 196] width 761 height 393
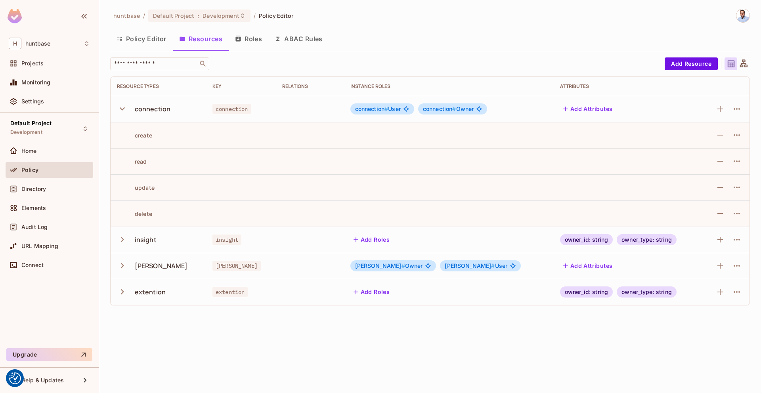
click at [258, 38] on button "Roles" at bounding box center [249, 39] width 40 height 20
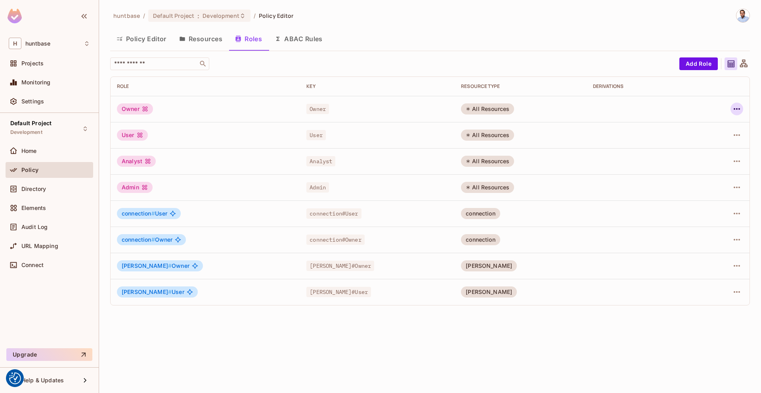
click at [734, 105] on icon "button" at bounding box center [737, 109] width 10 height 10
click at [711, 125] on div "Edit Role" at bounding box center [702, 127] width 24 height 8
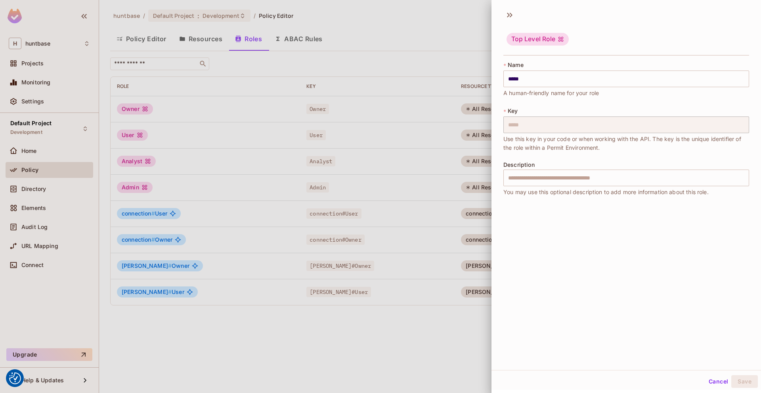
click at [718, 383] on button "Cancel" at bounding box center [719, 381] width 26 height 13
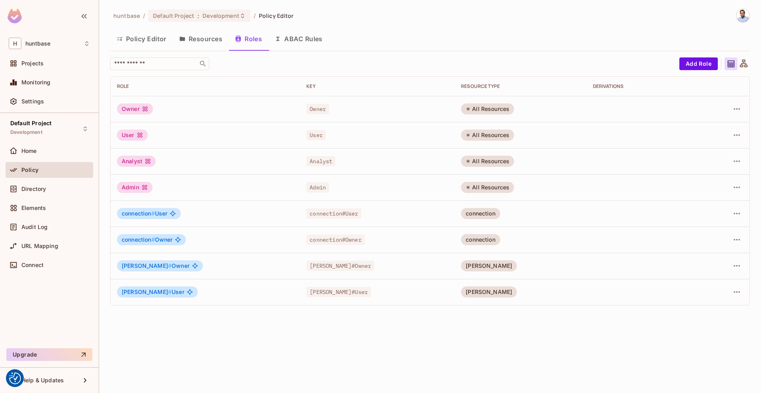
click at [32, 172] on span "Policy" at bounding box center [29, 170] width 17 height 6
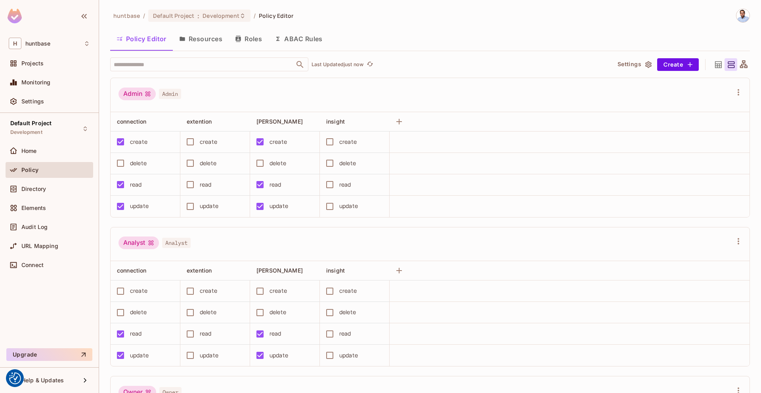
click at [200, 41] on button "Resources" at bounding box center [201, 39] width 56 height 20
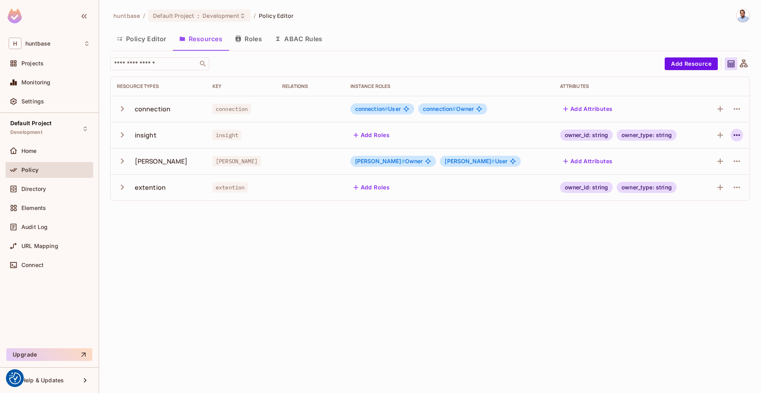
click at [740, 131] on icon "button" at bounding box center [737, 135] width 10 height 10
click at [693, 163] on div "Edit Resource" at bounding box center [702, 167] width 37 height 8
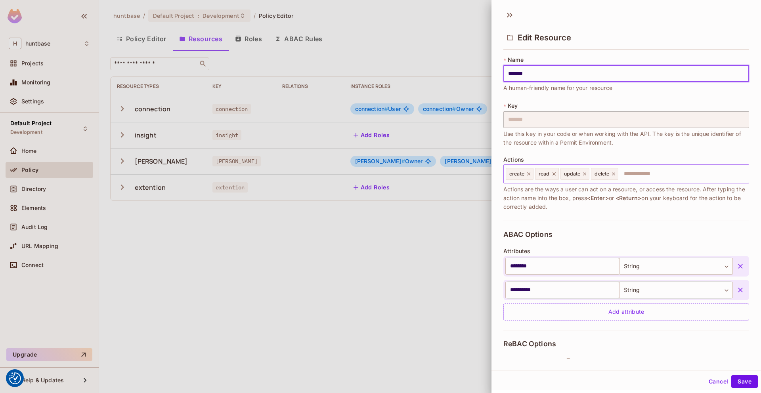
click at [646, 174] on input "text" at bounding box center [682, 174] width 126 height 16
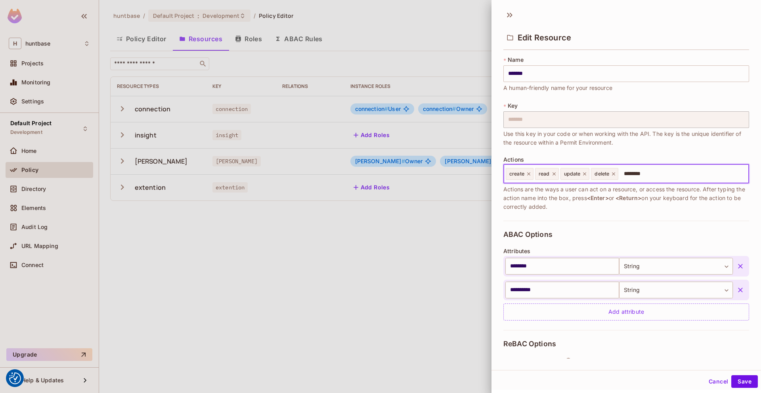
type input "*******"
click at [746, 384] on button "Save" at bounding box center [744, 381] width 27 height 13
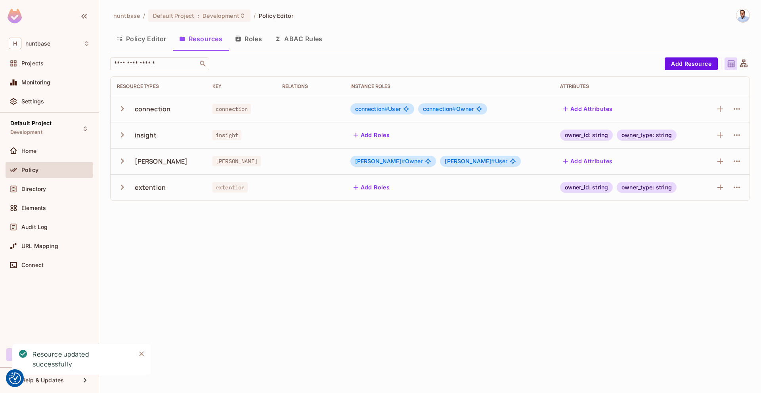
click at [146, 37] on button "Policy Editor" at bounding box center [141, 39] width 63 height 20
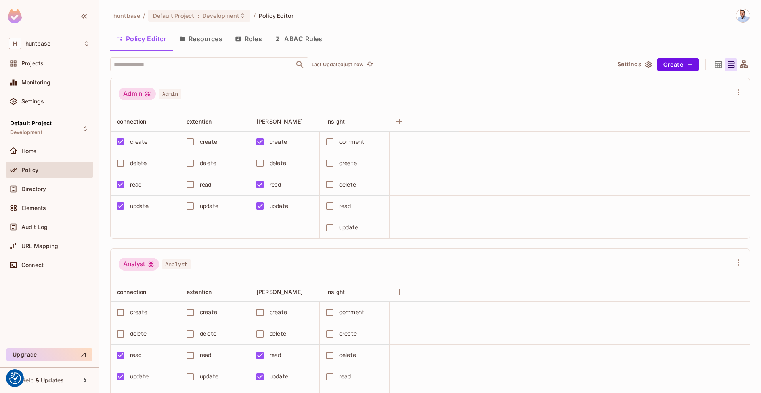
click at [297, 43] on button "ABAC Rules" at bounding box center [298, 39] width 61 height 20
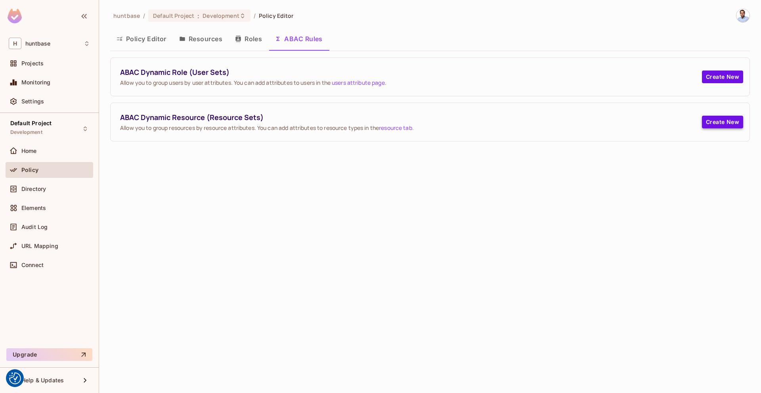
click at [715, 124] on button "Create New" at bounding box center [722, 122] width 41 height 13
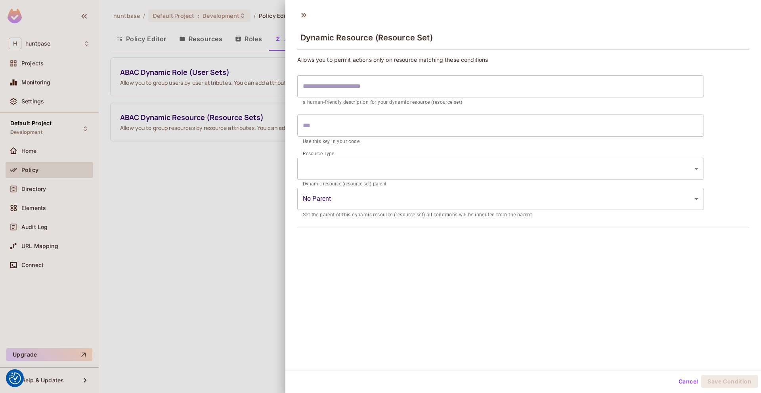
click at [364, 88] on input "text" at bounding box center [500, 86] width 407 height 22
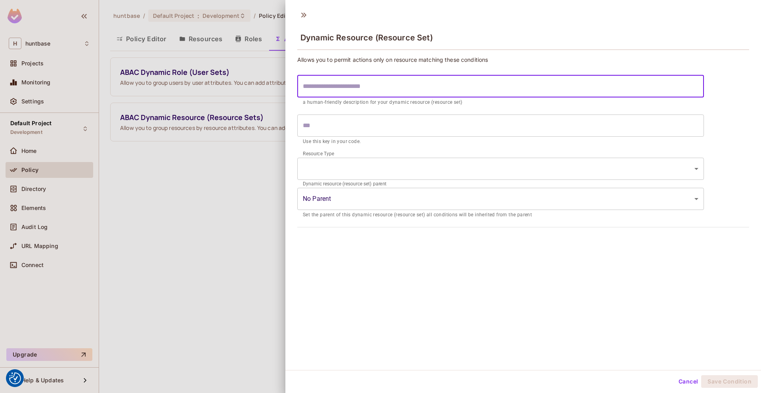
click at [338, 122] on input "text" at bounding box center [500, 126] width 407 height 22
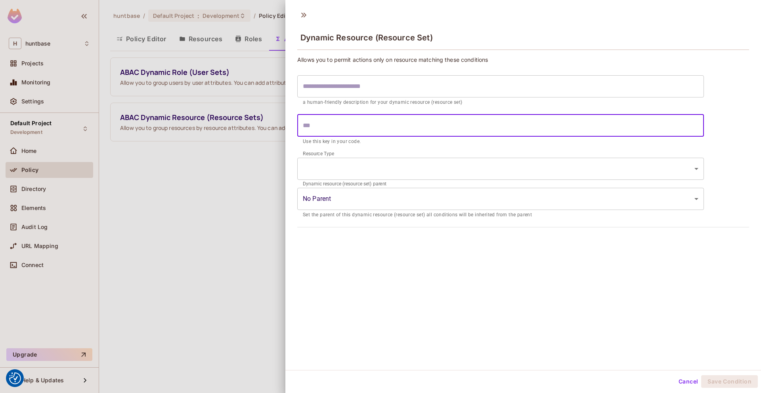
click at [318, 167] on body "We use cookies to enhance your browsing experience, serve personalized ads or c…" at bounding box center [380, 196] width 761 height 393
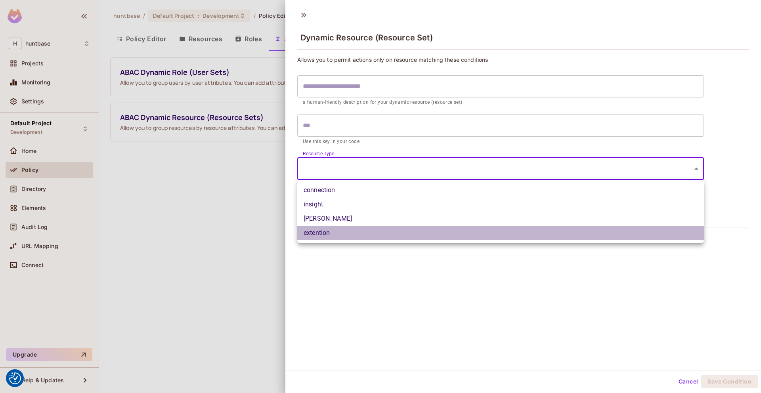
click at [329, 232] on li "extention" at bounding box center [500, 233] width 407 height 14
type input "*********"
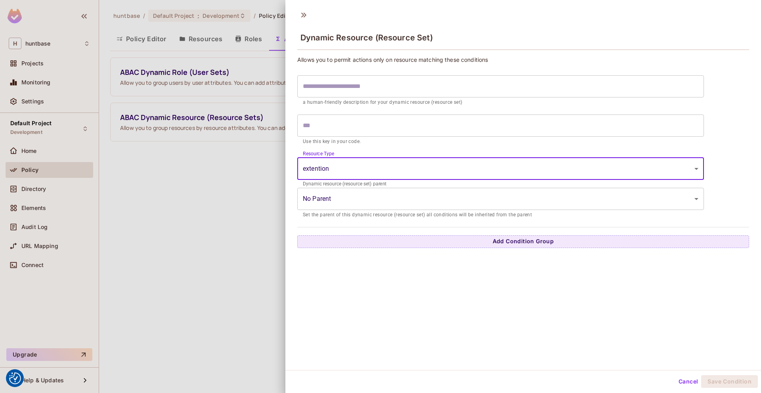
click at [340, 202] on body "We use cookies to enhance your browsing experience, serve personalized ads or c…" at bounding box center [380, 196] width 761 height 393
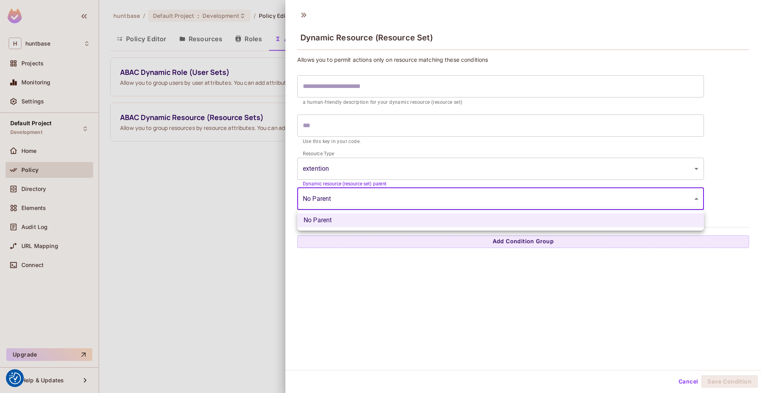
click at [340, 202] on div at bounding box center [380, 196] width 761 height 393
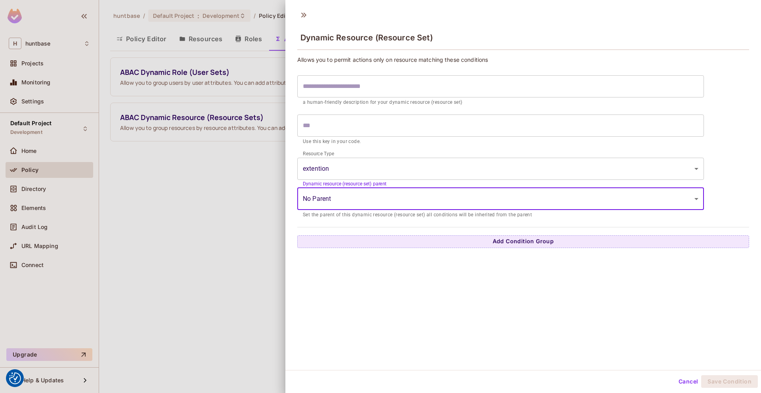
click at [348, 195] on body "We use cookies to enhance your browsing experience, serve personalized ads or c…" at bounding box center [380, 196] width 761 height 393
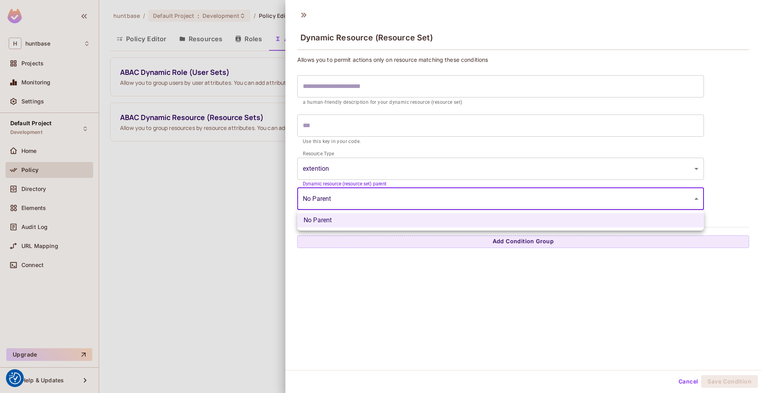
click at [348, 195] on div at bounding box center [380, 196] width 761 height 393
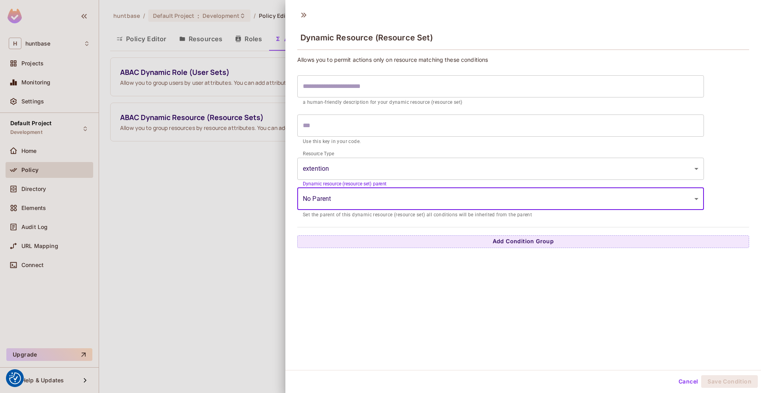
click at [352, 169] on body "We use cookies to enhance your browsing experience, serve personalized ads or c…" at bounding box center [380, 196] width 761 height 393
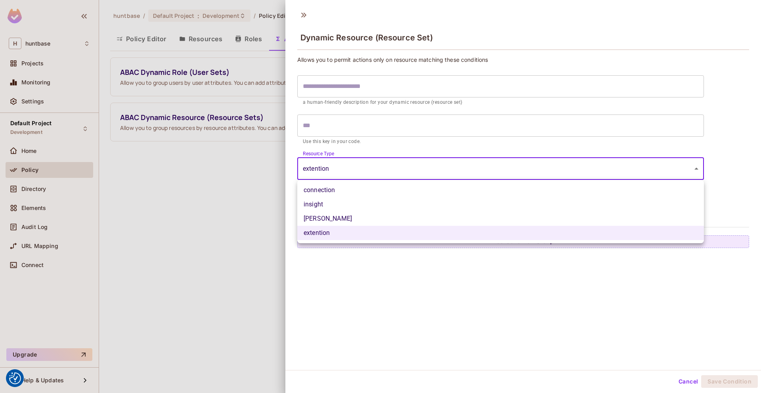
click at [398, 148] on div at bounding box center [380, 196] width 761 height 393
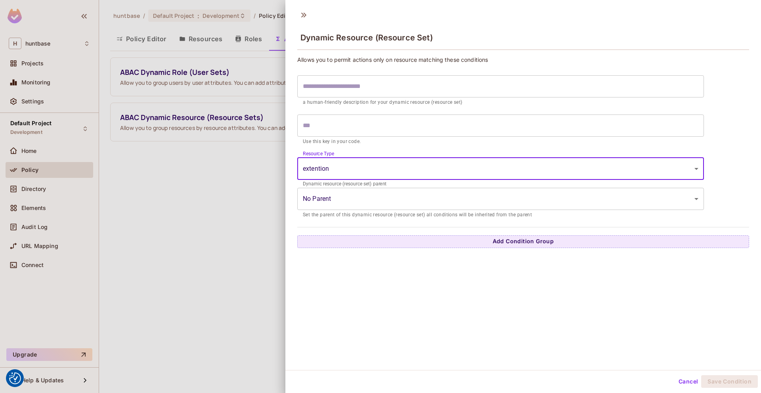
scroll to position [1, 0]
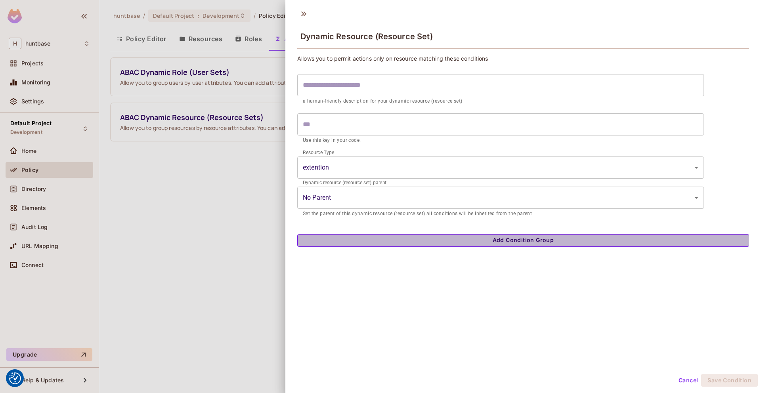
click at [356, 239] on button "Add Condition Group" at bounding box center [523, 240] width 452 height 13
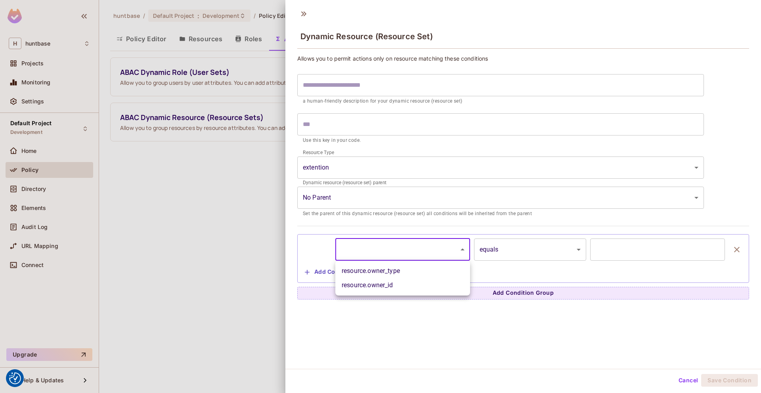
click at [382, 248] on body "We use cookies to enhance your browsing experience, serve personalized ads or c…" at bounding box center [380, 196] width 761 height 393
click at [383, 286] on li "resource.owner_id" at bounding box center [402, 285] width 135 height 14
type input "**********"
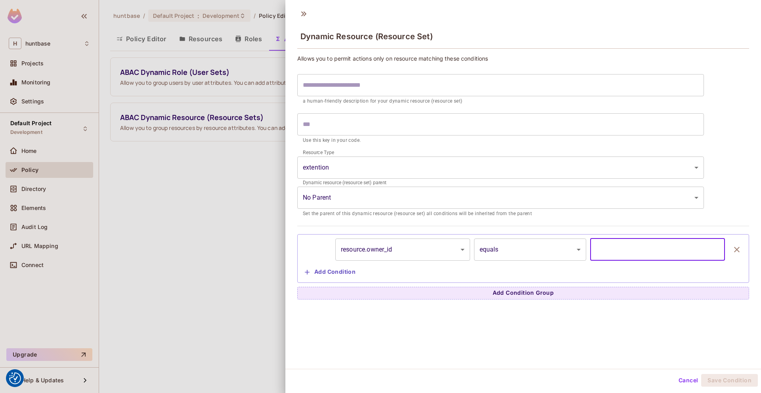
click at [623, 249] on input "text" at bounding box center [657, 250] width 135 height 22
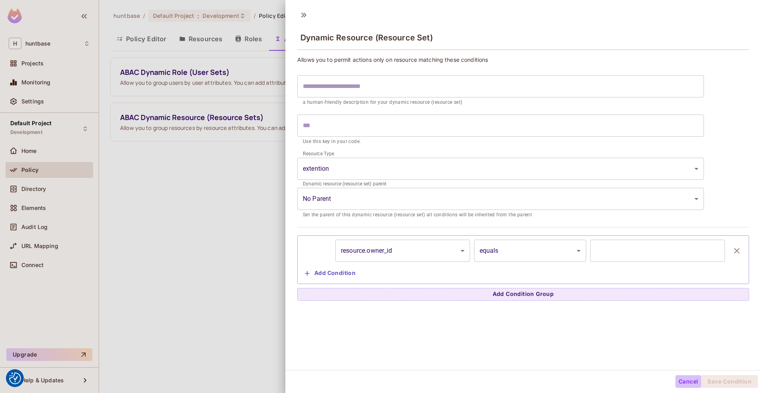
click at [693, 380] on button "Cancel" at bounding box center [689, 381] width 26 height 13
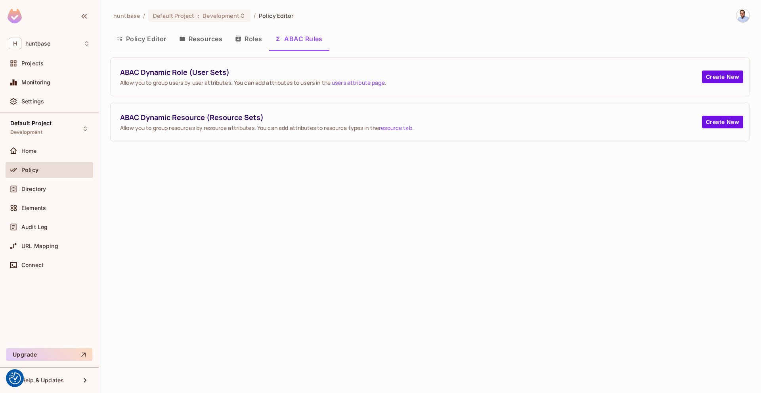
click at [153, 42] on button "Policy Editor" at bounding box center [141, 39] width 63 height 20
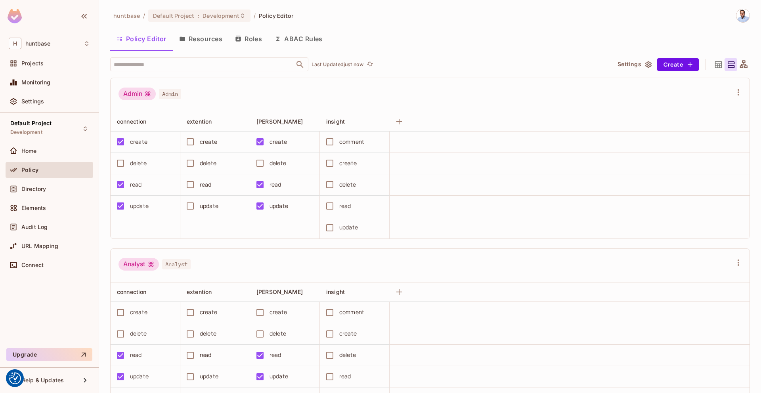
click at [248, 40] on button "Roles" at bounding box center [249, 39] width 40 height 20
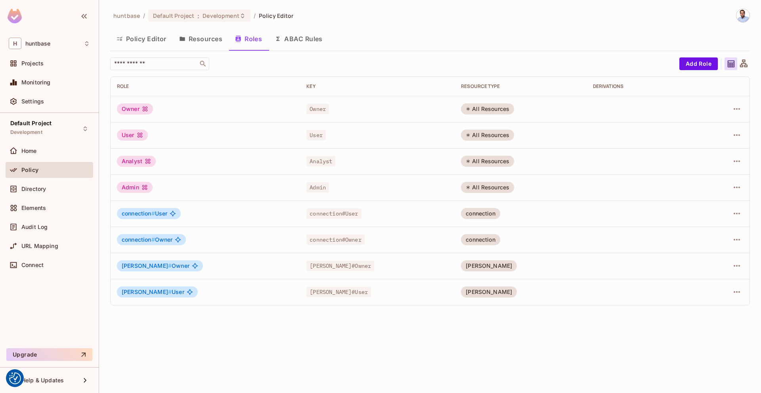
click at [207, 42] on button "Resources" at bounding box center [201, 39] width 56 height 20
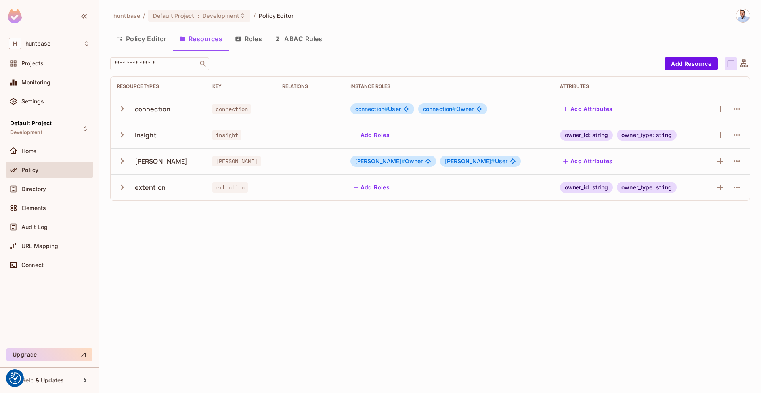
click at [315, 43] on button "ABAC Rules" at bounding box center [298, 39] width 61 height 20
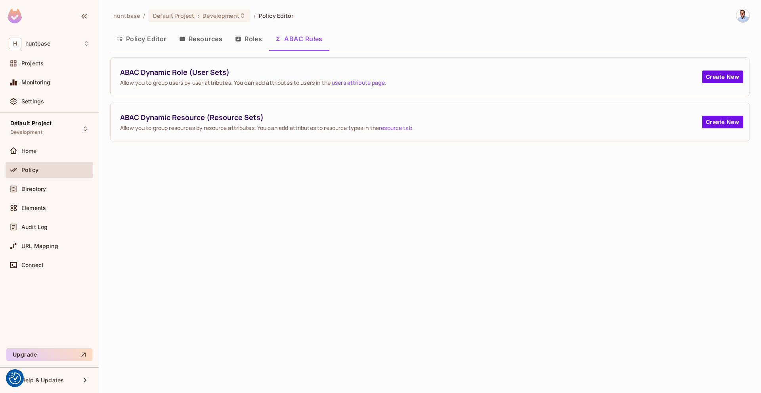
click at [246, 38] on button "Roles" at bounding box center [249, 39] width 40 height 20
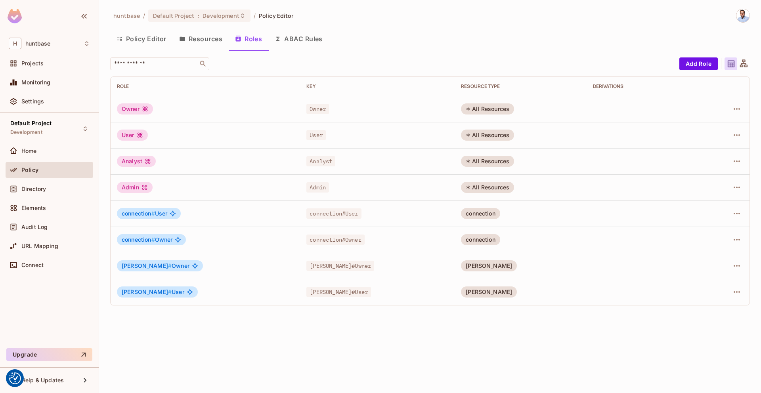
click at [203, 40] on button "Resources" at bounding box center [201, 39] width 56 height 20
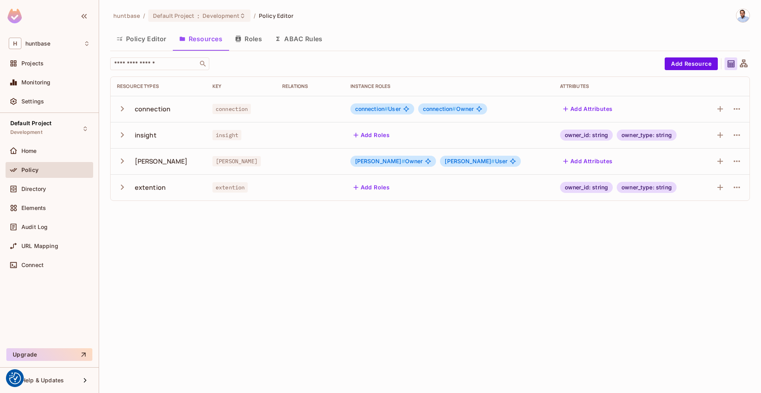
click at [149, 44] on button "Policy Editor" at bounding box center [141, 39] width 63 height 20
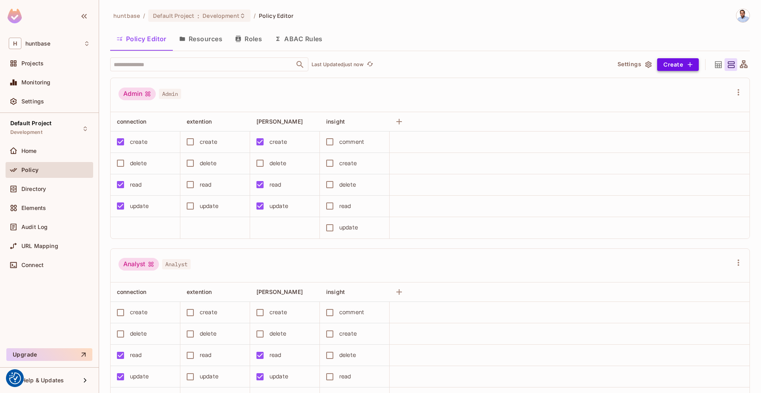
click at [668, 65] on button "Create" at bounding box center [678, 64] width 42 height 13
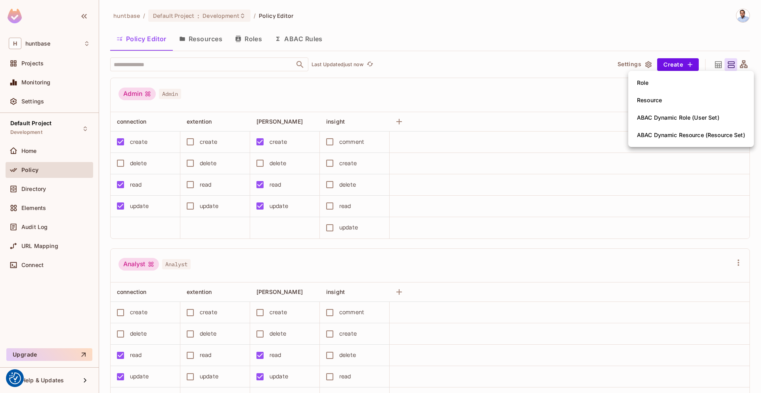
click at [641, 6] on div at bounding box center [380, 196] width 761 height 393
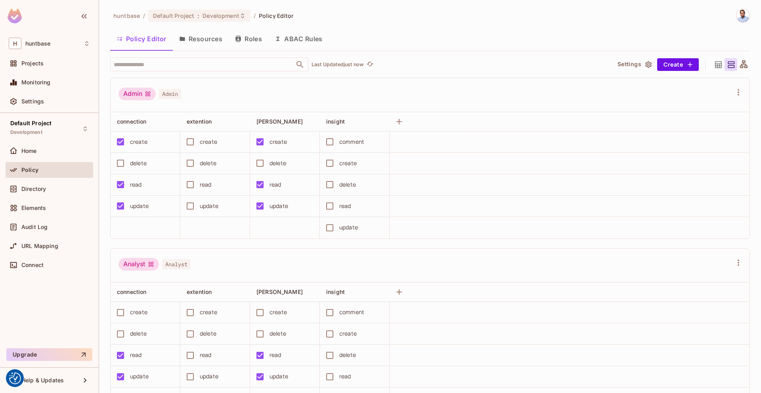
click at [719, 65] on icon at bounding box center [719, 65] width 10 height 10
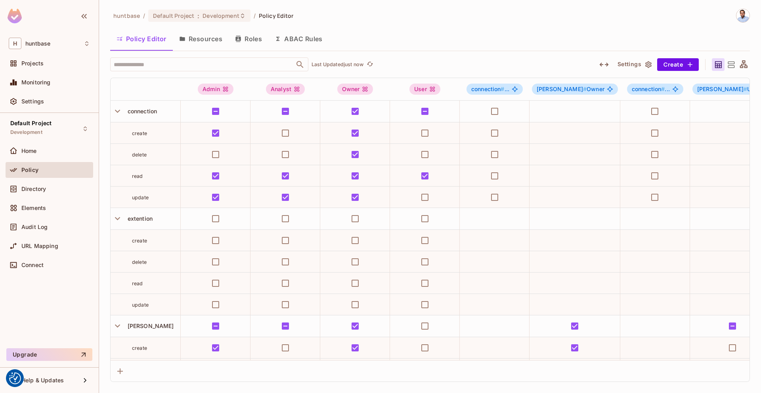
click at [734, 66] on icon at bounding box center [731, 64] width 7 height 6
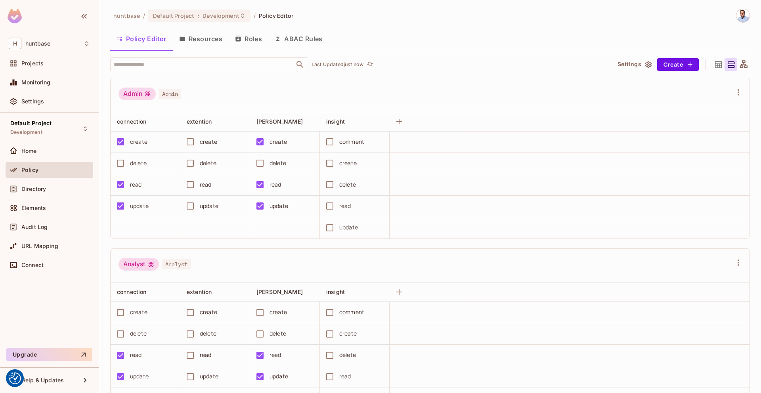
click at [718, 67] on icon at bounding box center [719, 65] width 10 height 10
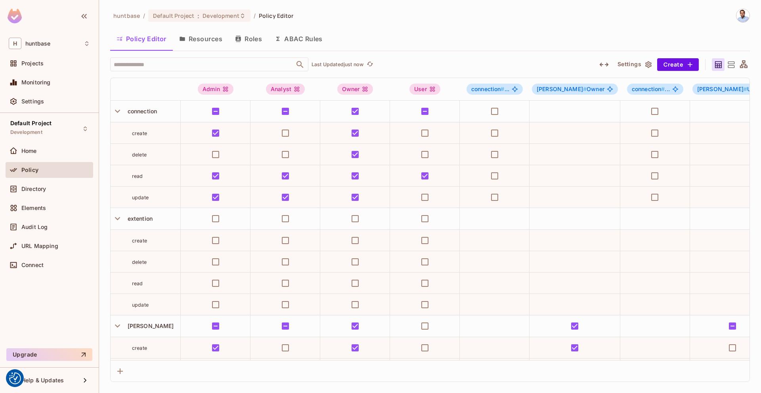
click at [295, 45] on button "ABAC Rules" at bounding box center [298, 39] width 61 height 20
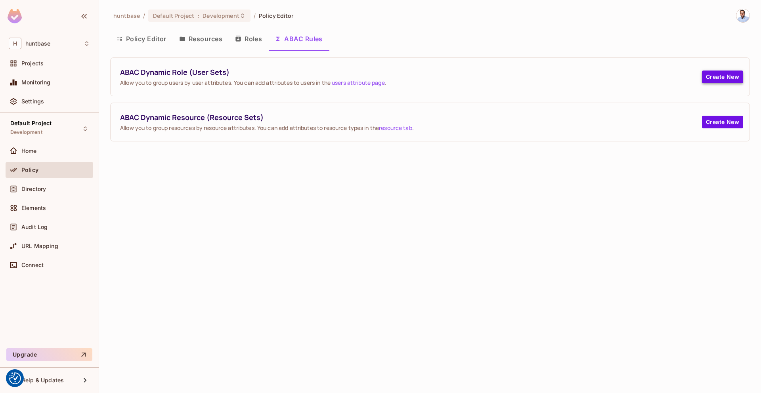
click at [720, 74] on button "Create New" at bounding box center [722, 77] width 41 height 13
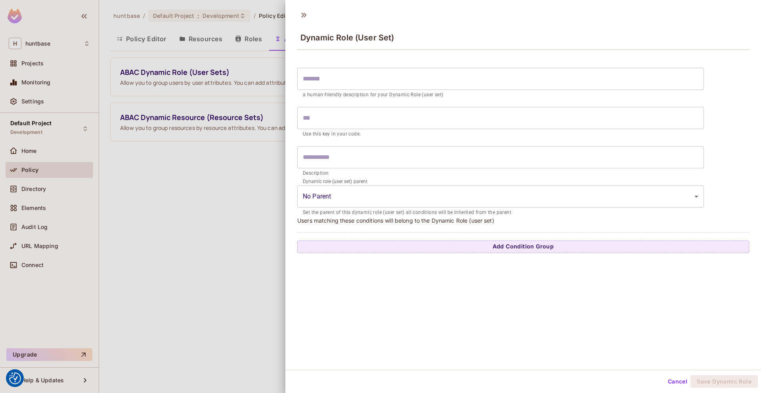
scroll to position [1, 0]
click at [679, 381] on button "Cancel" at bounding box center [678, 380] width 26 height 13
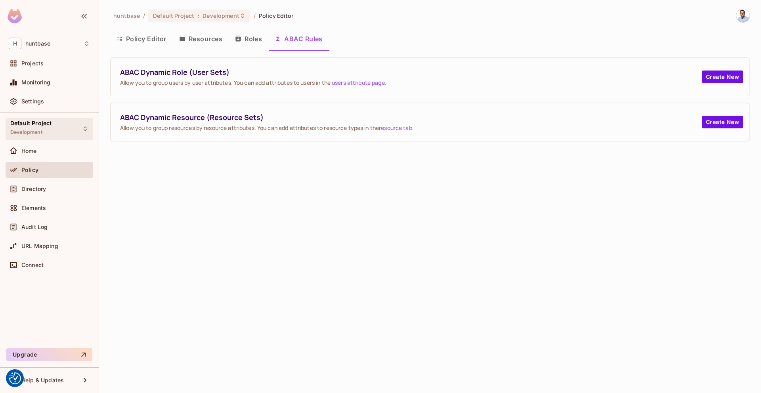
click at [42, 120] on div "Default Project Development" at bounding box center [50, 129] width 88 height 22
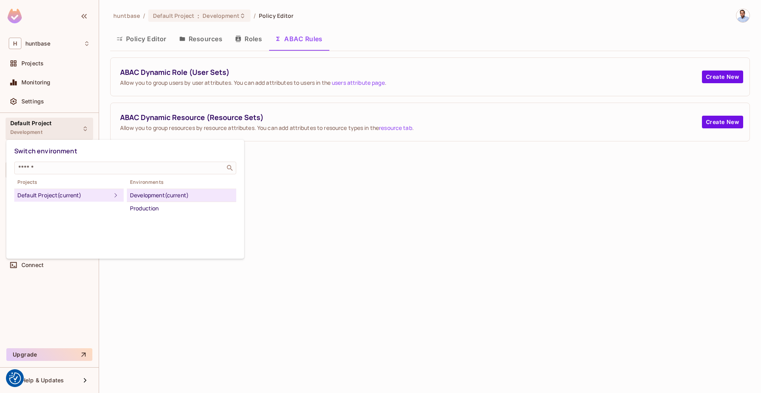
click at [179, 196] on div "Development (current)" at bounding box center [181, 196] width 103 height 10
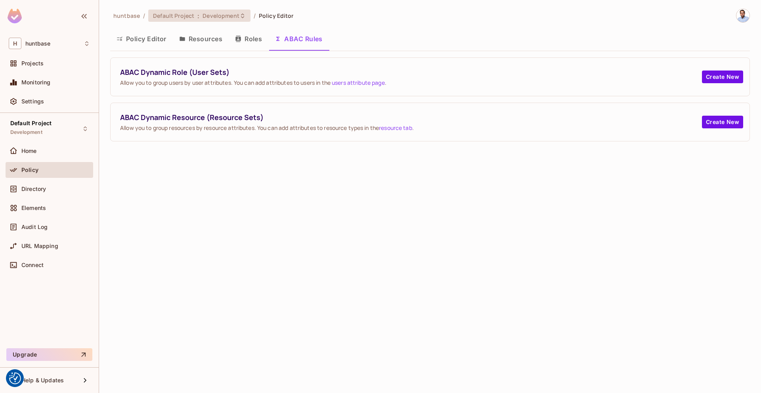
click at [186, 19] on span "Default Project" at bounding box center [173, 16] width 41 height 8
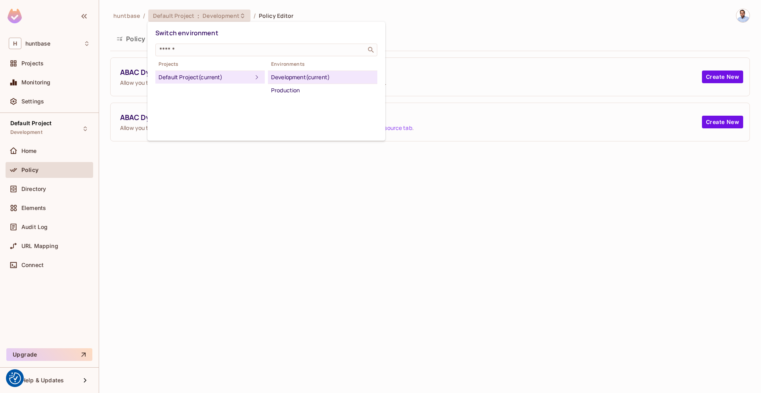
click at [297, 78] on div "Development (current)" at bounding box center [322, 78] width 103 height 10
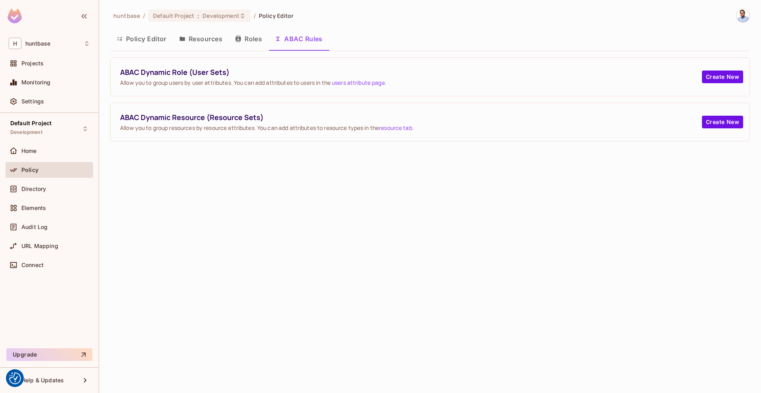
click at [248, 35] on button "Roles" at bounding box center [249, 39] width 40 height 20
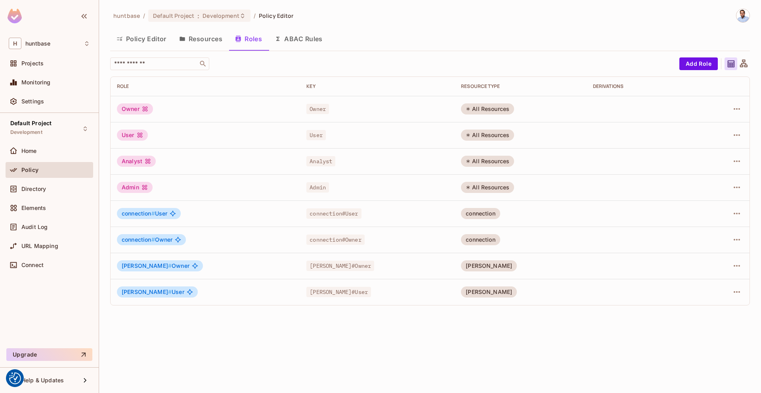
click at [206, 39] on button "Resources" at bounding box center [201, 39] width 56 height 20
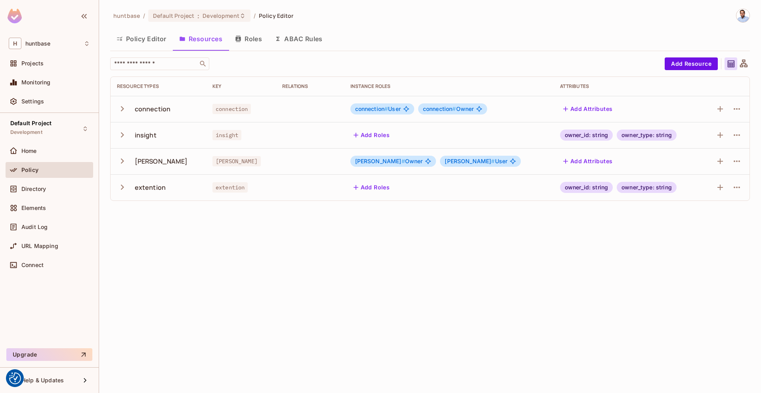
click at [119, 107] on icon "button" at bounding box center [122, 108] width 11 height 11
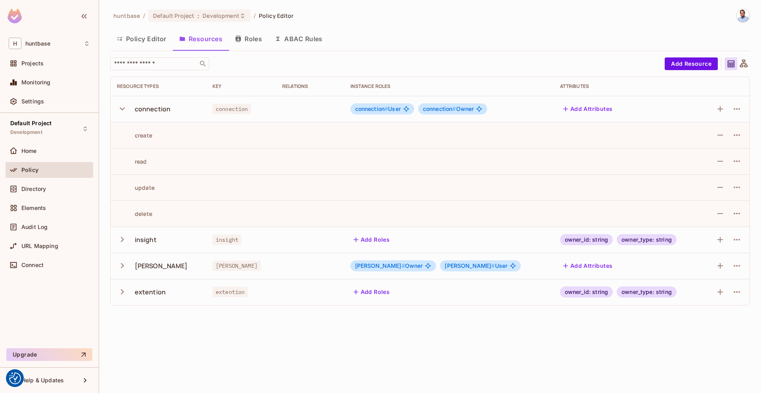
click at [119, 107] on icon "button" at bounding box center [122, 108] width 11 height 11
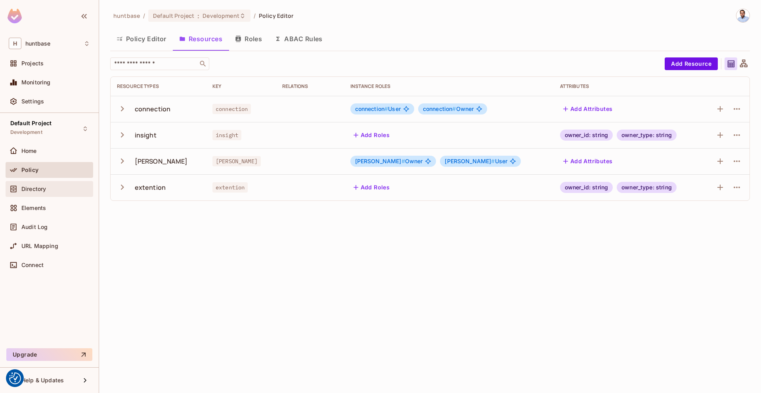
click at [38, 187] on span "Directory" at bounding box center [33, 189] width 25 height 6
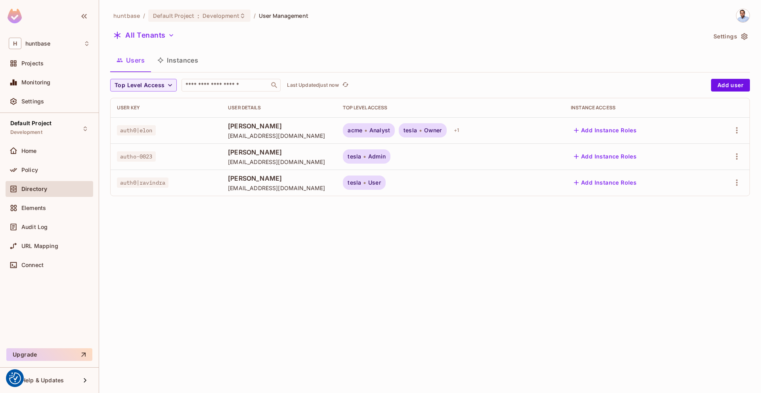
click at [182, 57] on button "Instances" at bounding box center [178, 60] width 54 height 20
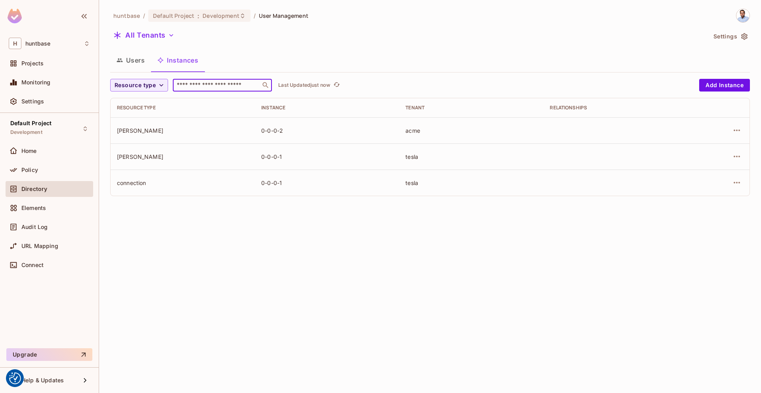
click at [202, 87] on input "text" at bounding box center [216, 85] width 83 height 8
click at [154, 87] on span "Resource type" at bounding box center [135, 85] width 41 height 10
click at [291, 58] on div at bounding box center [380, 196] width 761 height 393
